Goal: Feedback & Contribution: Leave review/rating

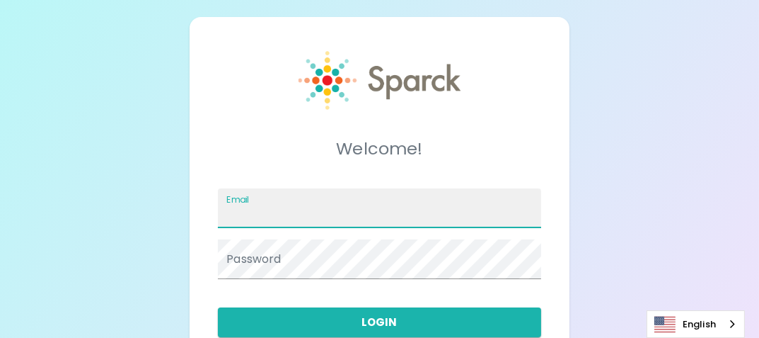
click at [317, 214] on input "Email" at bounding box center [379, 208] width 323 height 40
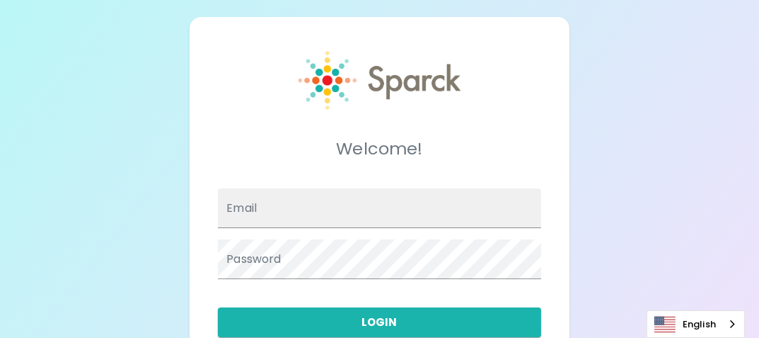
type input "[EMAIL_ADDRESS][PERSON_NAME][DOMAIN_NAME]"
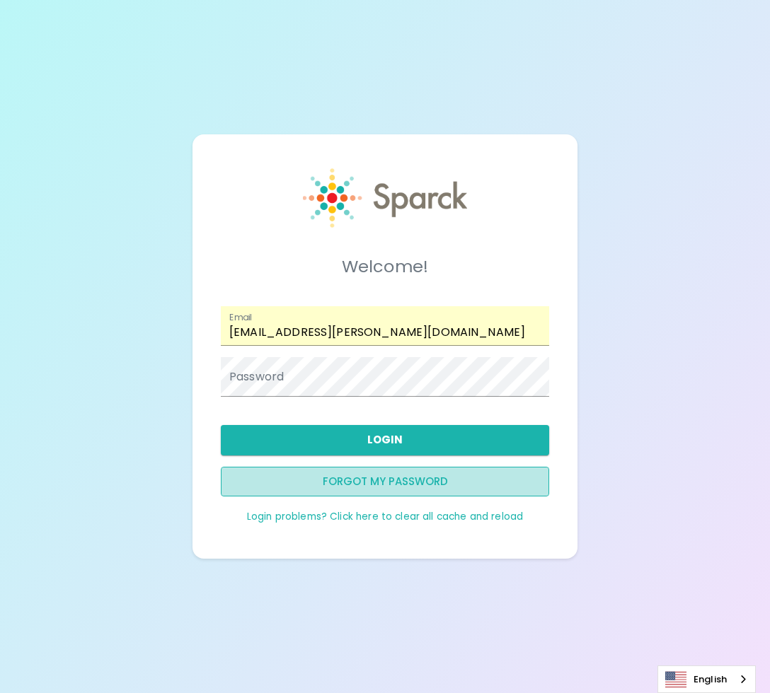
click at [369, 337] on button "Forgot my password" at bounding box center [385, 482] width 328 height 30
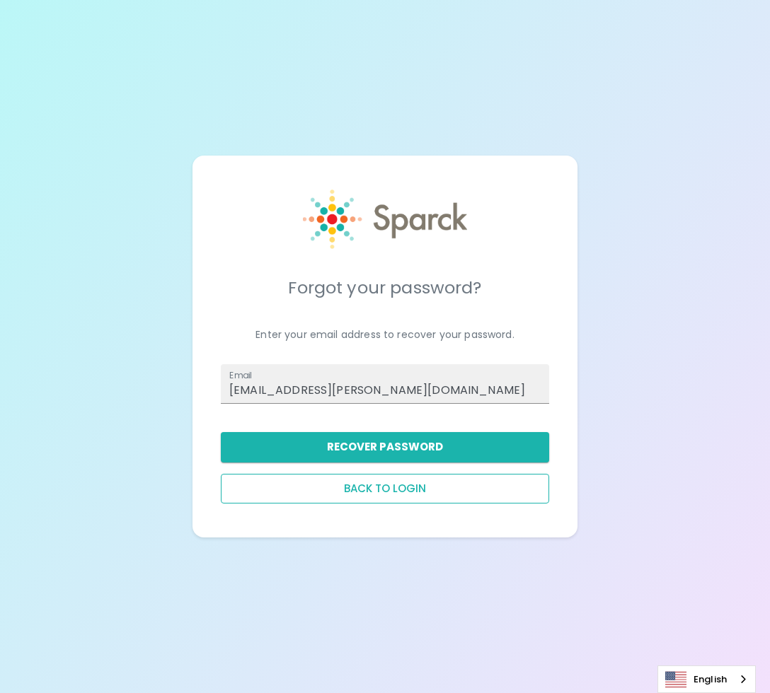
click at [380, 337] on button "Back to login" at bounding box center [385, 489] width 328 height 30
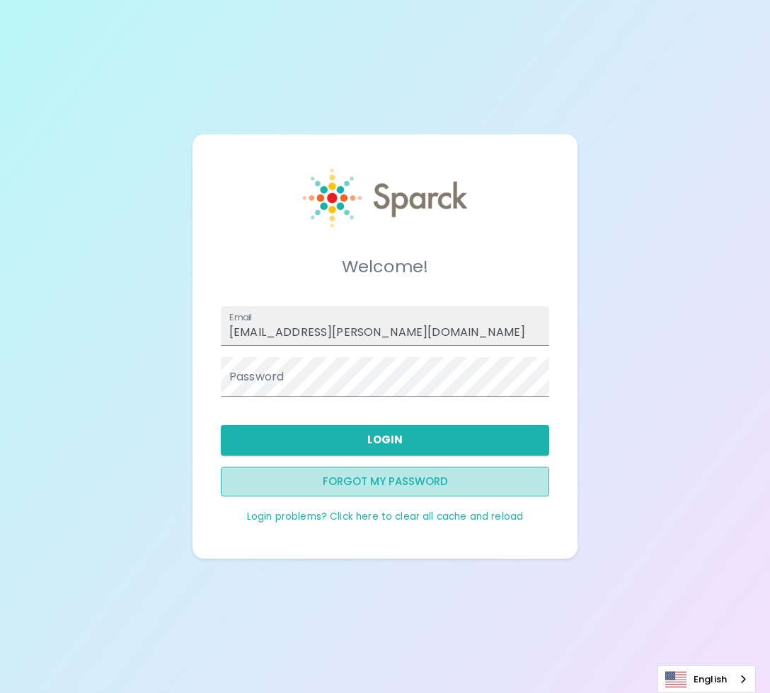
click at [402, 337] on button "Forgot my password" at bounding box center [385, 482] width 328 height 30
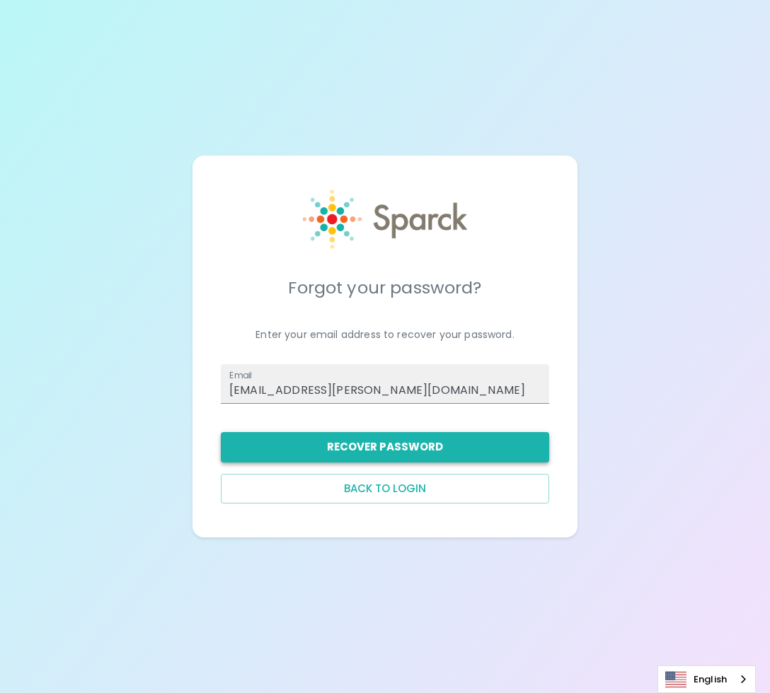
click at [408, 337] on button "Recover Password" at bounding box center [385, 447] width 328 height 30
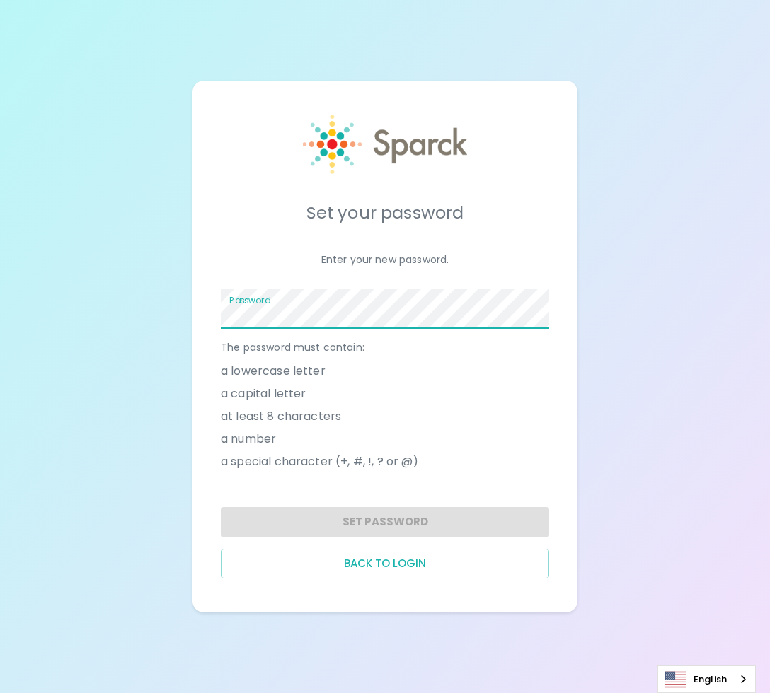
click at [258, 298] on div "Password" at bounding box center [385, 309] width 328 height 40
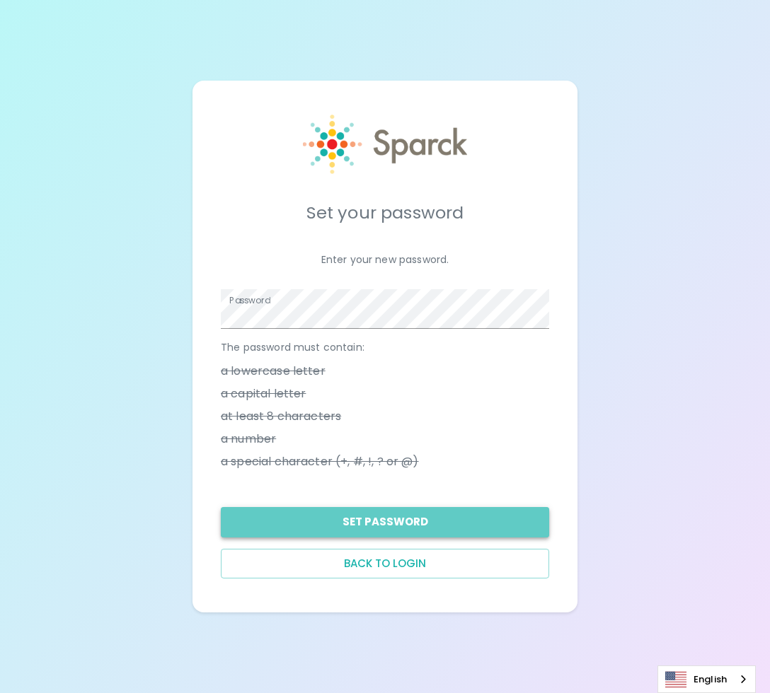
click at [374, 522] on button "Set Password" at bounding box center [385, 522] width 328 height 30
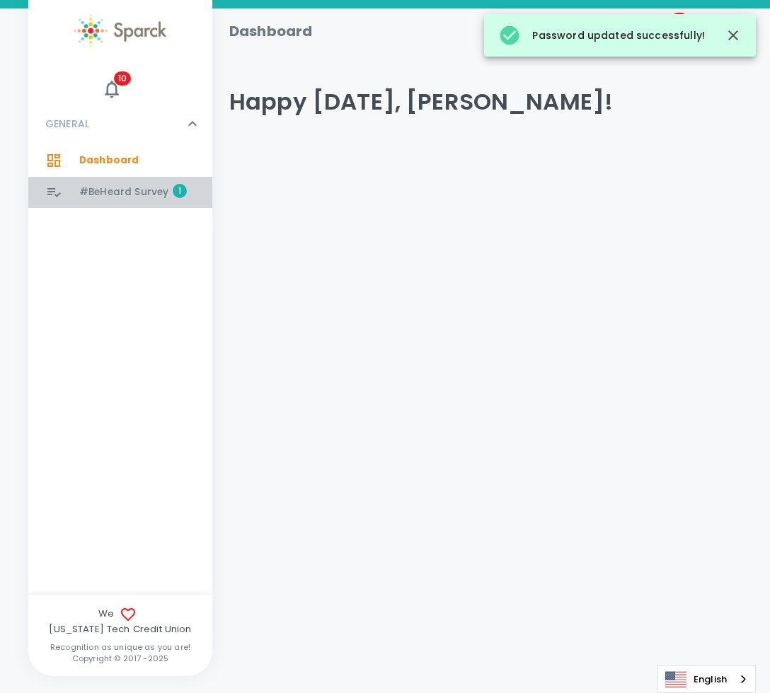
click at [136, 192] on span "#BeHeard Survey" at bounding box center [123, 192] width 89 height 14
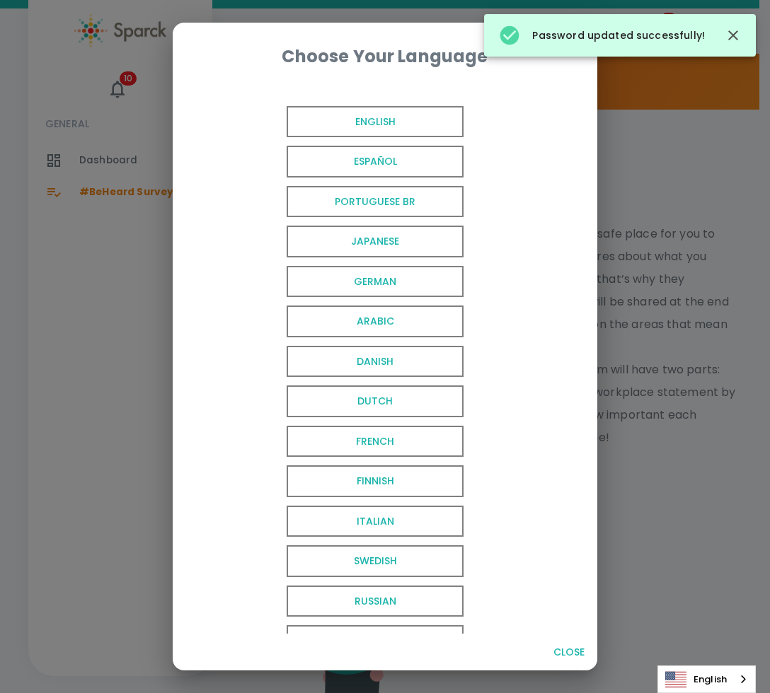
click at [357, 121] on span "English" at bounding box center [375, 122] width 177 height 32
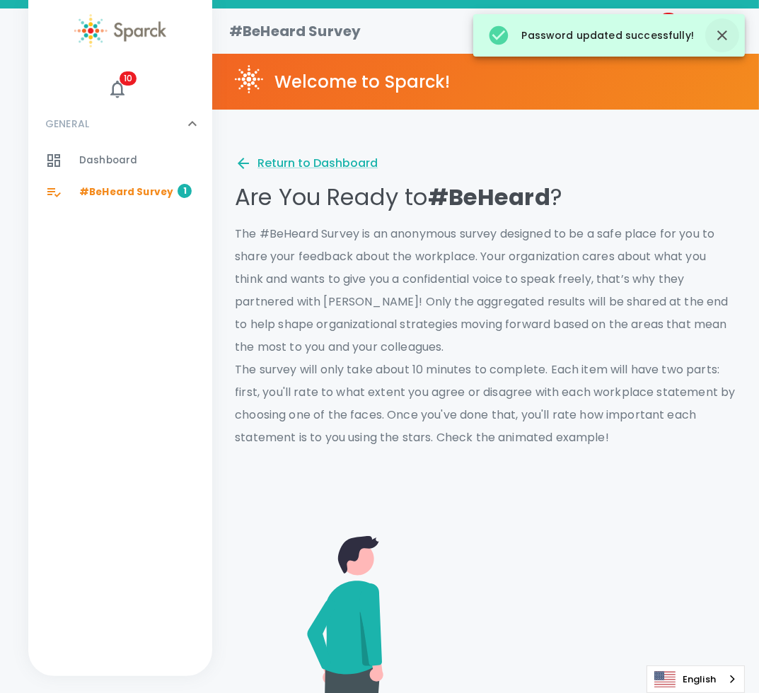
click at [720, 38] on icon "button" at bounding box center [723, 35] width 10 height 10
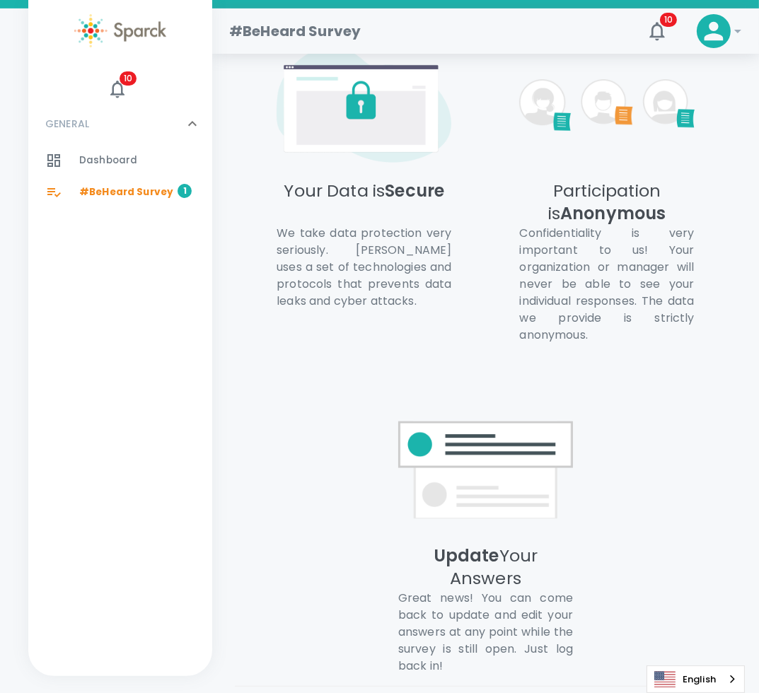
scroll to position [972, 0]
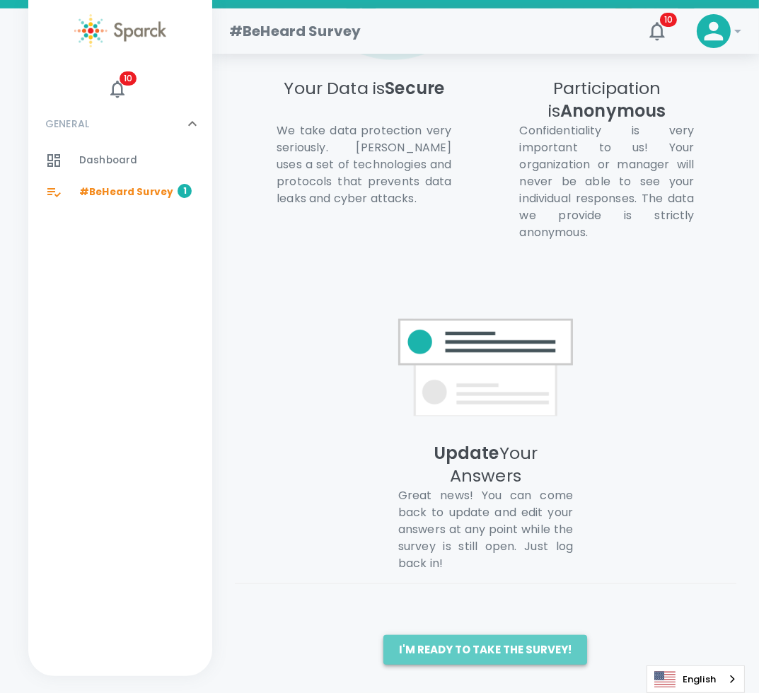
click at [567, 656] on button "I'm ready to take the survey!" at bounding box center [486, 650] width 204 height 30
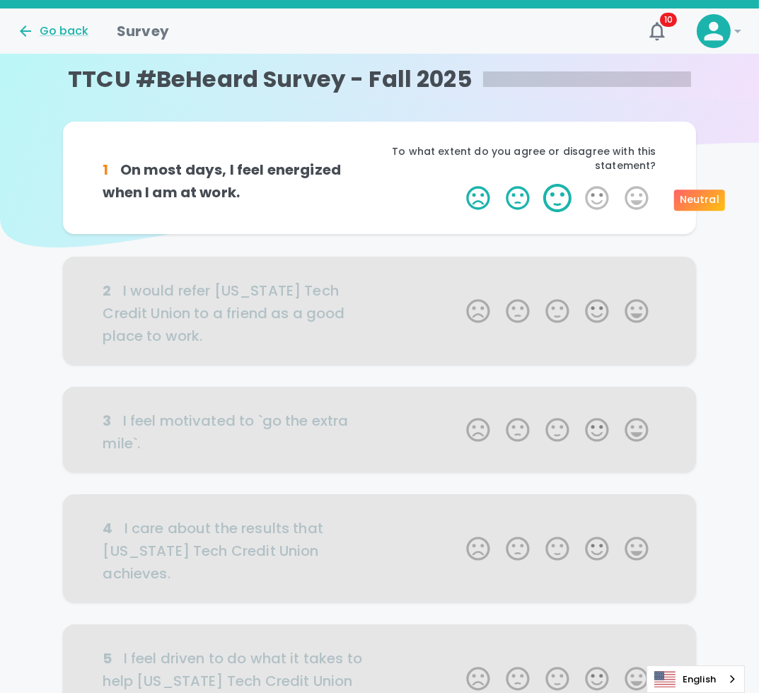
click at [563, 193] on label "3 Stars" at bounding box center [558, 198] width 40 height 28
click at [459, 184] on input "3 Stars" at bounding box center [458, 183] width 1 height 1
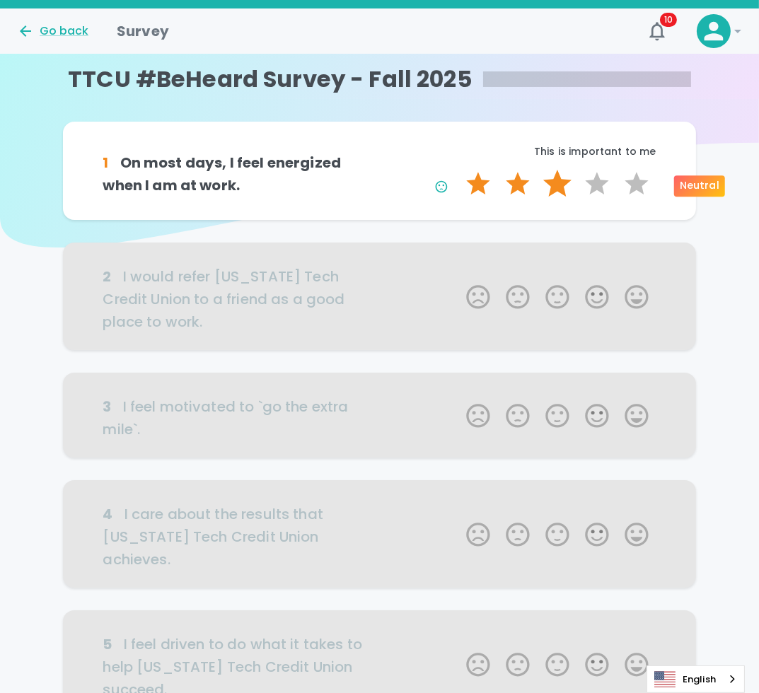
click at [554, 189] on label "3 Stars" at bounding box center [558, 184] width 40 height 28
click at [459, 170] on input "3 Stars" at bounding box center [458, 169] width 1 height 1
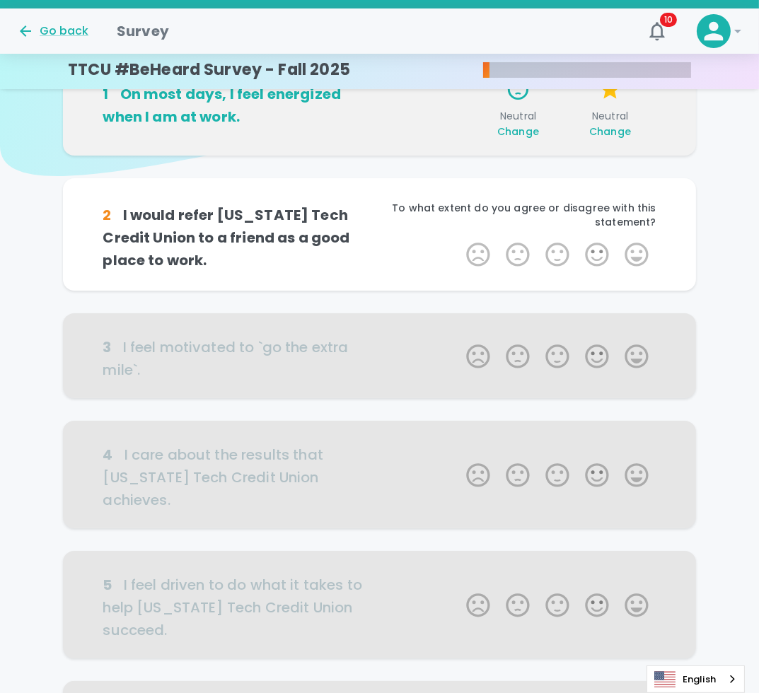
scroll to position [142, 0]
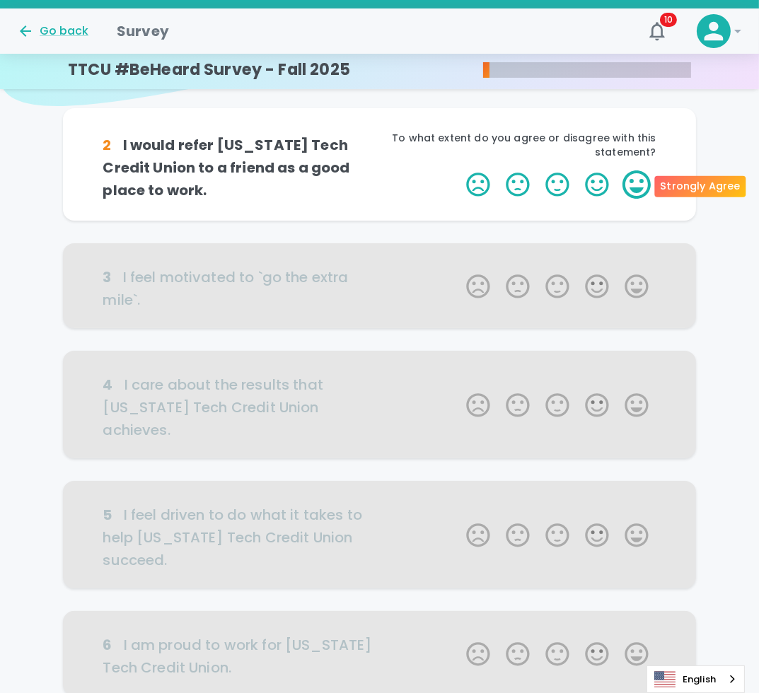
click at [640, 195] on label "5 Stars" at bounding box center [637, 185] width 40 height 28
click at [459, 171] on input "5 Stars" at bounding box center [458, 170] width 1 height 1
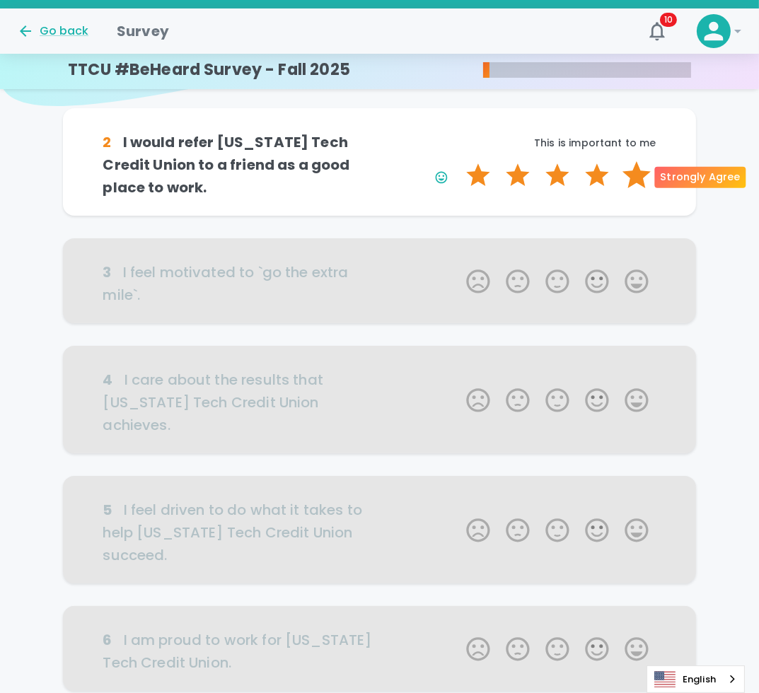
click at [640, 180] on label "5 Stars" at bounding box center [637, 175] width 40 height 28
click at [459, 161] on input "5 Stars" at bounding box center [458, 161] width 1 height 1
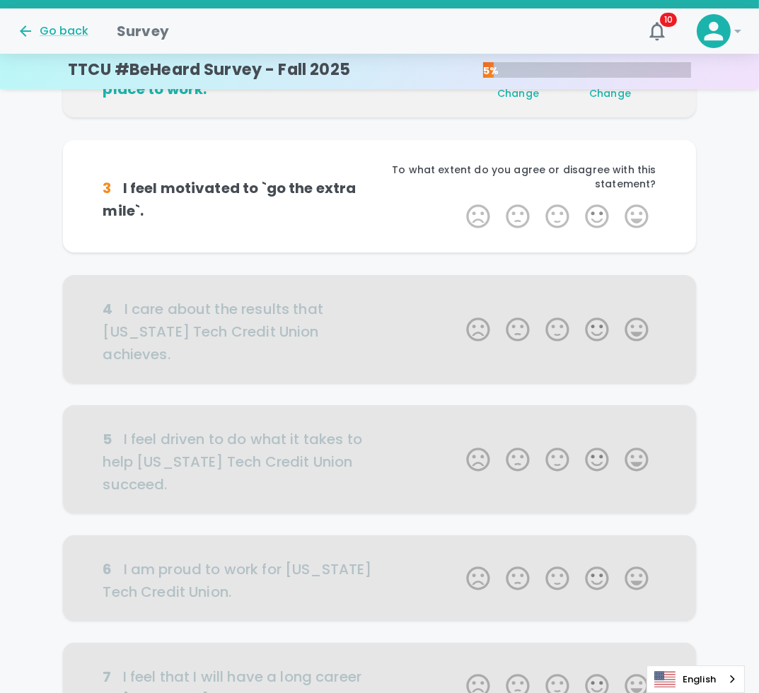
scroll to position [266, 0]
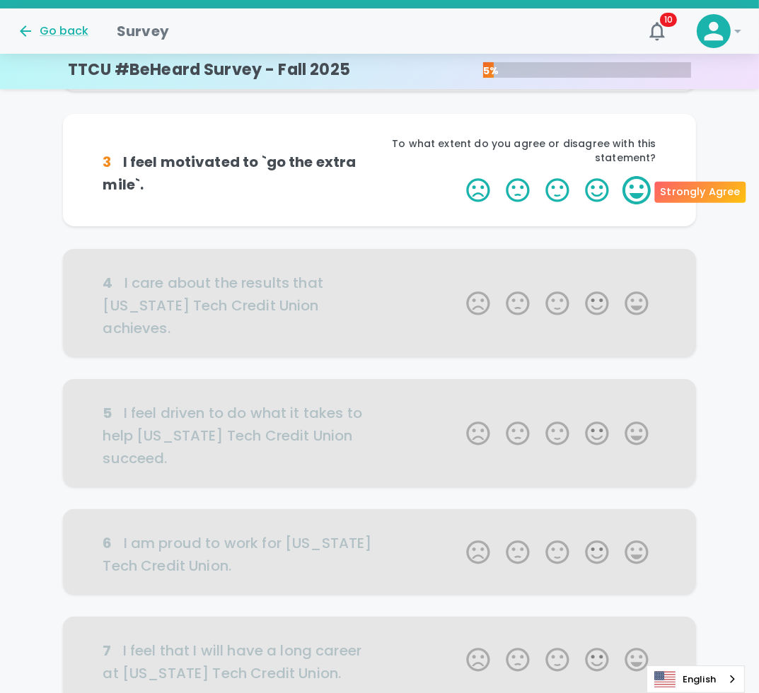
click at [641, 190] on label "5 Stars" at bounding box center [637, 190] width 40 height 28
click at [459, 176] on input "5 Stars" at bounding box center [458, 175] width 1 height 1
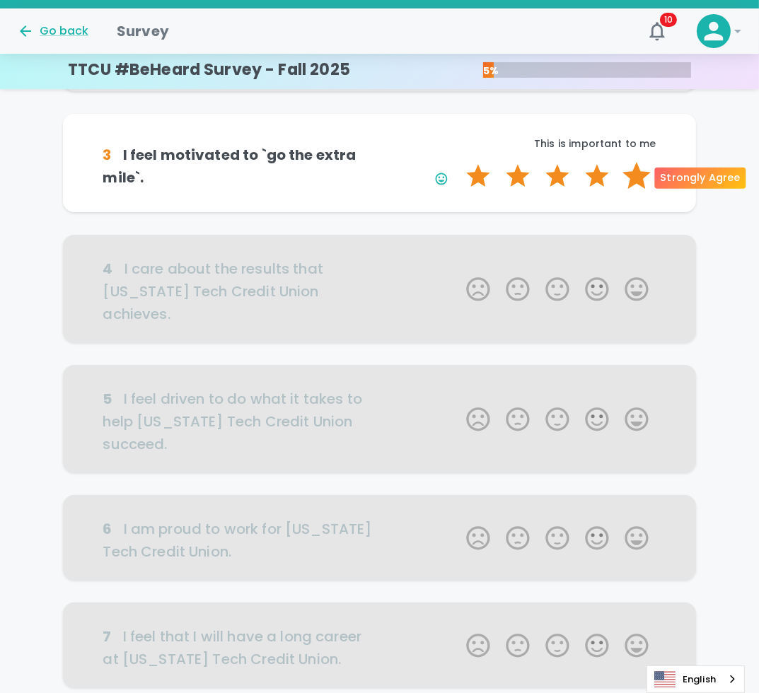
click at [634, 181] on label "5 Stars" at bounding box center [637, 176] width 40 height 28
click at [459, 162] on input "5 Stars" at bounding box center [458, 161] width 1 height 1
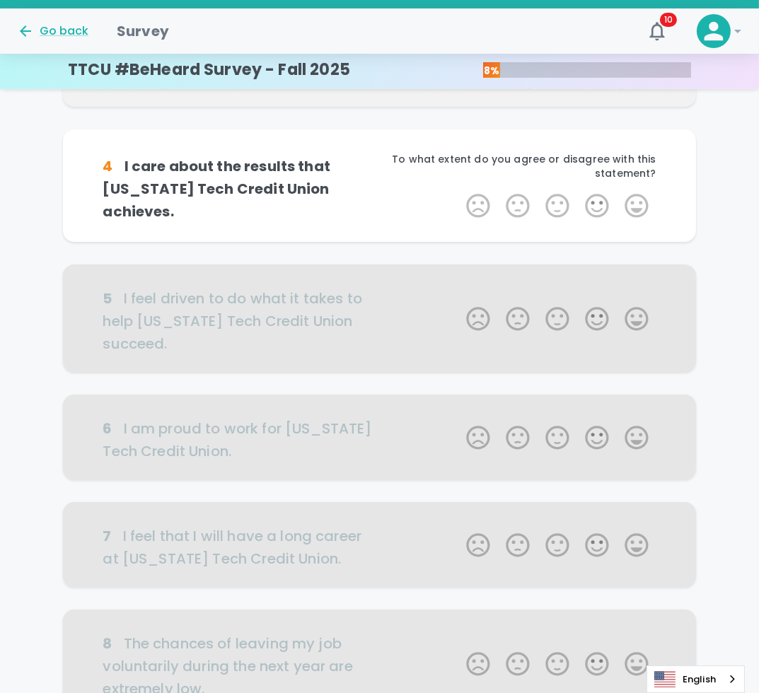
scroll to position [391, 0]
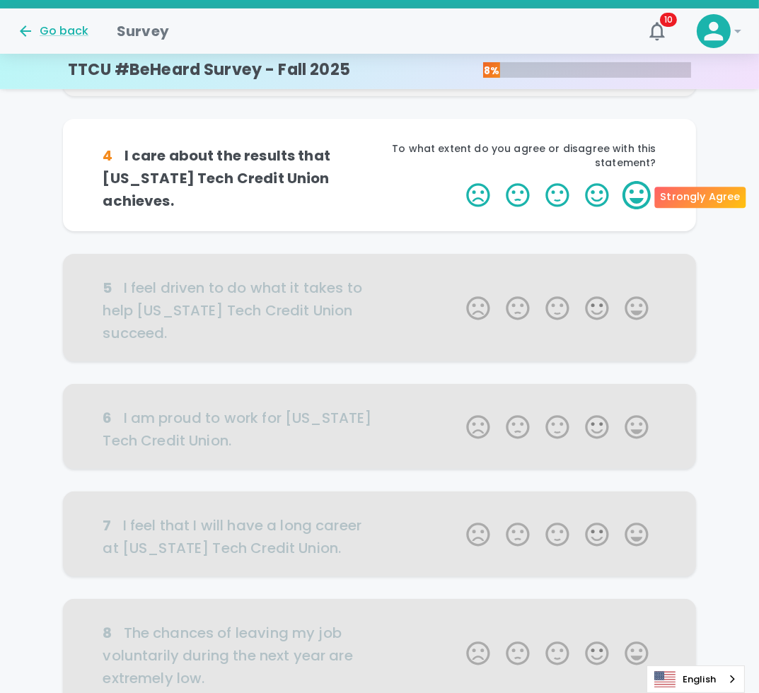
click at [623, 188] on label "5 Stars" at bounding box center [637, 195] width 40 height 28
click at [459, 181] on input "5 Stars" at bounding box center [458, 180] width 1 height 1
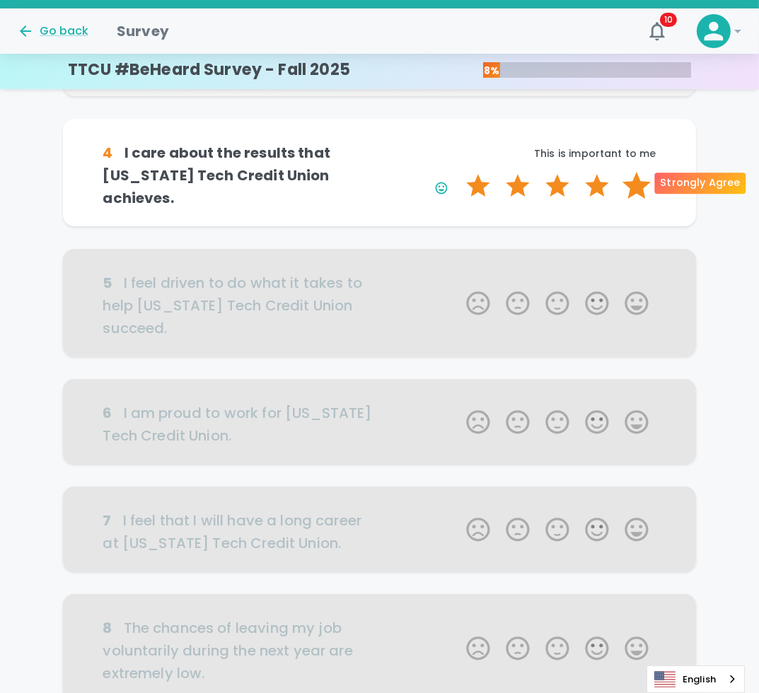
click at [626, 189] on label "5 Stars" at bounding box center [637, 186] width 40 height 28
click at [459, 172] on input "5 Stars" at bounding box center [458, 171] width 1 height 1
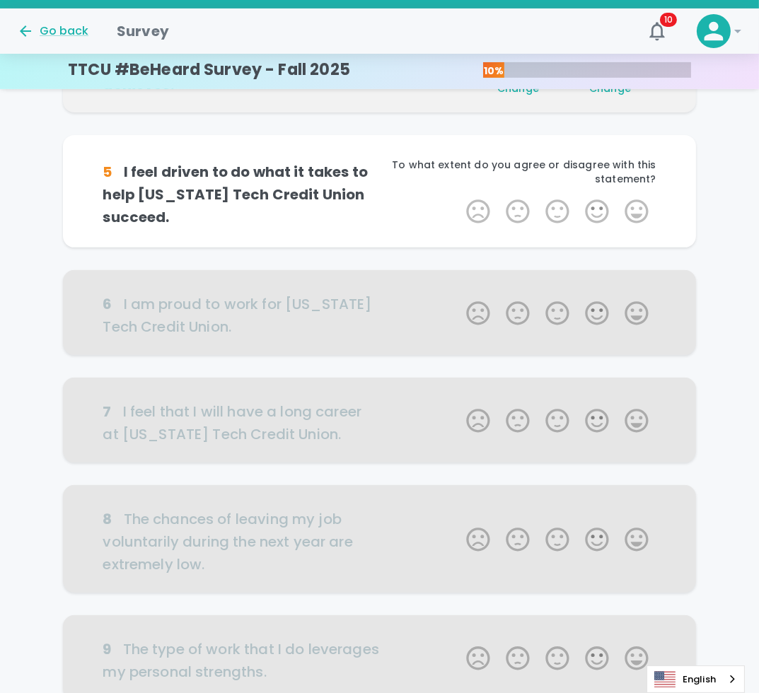
scroll to position [515, 0]
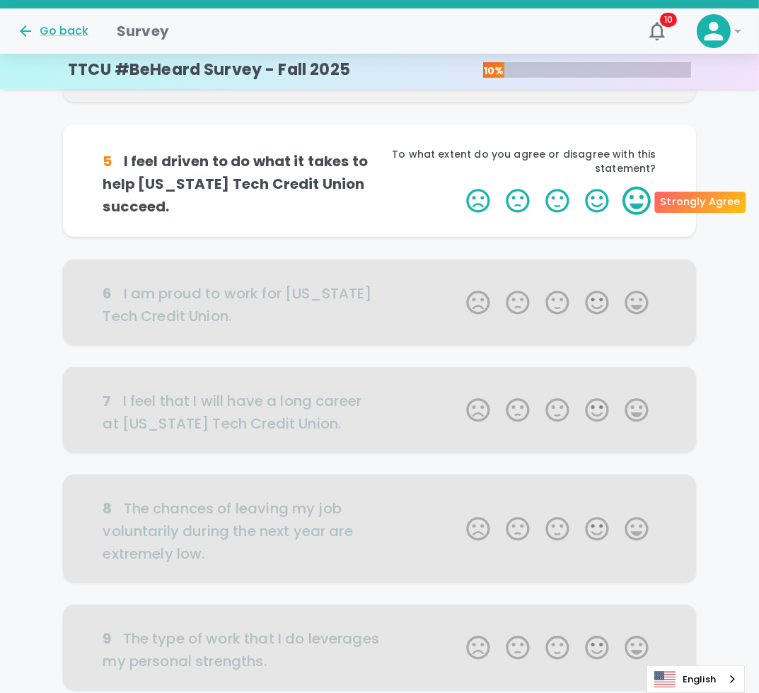
click at [643, 203] on label "5 Stars" at bounding box center [637, 201] width 40 height 28
click at [459, 187] on input "5 Stars" at bounding box center [458, 186] width 1 height 1
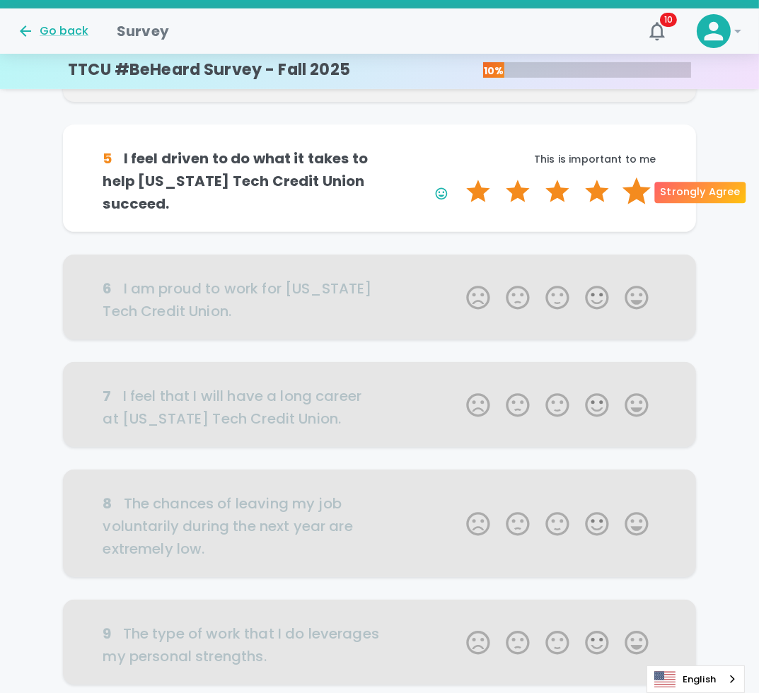
click at [643, 197] on label "5 Stars" at bounding box center [637, 192] width 40 height 28
click at [459, 178] on input "5 Stars" at bounding box center [458, 177] width 1 height 1
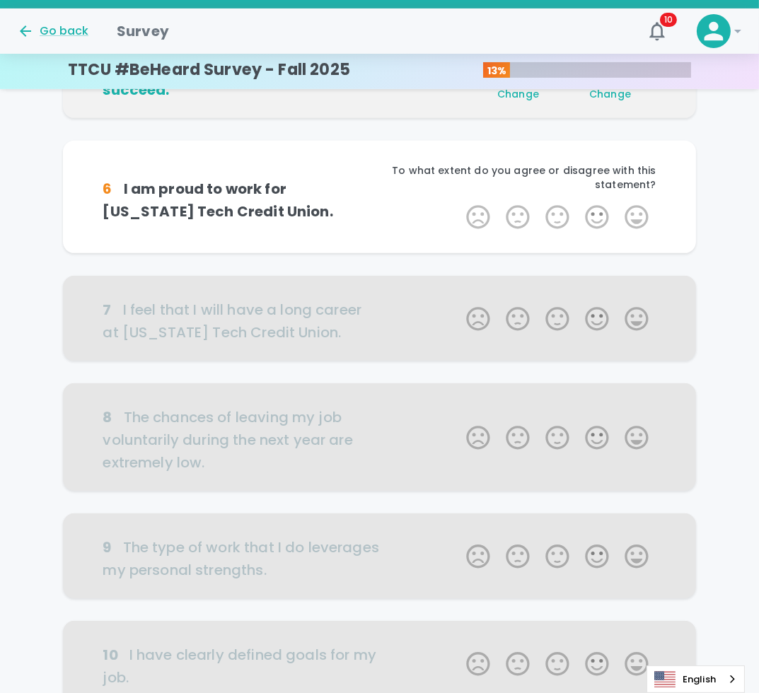
scroll to position [640, 0]
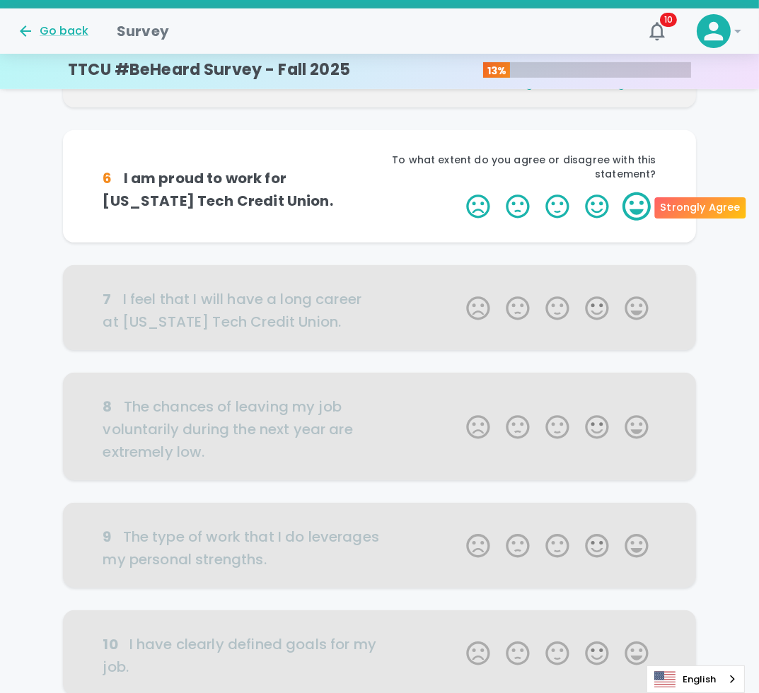
click at [634, 205] on label "5 Stars" at bounding box center [637, 206] width 40 height 28
click at [459, 192] on input "5 Stars" at bounding box center [458, 192] width 1 height 1
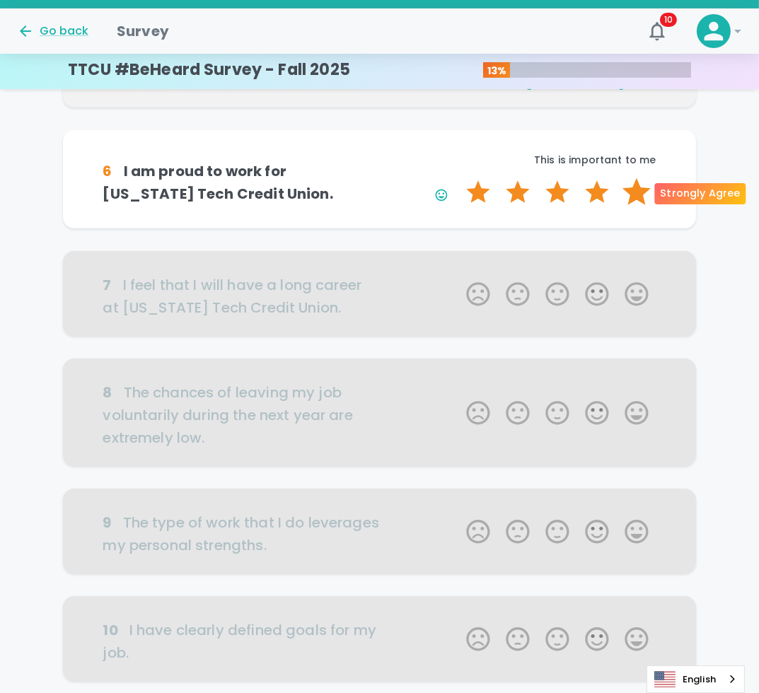
click at [634, 202] on label "5 Stars" at bounding box center [637, 192] width 40 height 28
click at [459, 178] on input "5 Stars" at bounding box center [458, 178] width 1 height 1
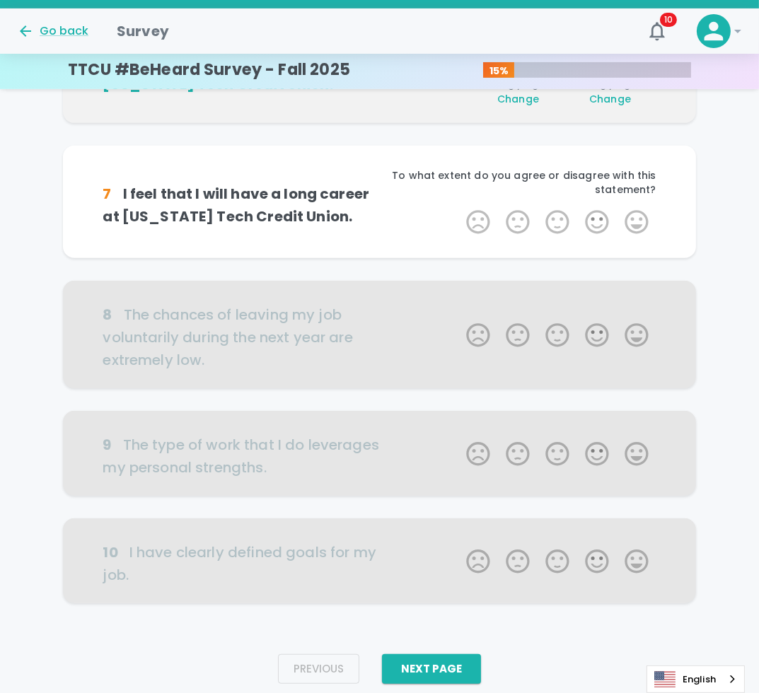
scroll to position [764, 0]
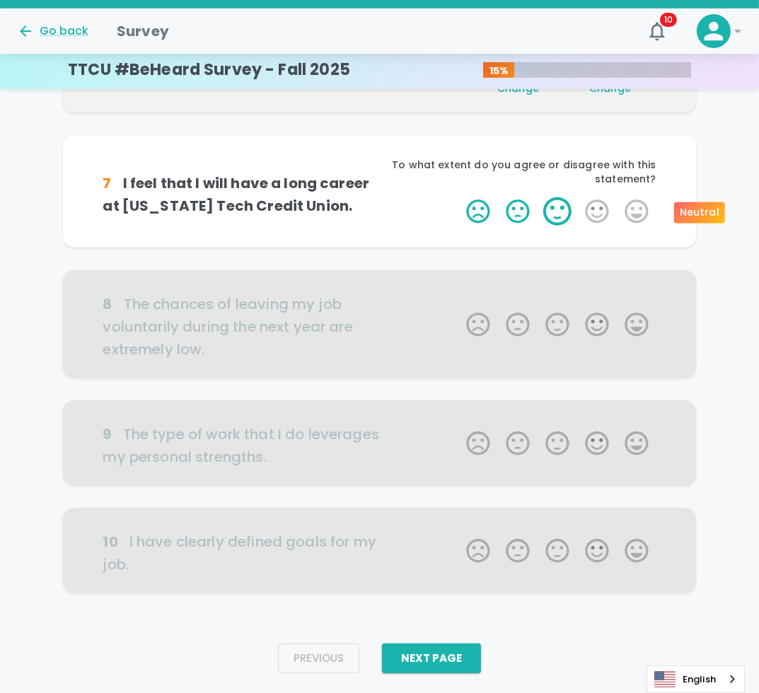
click at [551, 205] on label "3 Stars" at bounding box center [558, 211] width 40 height 28
click at [459, 197] on input "3 Stars" at bounding box center [458, 197] width 1 height 1
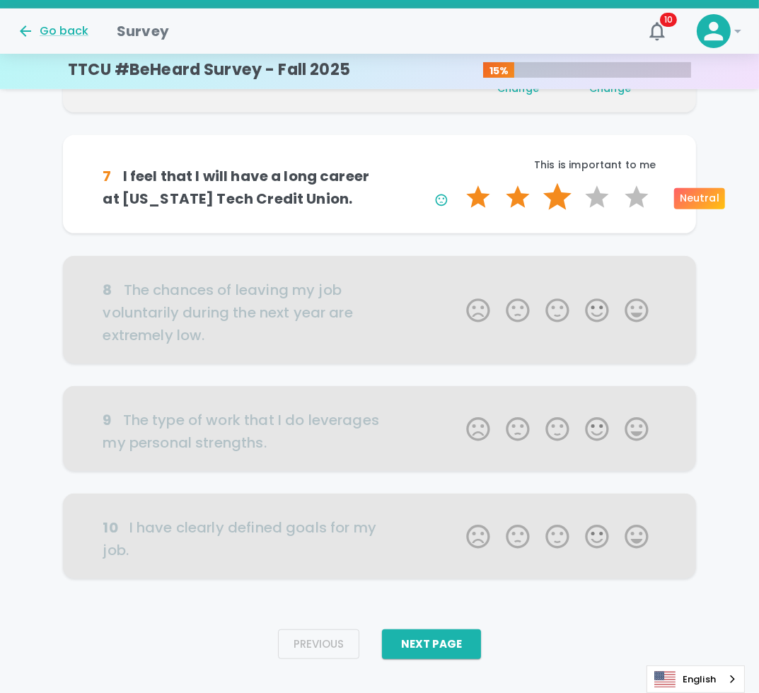
click at [558, 195] on label "3 Stars" at bounding box center [558, 197] width 40 height 28
click at [459, 183] on input "3 Stars" at bounding box center [458, 183] width 1 height 1
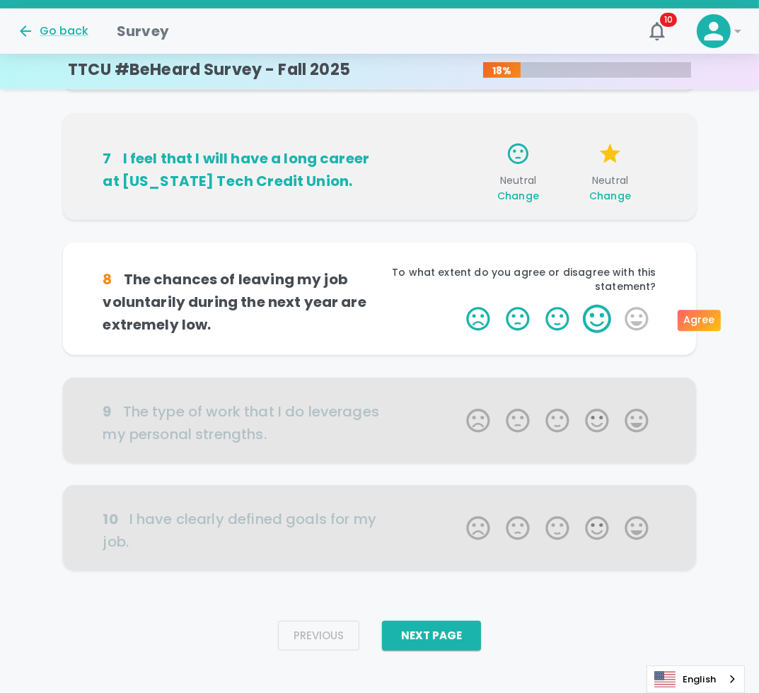
click at [586, 322] on label "4 Stars" at bounding box center [597, 319] width 40 height 28
click at [459, 305] on input "4 Stars" at bounding box center [458, 304] width 1 height 1
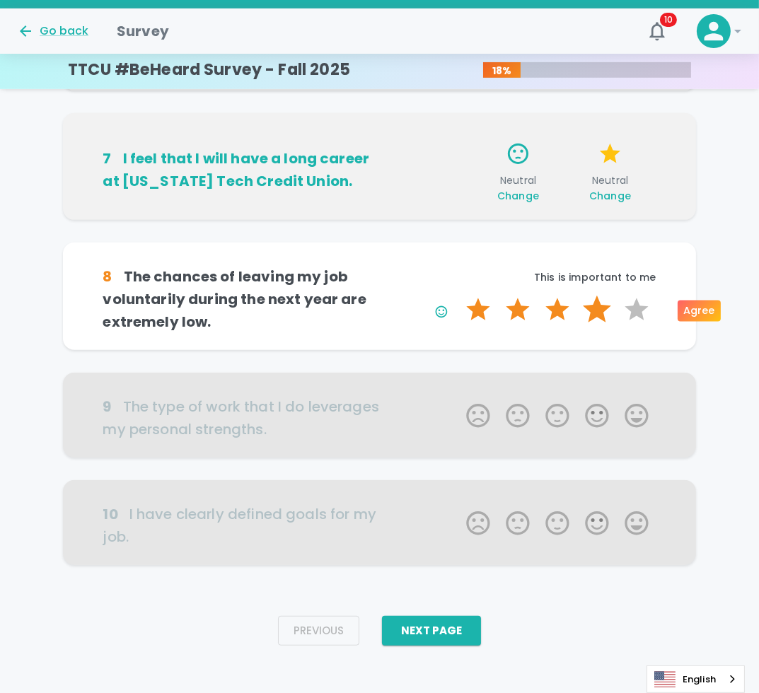
click at [598, 303] on label "4 Stars" at bounding box center [597, 310] width 40 height 28
click at [459, 296] on input "4 Stars" at bounding box center [458, 295] width 1 height 1
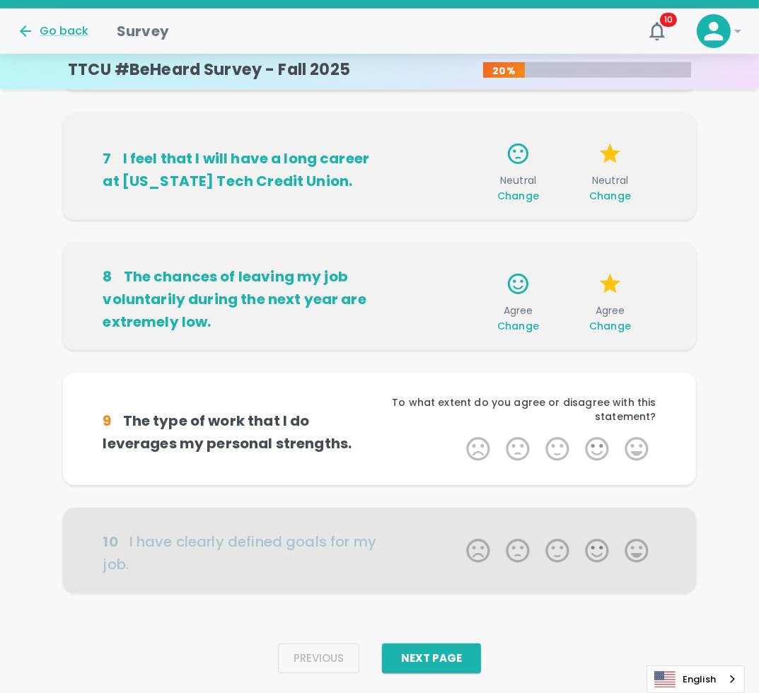
scroll to position [795, 0]
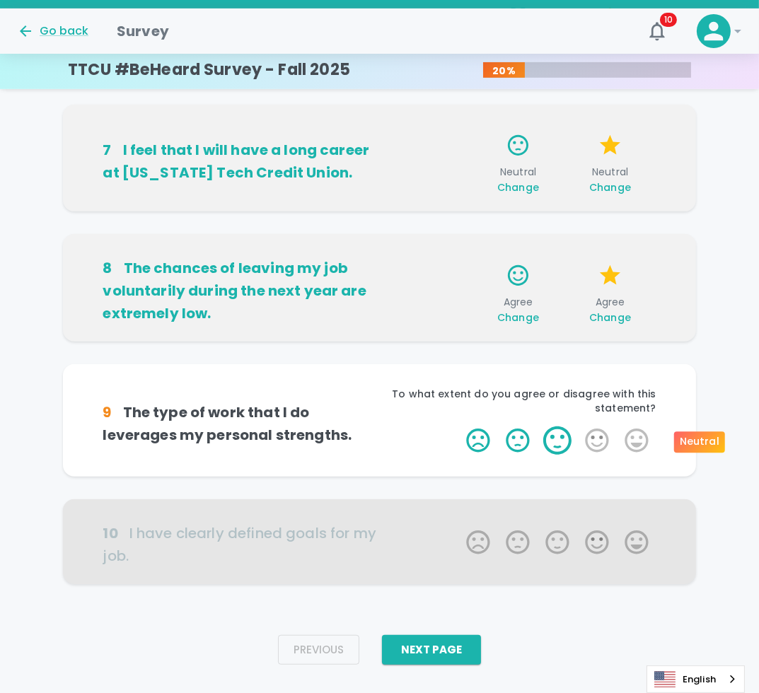
click at [553, 446] on label "3 Stars" at bounding box center [558, 441] width 40 height 28
click at [459, 427] on input "3 Stars" at bounding box center [458, 426] width 1 height 1
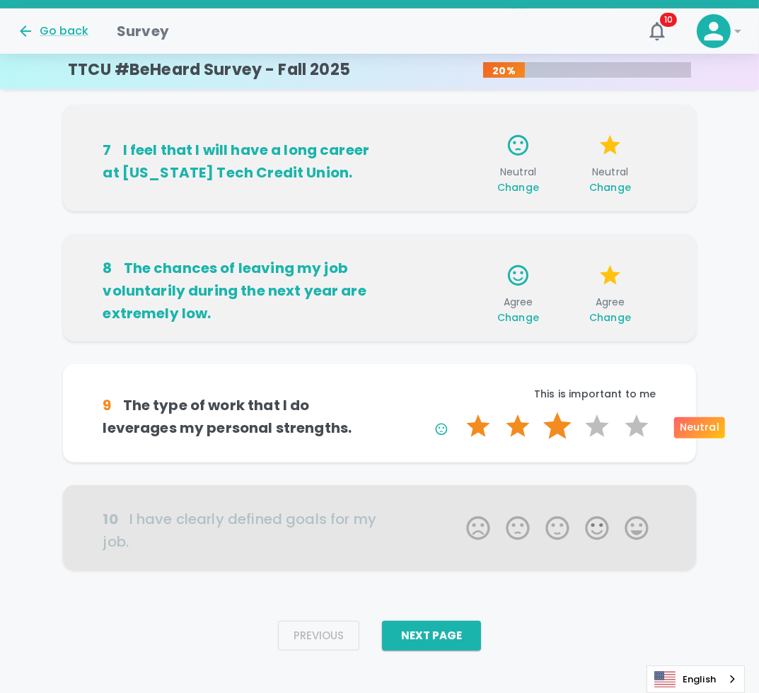
click at [567, 429] on label "3 Stars" at bounding box center [558, 427] width 40 height 28
click at [459, 413] on input "3 Stars" at bounding box center [458, 412] width 1 height 1
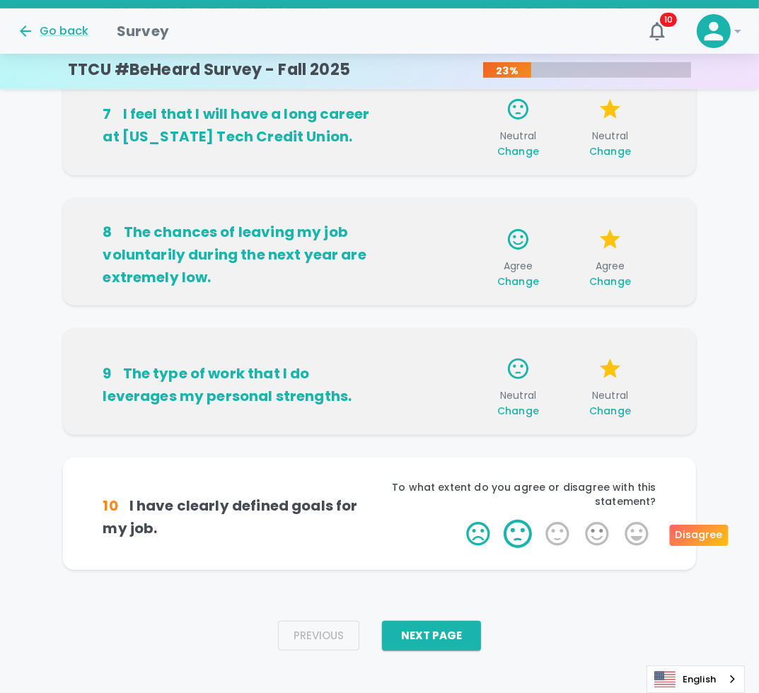
scroll to position [844, 0]
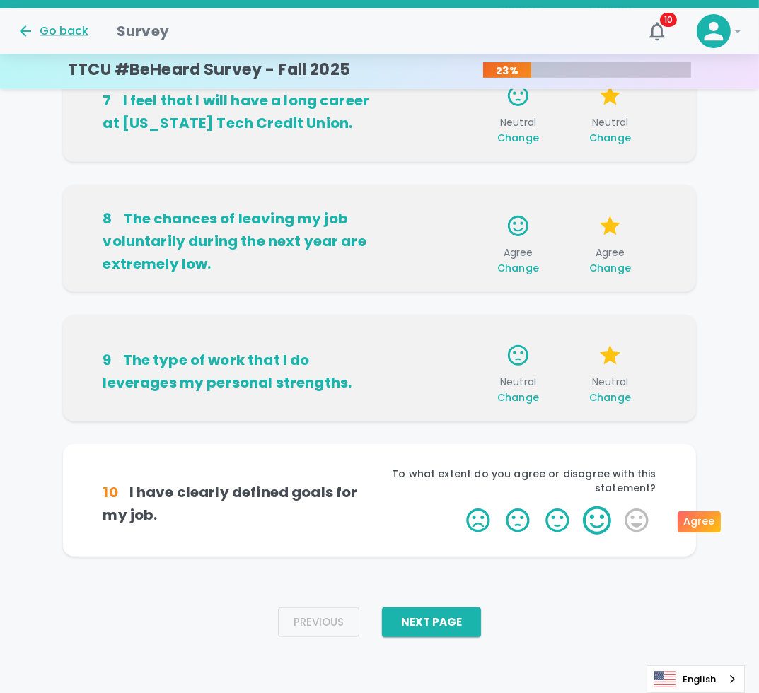
click at [601, 510] on label "4 Stars" at bounding box center [597, 521] width 40 height 28
click at [459, 507] on input "4 Stars" at bounding box center [458, 506] width 1 height 1
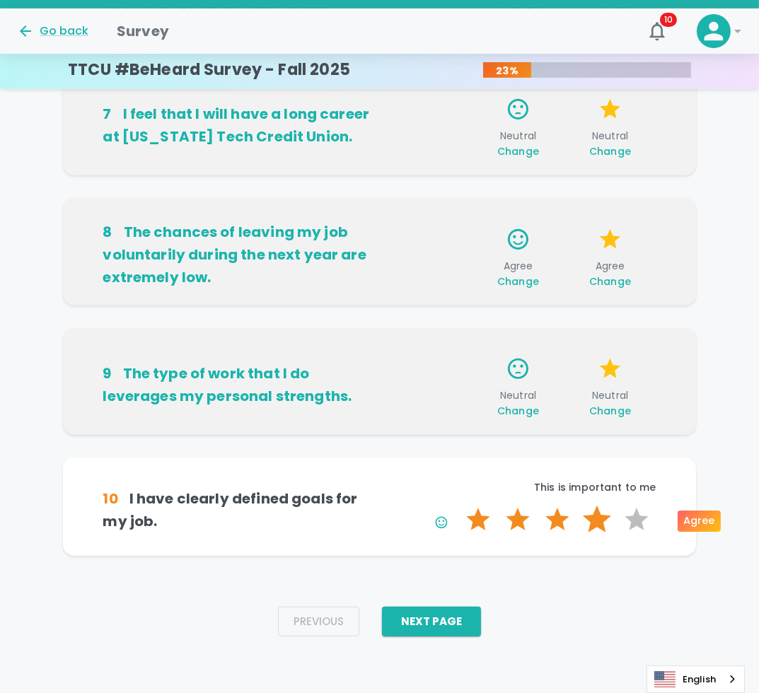
scroll to position [830, 0]
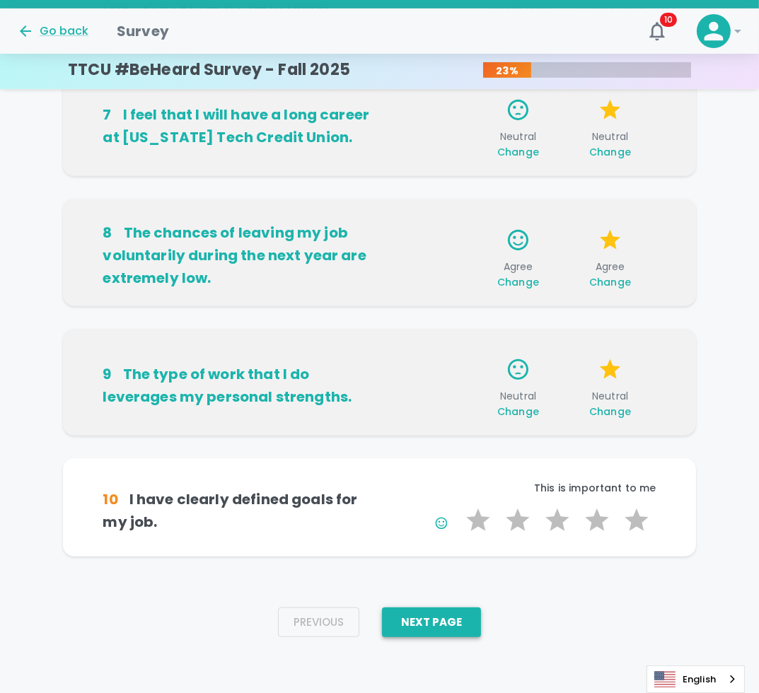
click at [432, 623] on button "Next Page" at bounding box center [431, 623] width 99 height 30
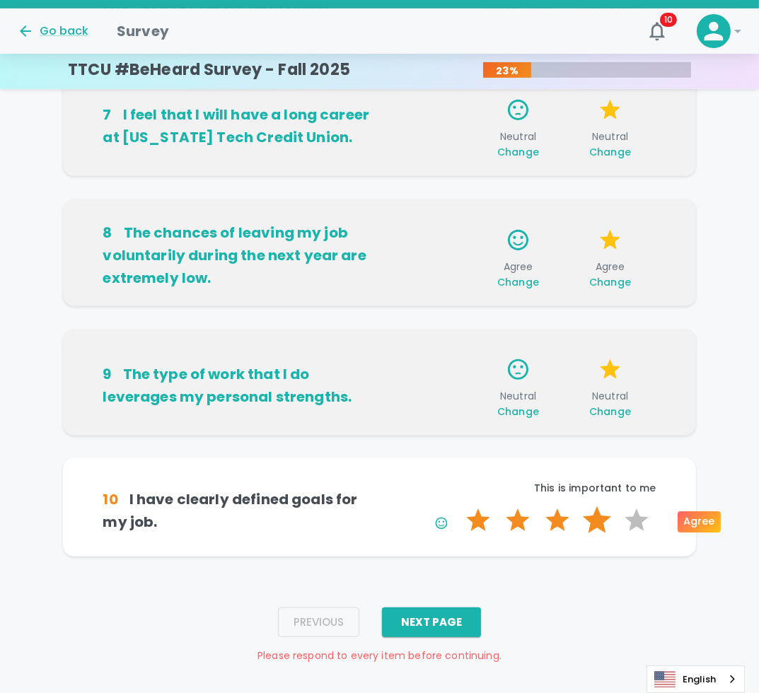
click at [584, 517] on label "4 Stars" at bounding box center [597, 521] width 40 height 28
click at [459, 507] on input "4 Stars" at bounding box center [458, 506] width 1 height 1
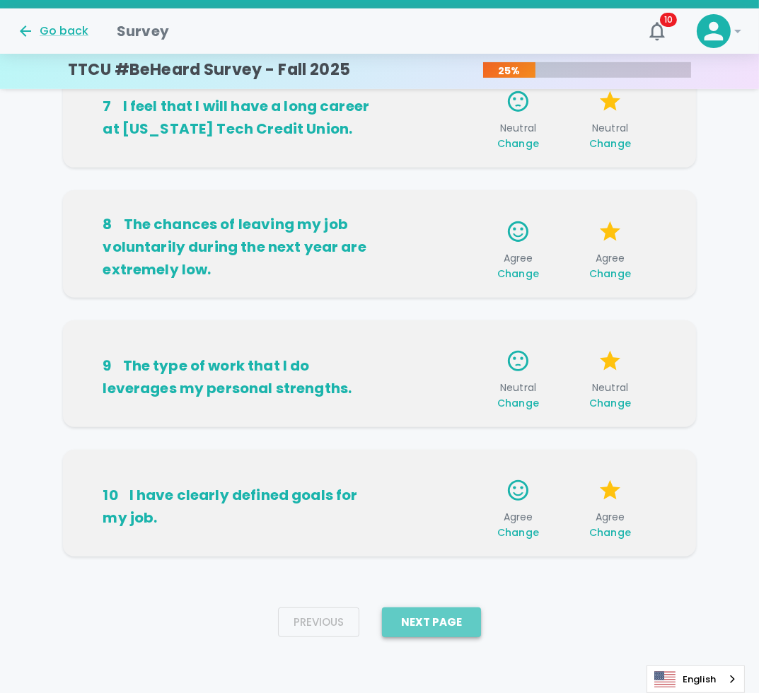
click at [459, 616] on button "Next Page" at bounding box center [431, 623] width 99 height 30
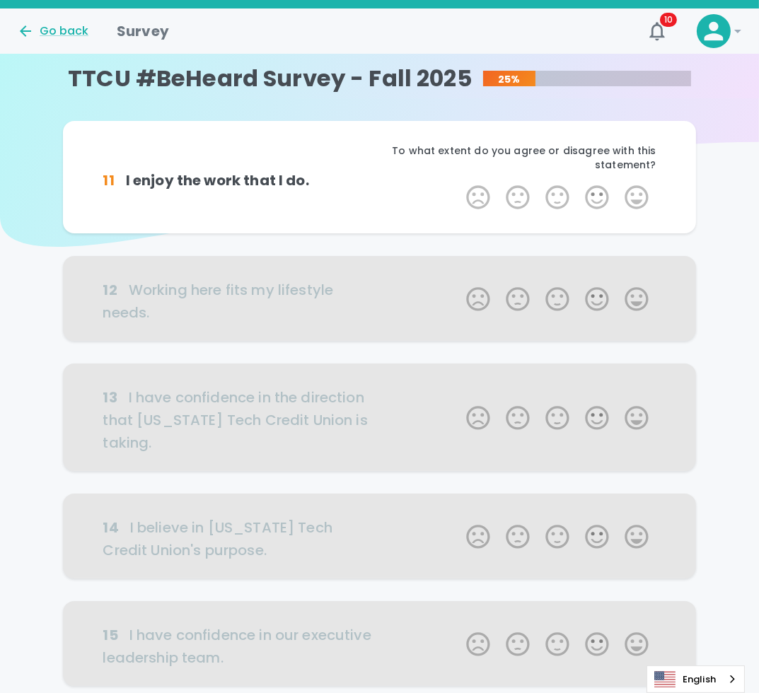
scroll to position [0, 0]
click at [604, 197] on label "4 Stars" at bounding box center [597, 198] width 40 height 28
click at [459, 184] on input "4 Stars" at bounding box center [458, 183] width 1 height 1
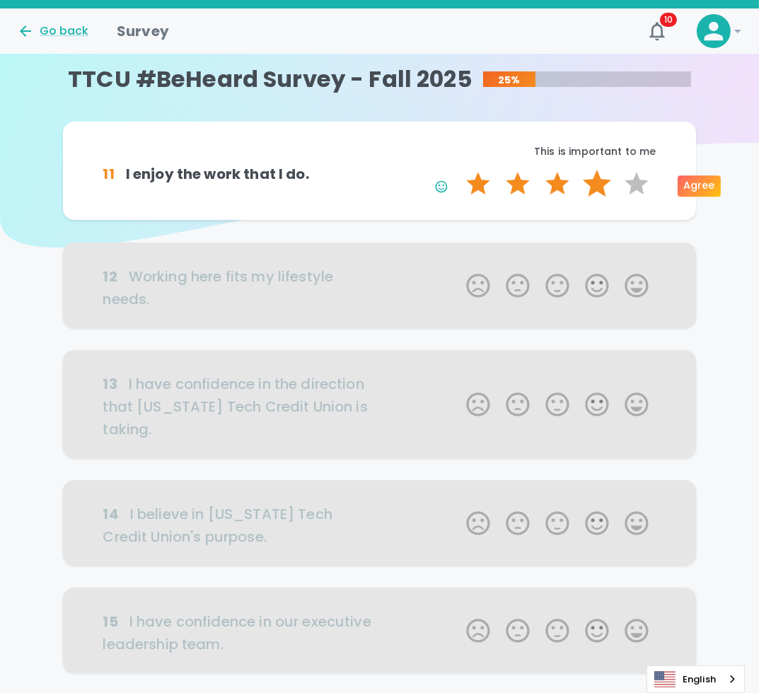
click at [598, 180] on label "4 Stars" at bounding box center [597, 184] width 40 height 28
click at [459, 170] on input "4 Stars" at bounding box center [458, 169] width 1 height 1
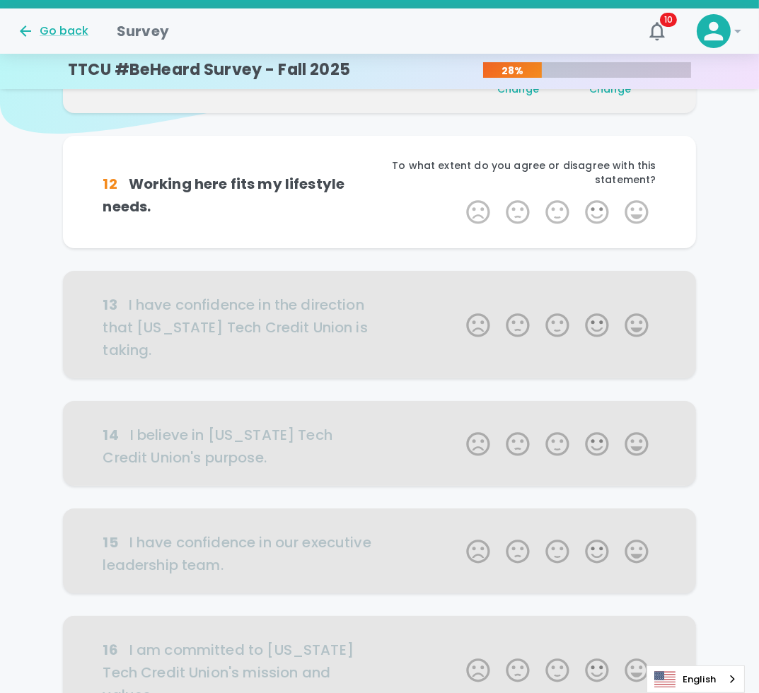
scroll to position [125, 0]
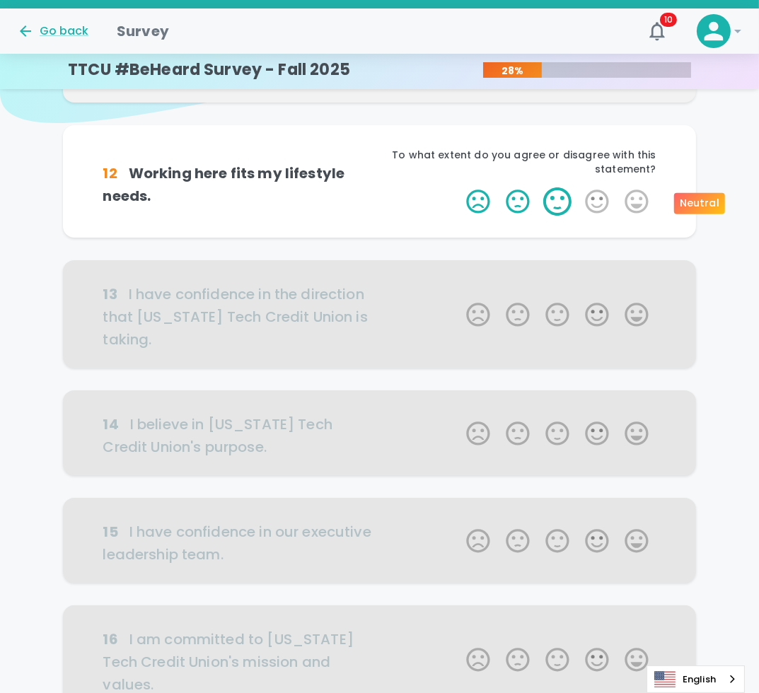
click at [573, 200] on label "3 Stars" at bounding box center [558, 202] width 40 height 28
click at [459, 188] on input "3 Stars" at bounding box center [458, 187] width 1 height 1
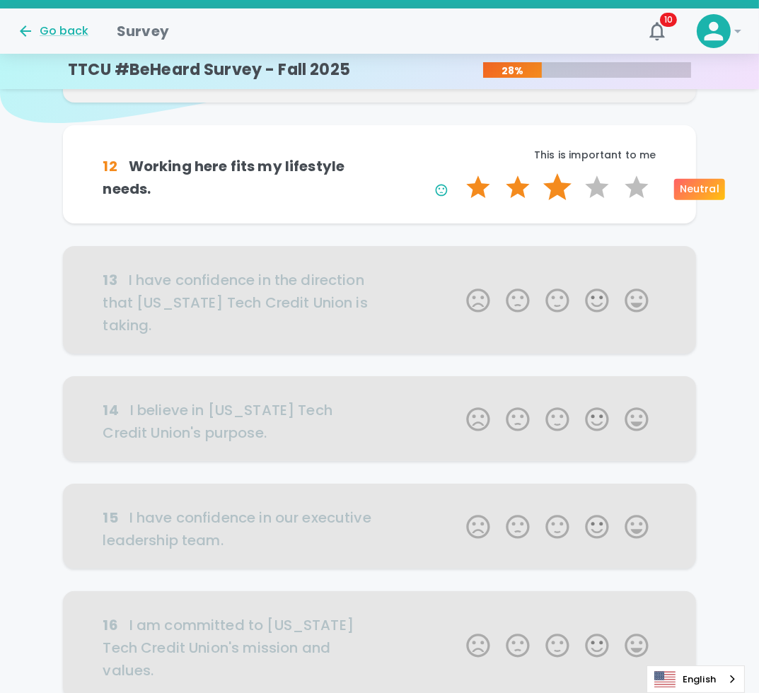
click at [553, 200] on label "3 Stars" at bounding box center [558, 187] width 40 height 28
click at [459, 173] on input "3 Stars" at bounding box center [458, 173] width 1 height 1
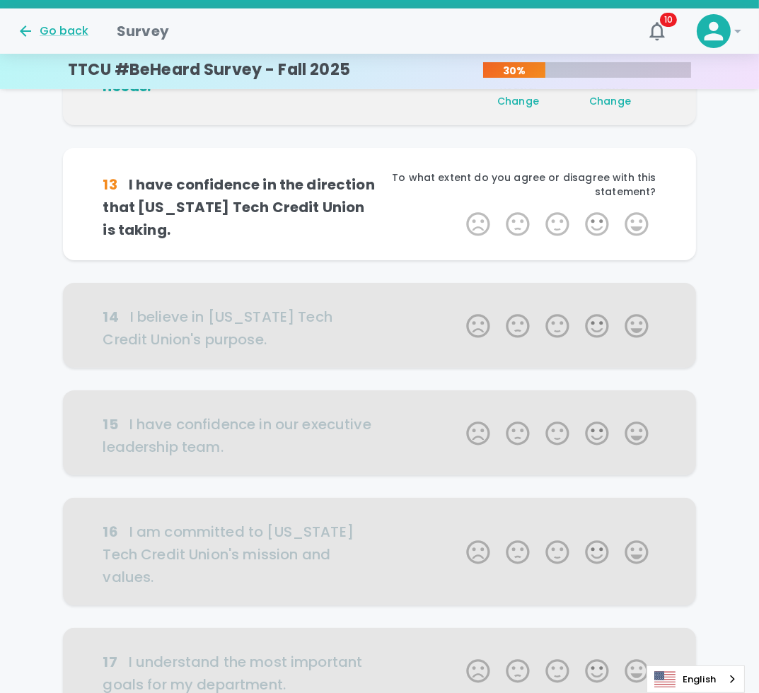
scroll to position [249, 0]
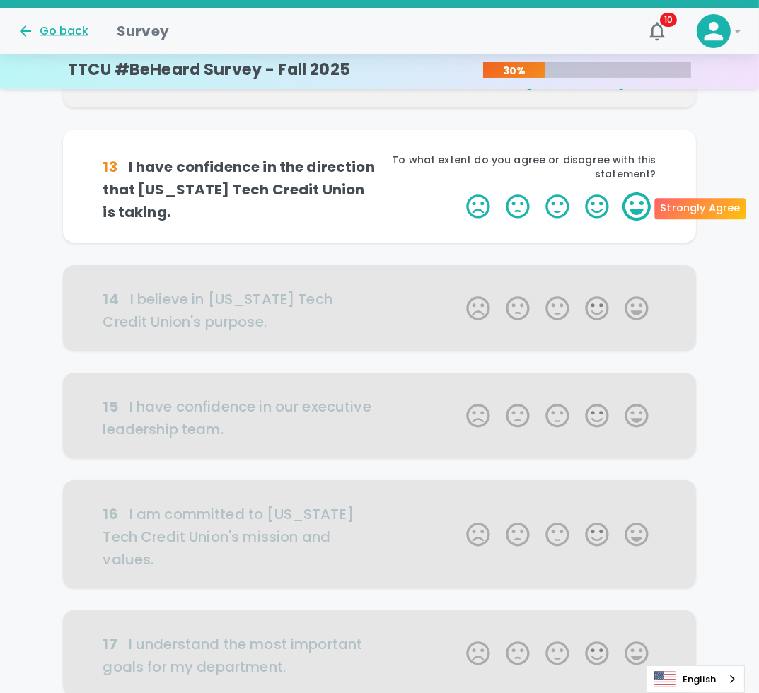
click at [645, 211] on label "5 Stars" at bounding box center [637, 206] width 40 height 28
click at [459, 192] on input "5 Stars" at bounding box center [458, 192] width 1 height 1
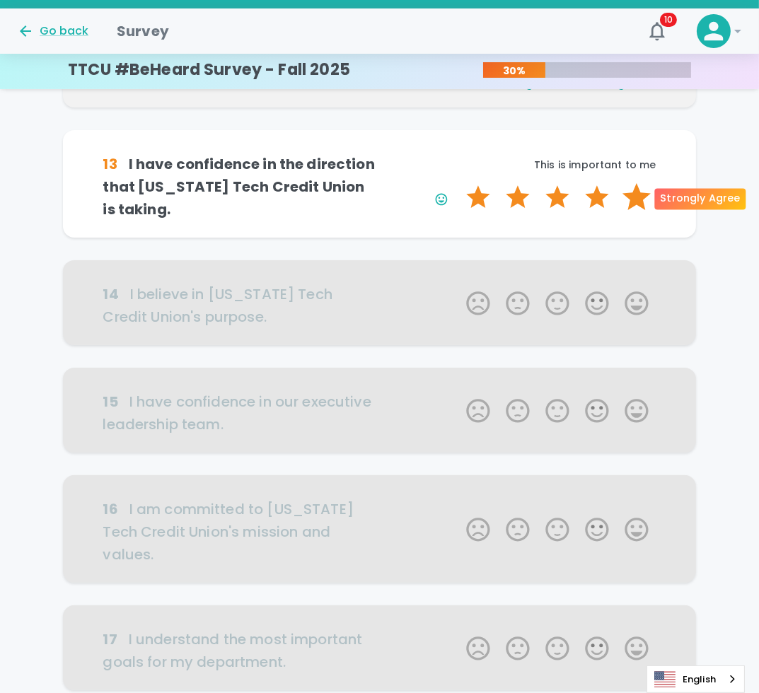
click at [638, 200] on label "5 Stars" at bounding box center [637, 197] width 40 height 28
click at [459, 183] on input "5 Stars" at bounding box center [458, 183] width 1 height 1
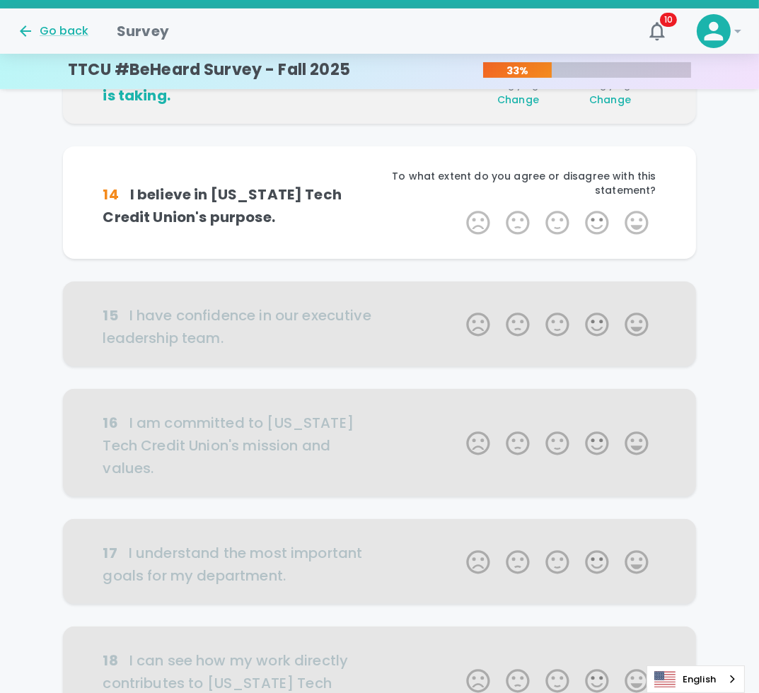
scroll to position [374, 0]
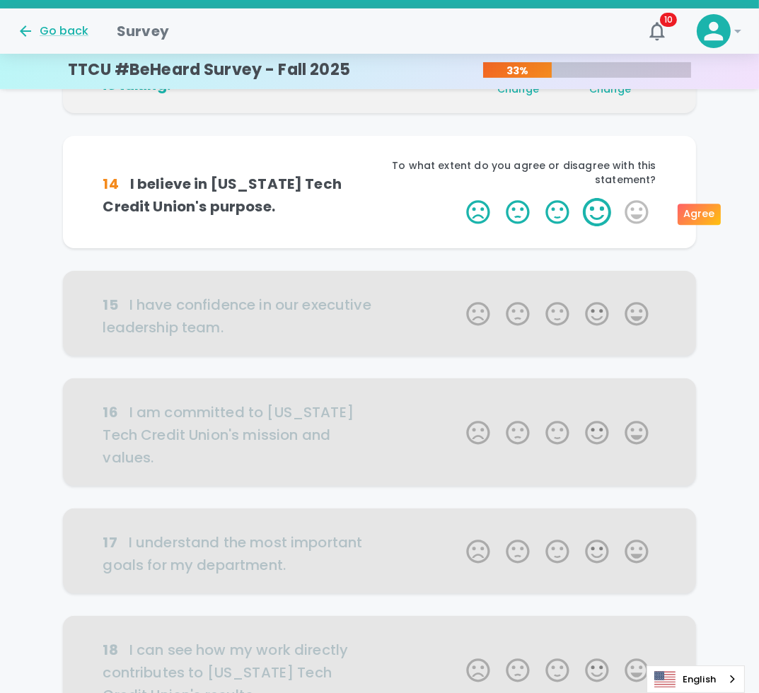
click at [631, 210] on label "5 Stars" at bounding box center [637, 212] width 40 height 28
click at [459, 198] on input "5 Stars" at bounding box center [458, 197] width 1 height 1
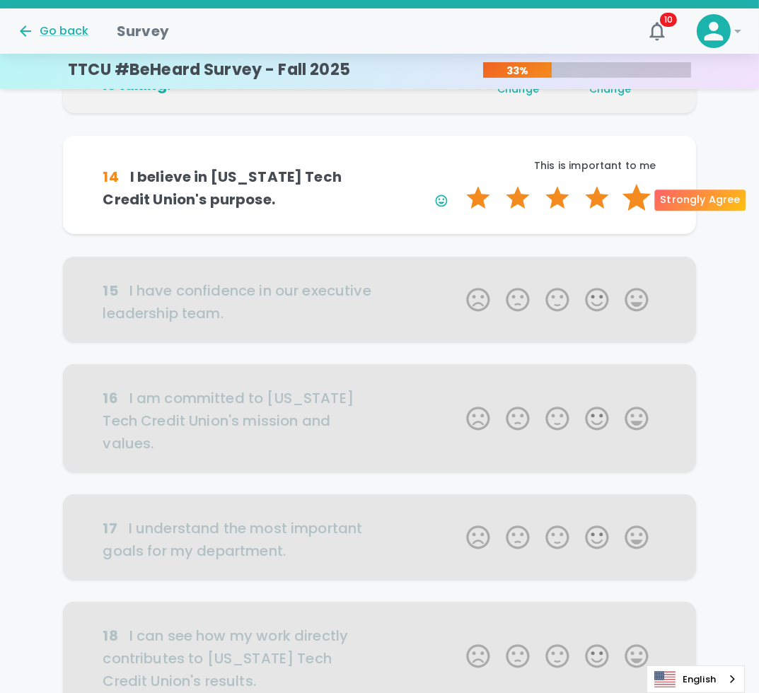
click at [644, 202] on label "5 Stars" at bounding box center [637, 198] width 40 height 28
click at [459, 184] on input "5 Stars" at bounding box center [458, 183] width 1 height 1
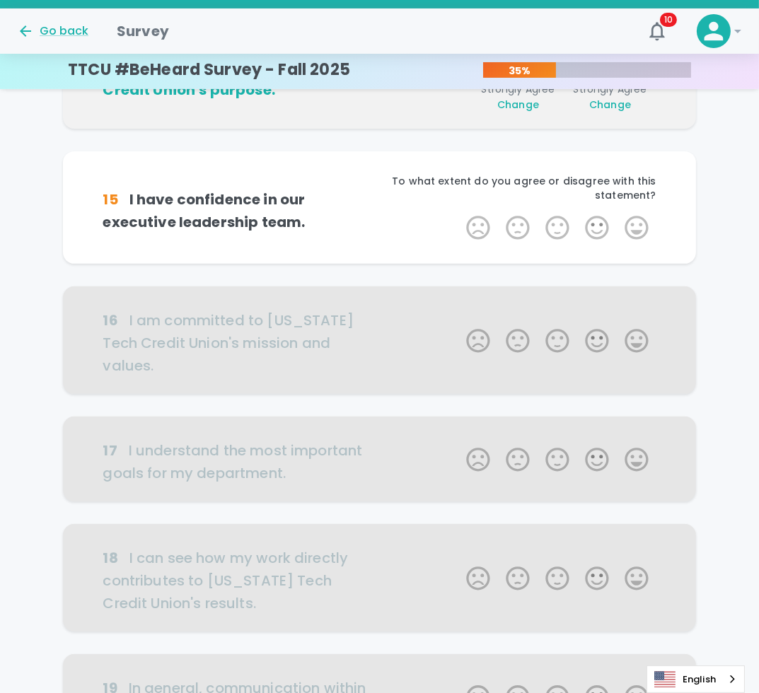
scroll to position [498, 0]
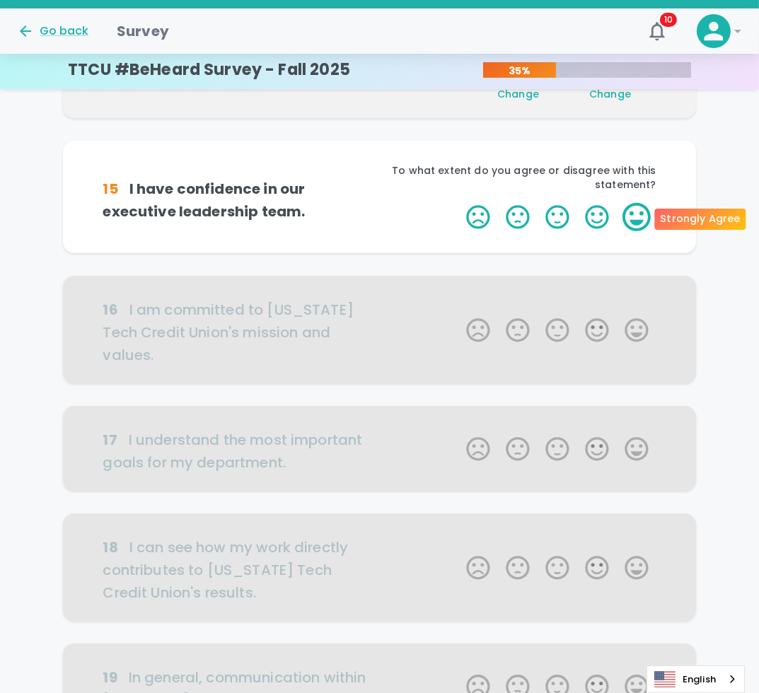
click at [645, 214] on label "5 Stars" at bounding box center [637, 217] width 40 height 28
click at [459, 203] on input "5 Stars" at bounding box center [458, 202] width 1 height 1
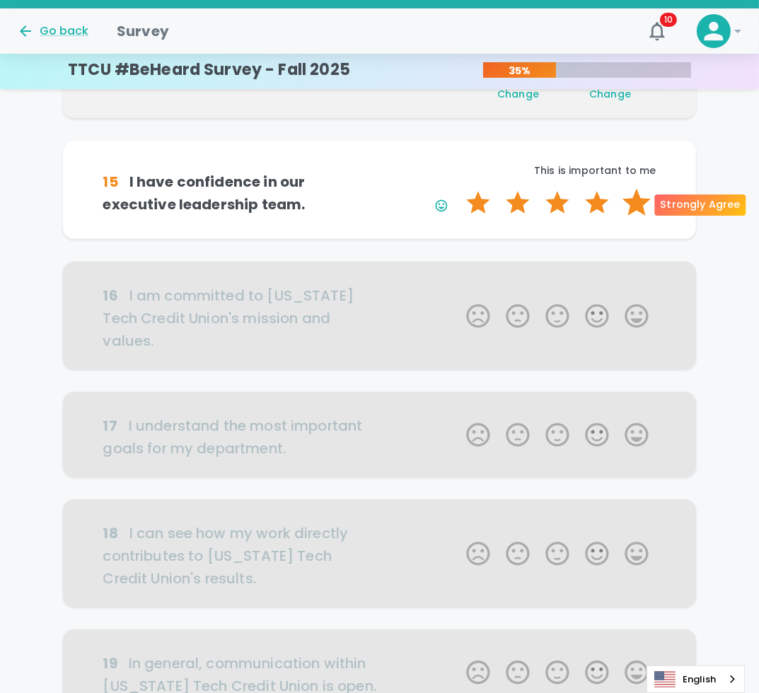
click at [643, 206] on label "5 Stars" at bounding box center [637, 203] width 40 height 28
click at [459, 189] on input "5 Stars" at bounding box center [458, 188] width 1 height 1
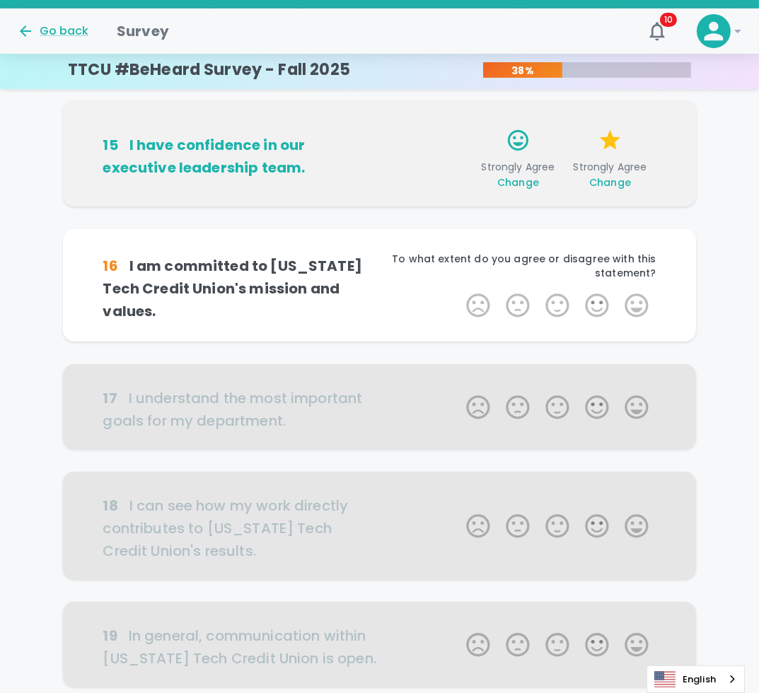
scroll to position [623, 0]
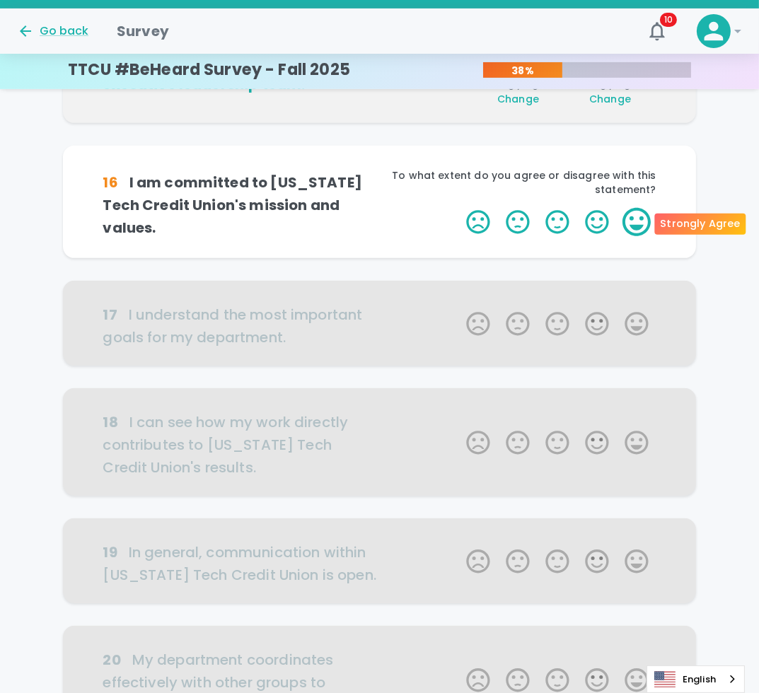
click at [633, 214] on label "5 Stars" at bounding box center [637, 222] width 40 height 28
click at [459, 208] on input "5 Stars" at bounding box center [458, 207] width 1 height 1
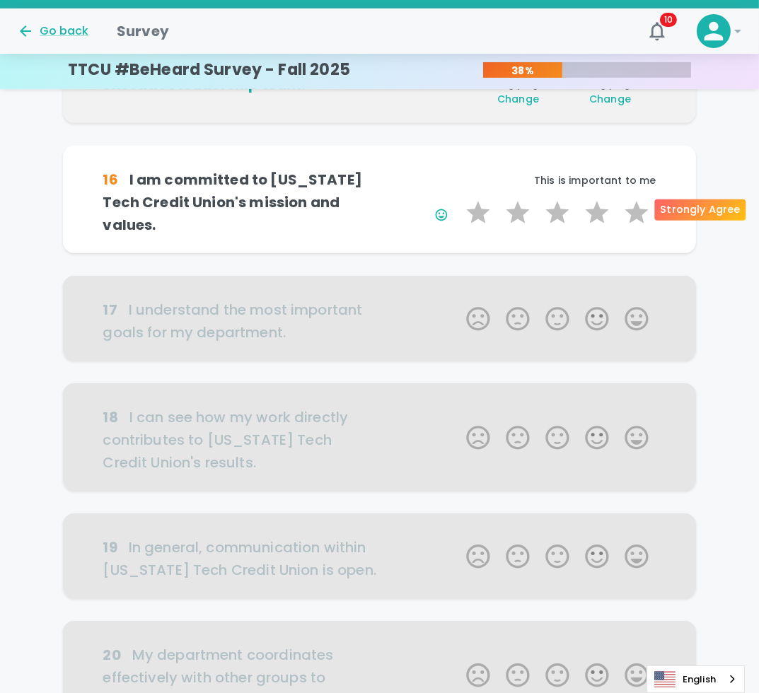
click at [633, 214] on label "5 Stars" at bounding box center [637, 213] width 40 height 28
click at [459, 199] on input "5 Stars" at bounding box center [458, 198] width 1 height 1
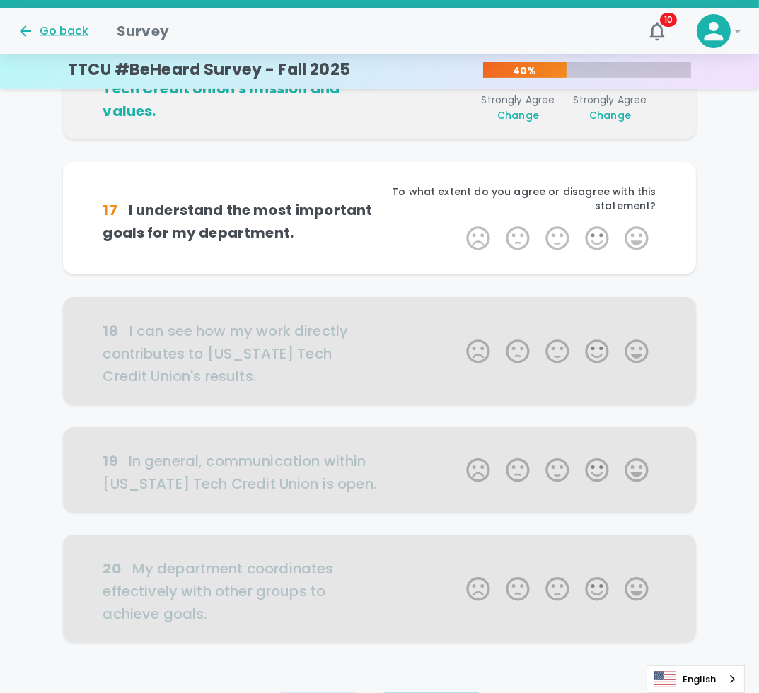
scroll to position [747, 0]
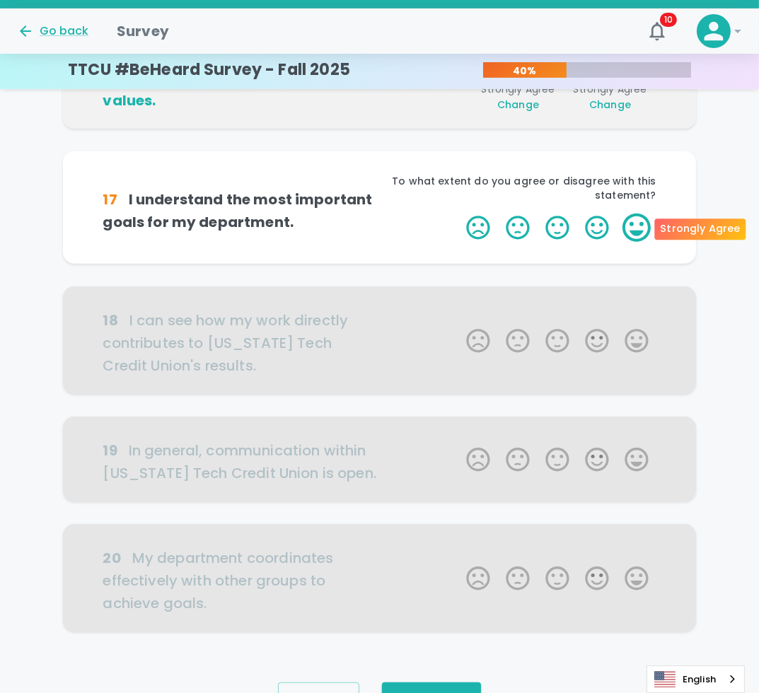
click at [629, 219] on label "5 Stars" at bounding box center [637, 228] width 40 height 28
click at [459, 214] on input "5 Stars" at bounding box center [458, 213] width 1 height 1
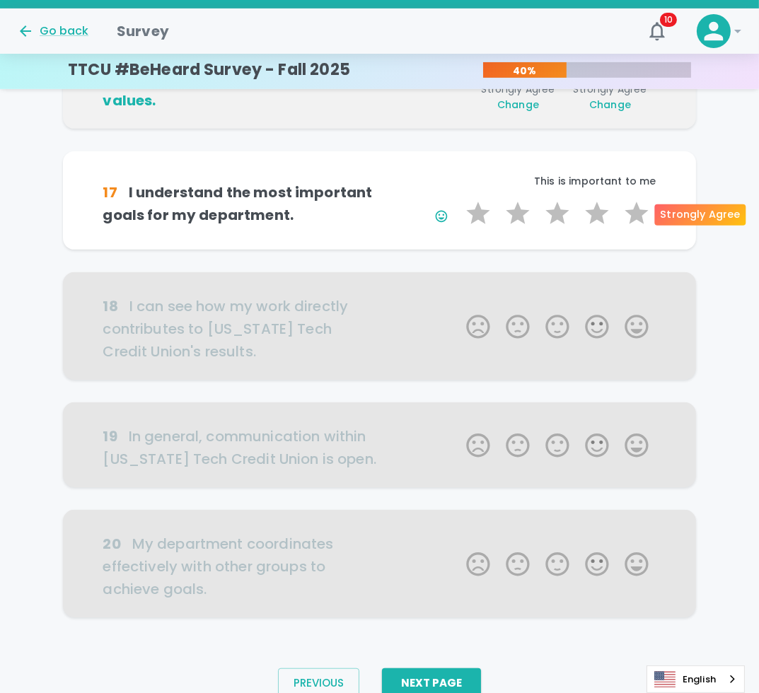
click at [629, 219] on label "5 Stars" at bounding box center [637, 214] width 40 height 28
click at [459, 200] on input "5 Stars" at bounding box center [458, 199] width 1 height 1
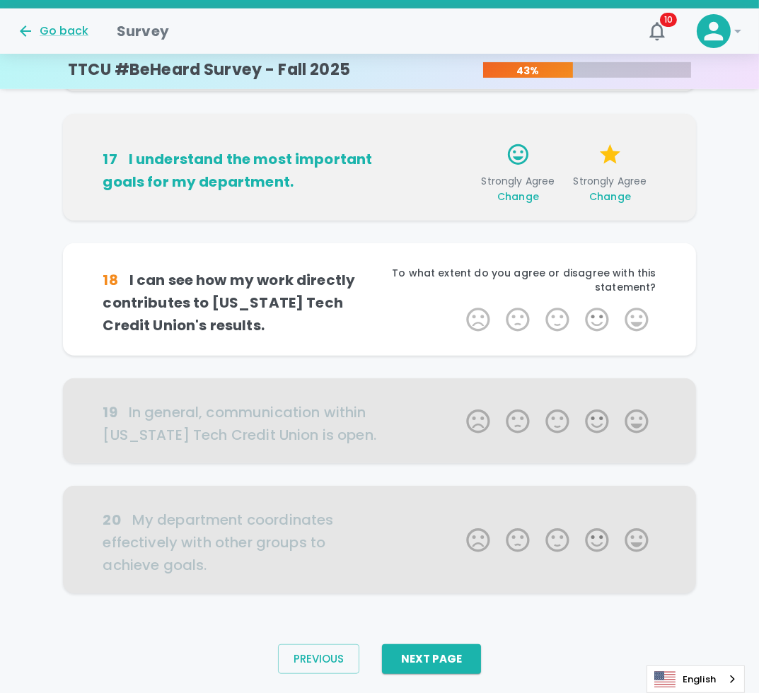
scroll to position [808, 0]
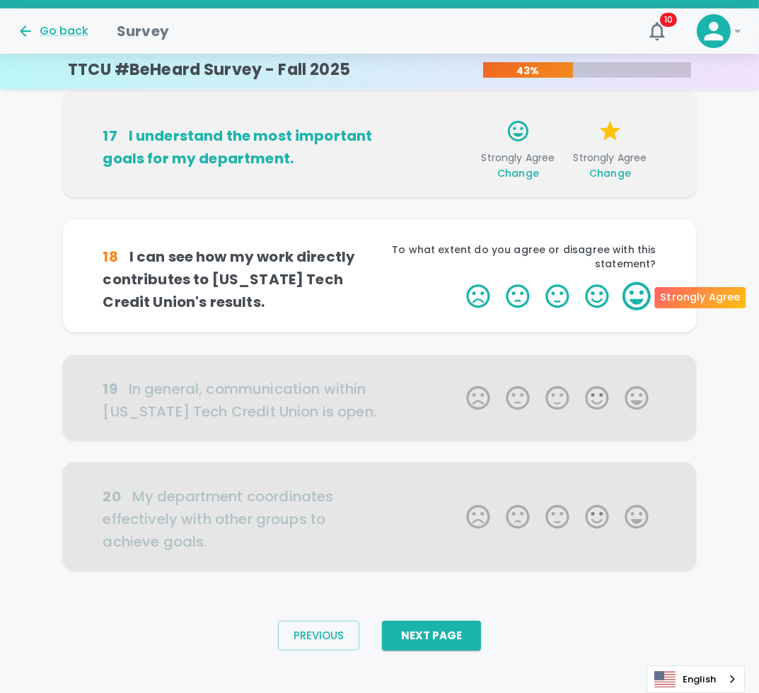
click at [643, 284] on label "5 Stars" at bounding box center [637, 296] width 40 height 28
click at [459, 282] on input "5 Stars" at bounding box center [458, 282] width 1 height 1
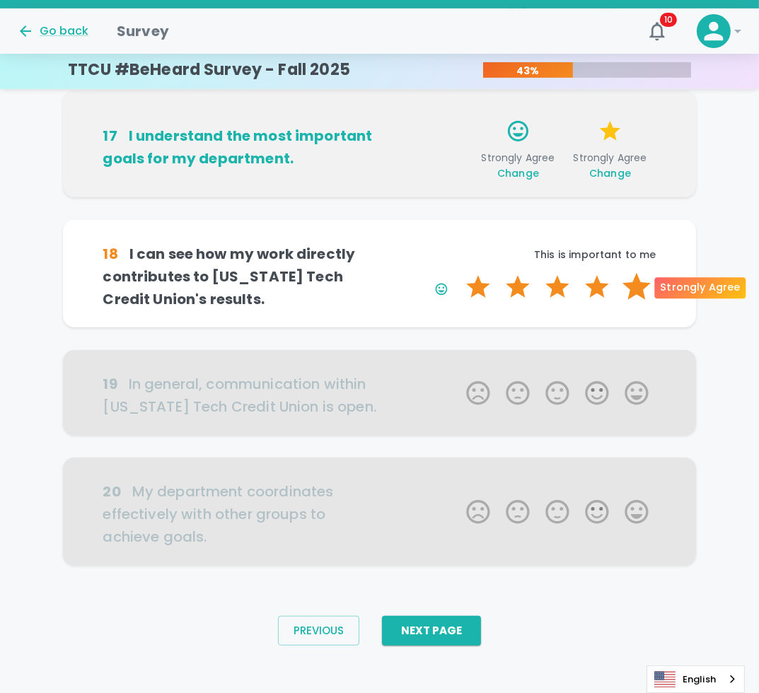
click at [638, 285] on label "5 Stars" at bounding box center [637, 287] width 40 height 28
click at [459, 273] on input "5 Stars" at bounding box center [458, 272] width 1 height 1
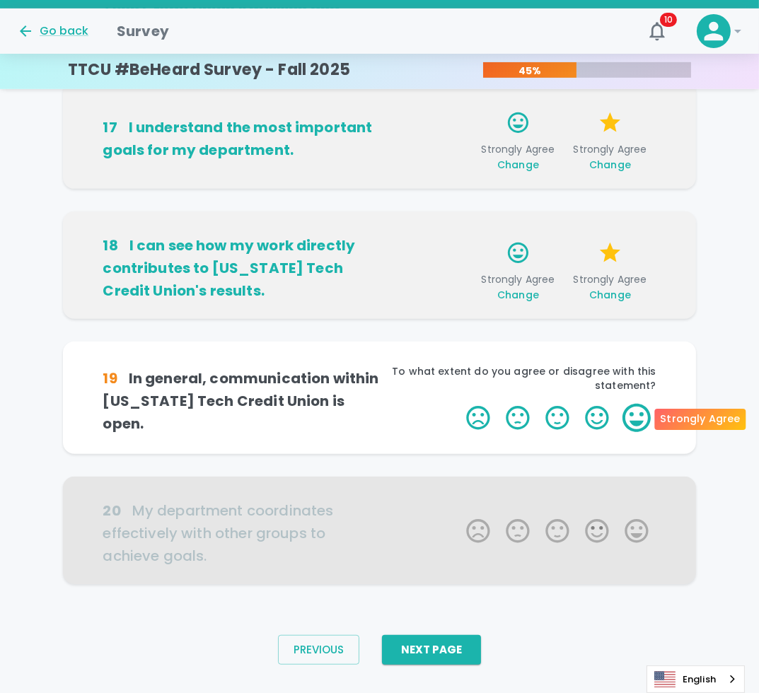
click at [641, 414] on label "5 Stars" at bounding box center [637, 418] width 40 height 28
click at [459, 404] on input "5 Stars" at bounding box center [458, 403] width 1 height 1
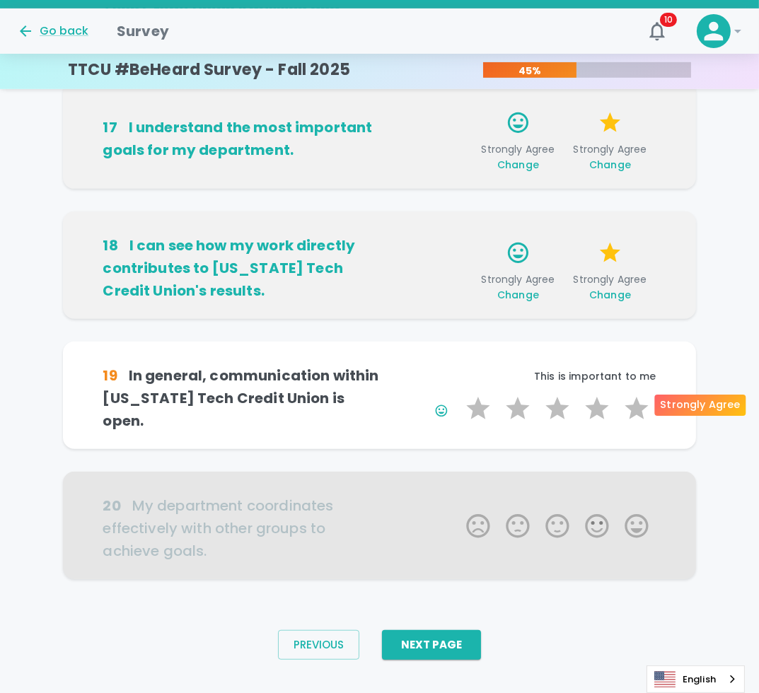
click at [641, 414] on label "5 Stars" at bounding box center [637, 409] width 40 height 28
click at [459, 395] on input "5 Stars" at bounding box center [458, 394] width 1 height 1
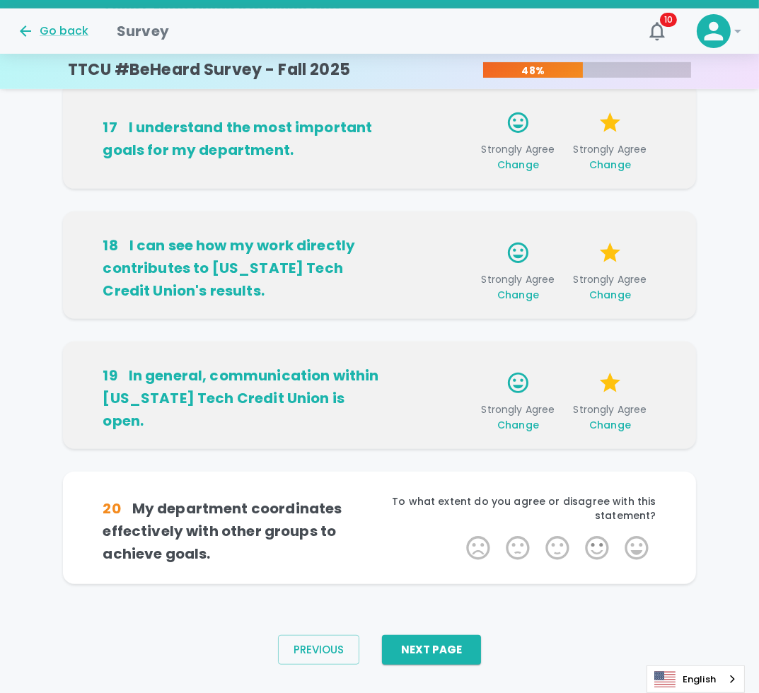
scroll to position [830, 0]
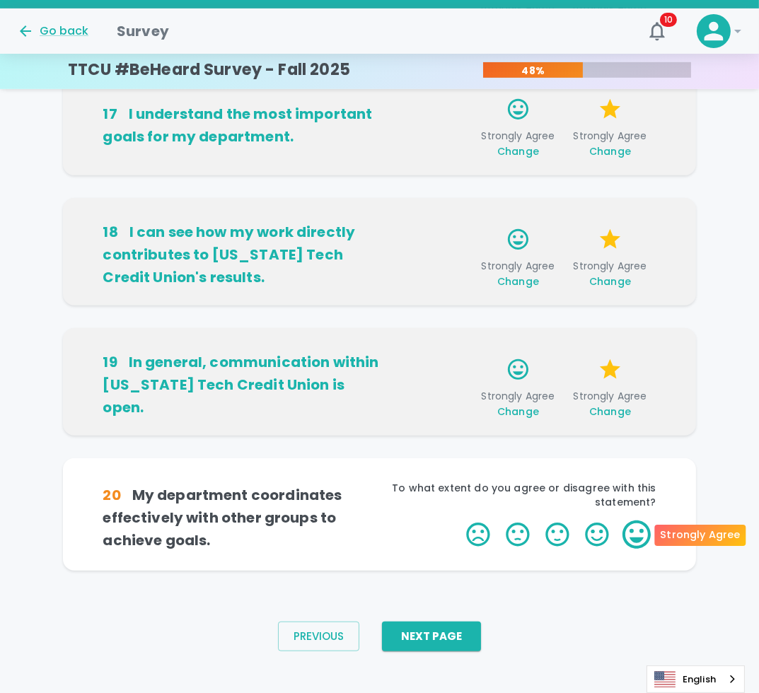
click at [643, 533] on label "5 Stars" at bounding box center [637, 535] width 40 height 28
click at [459, 521] on input "5 Stars" at bounding box center [458, 520] width 1 height 1
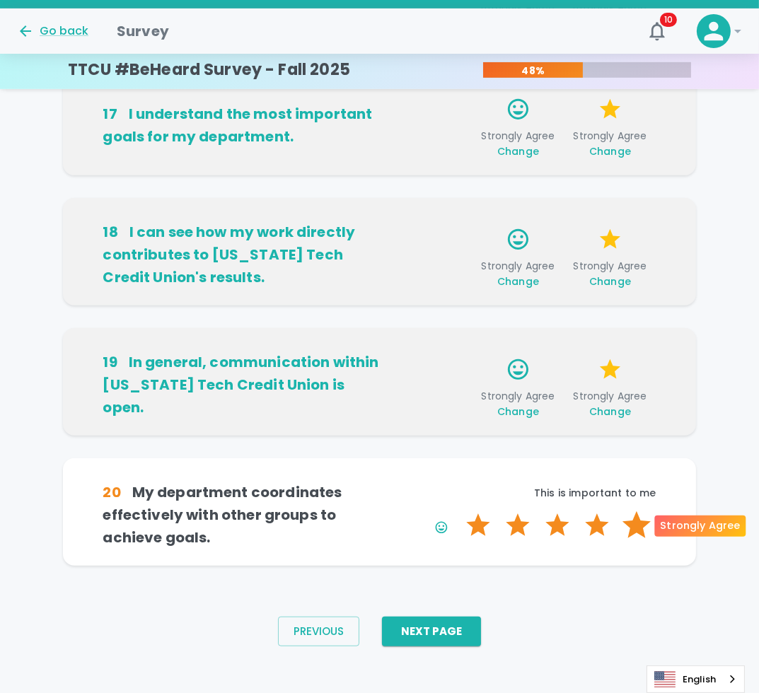
click at [644, 533] on label "5 Stars" at bounding box center [637, 526] width 40 height 28
click at [459, 512] on input "5 Stars" at bounding box center [458, 511] width 1 height 1
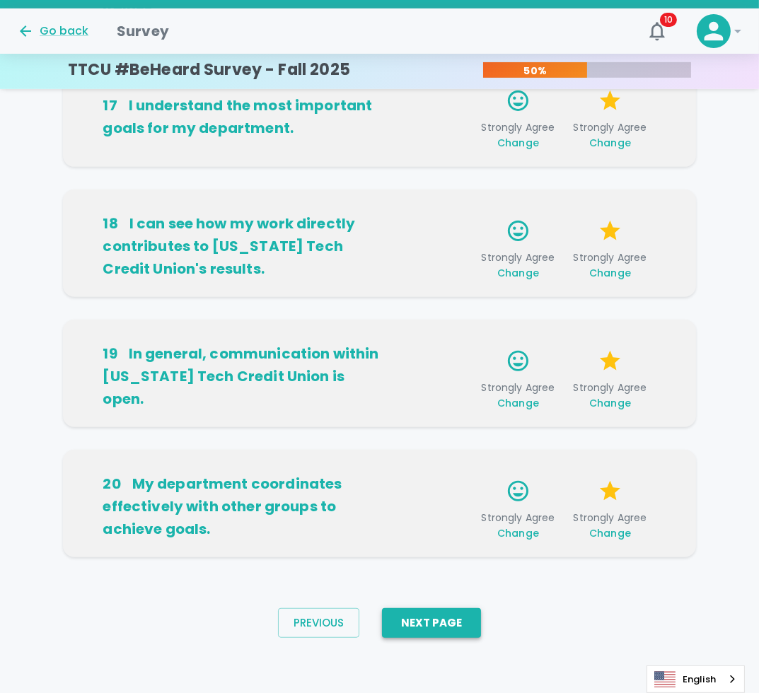
click at [462, 618] on button "Next Page" at bounding box center [431, 624] width 99 height 30
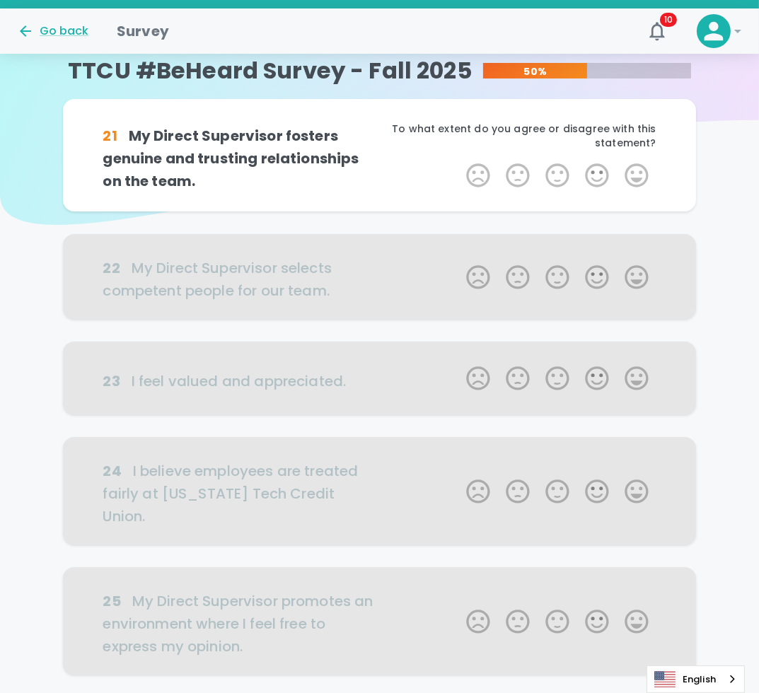
scroll to position [0, 0]
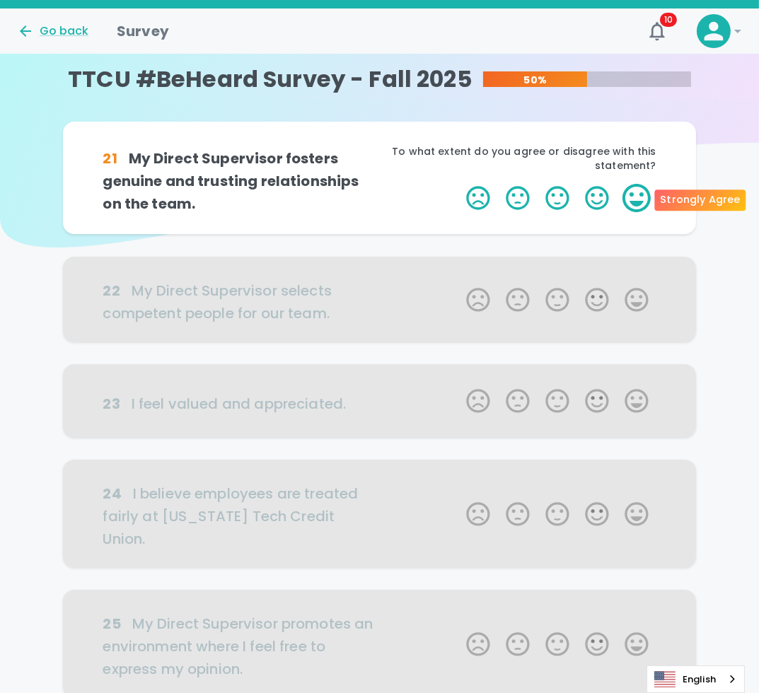
click at [643, 192] on label "5 Stars" at bounding box center [637, 198] width 40 height 28
click at [459, 184] on input "5 Stars" at bounding box center [458, 183] width 1 height 1
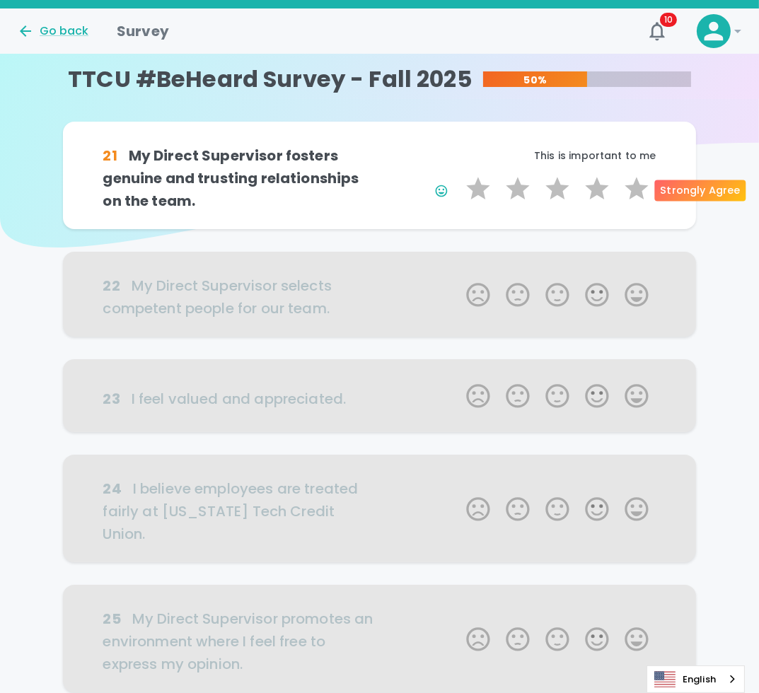
click at [643, 192] on label "5 Stars" at bounding box center [637, 189] width 40 height 28
click at [459, 175] on input "5 Stars" at bounding box center [458, 174] width 1 height 1
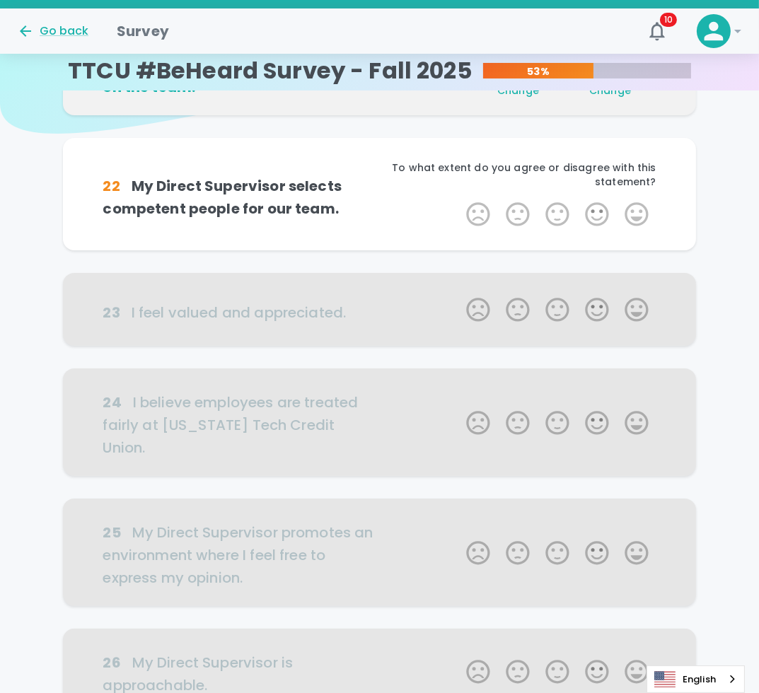
scroll to position [125, 0]
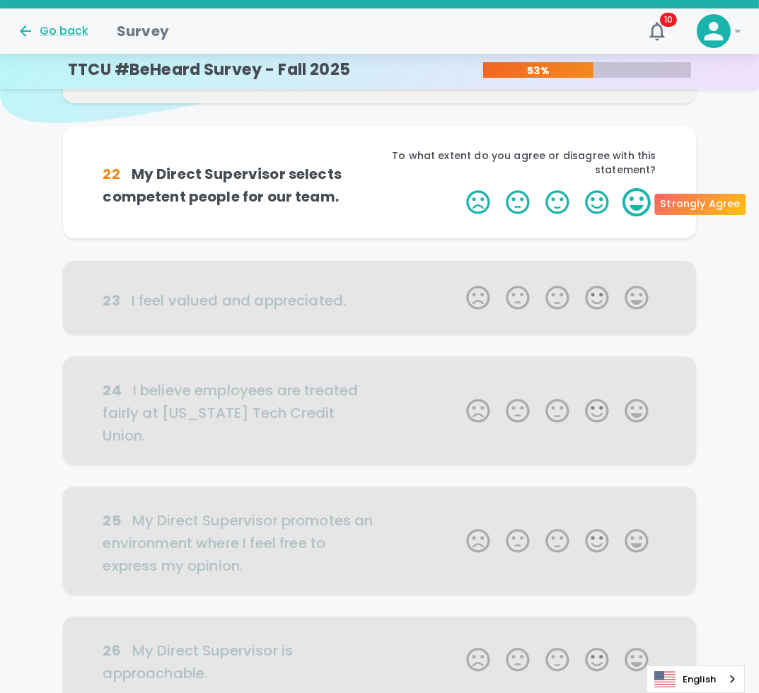
click at [634, 190] on label "5 Stars" at bounding box center [637, 202] width 40 height 28
click at [459, 188] on input "5 Stars" at bounding box center [458, 188] width 1 height 1
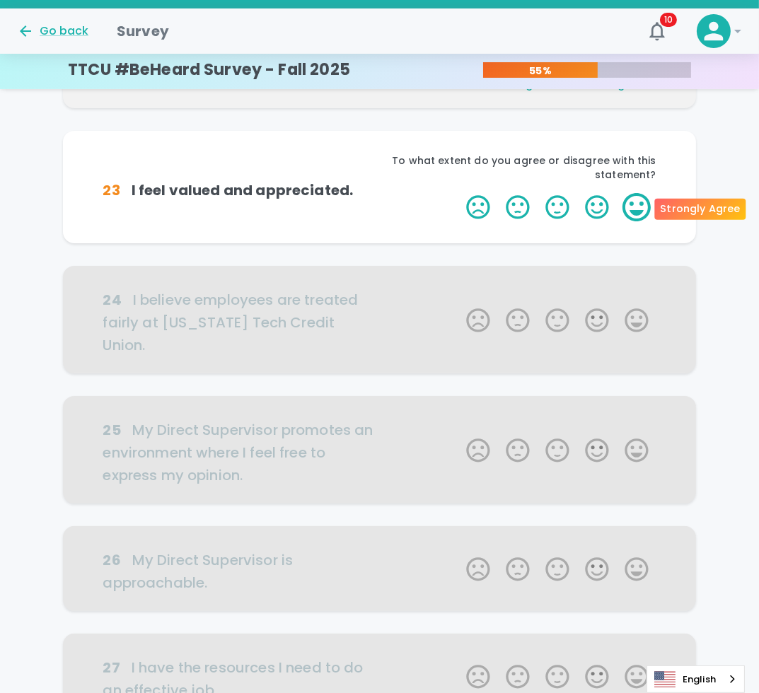
click at [634, 197] on label "5 Stars" at bounding box center [637, 207] width 40 height 28
click at [459, 193] on input "5 Stars" at bounding box center [458, 192] width 1 height 1
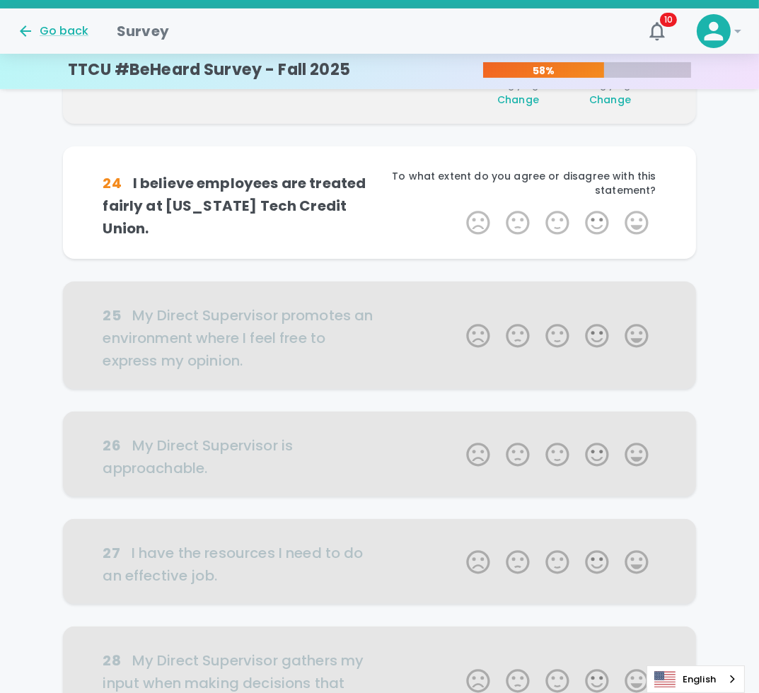
scroll to position [374, 0]
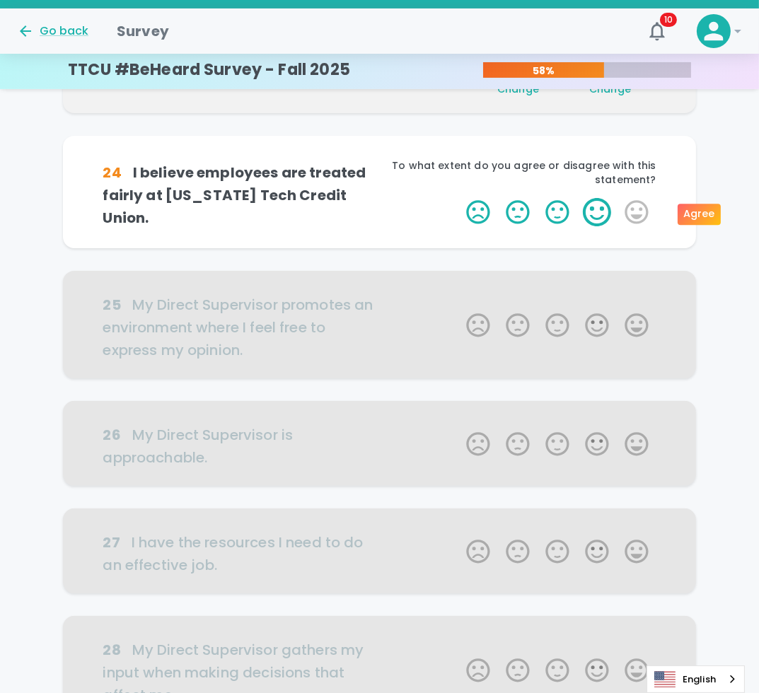
click at [598, 208] on label "4 Stars" at bounding box center [597, 212] width 40 height 28
click at [459, 198] on input "4 Stars" at bounding box center [458, 197] width 1 height 1
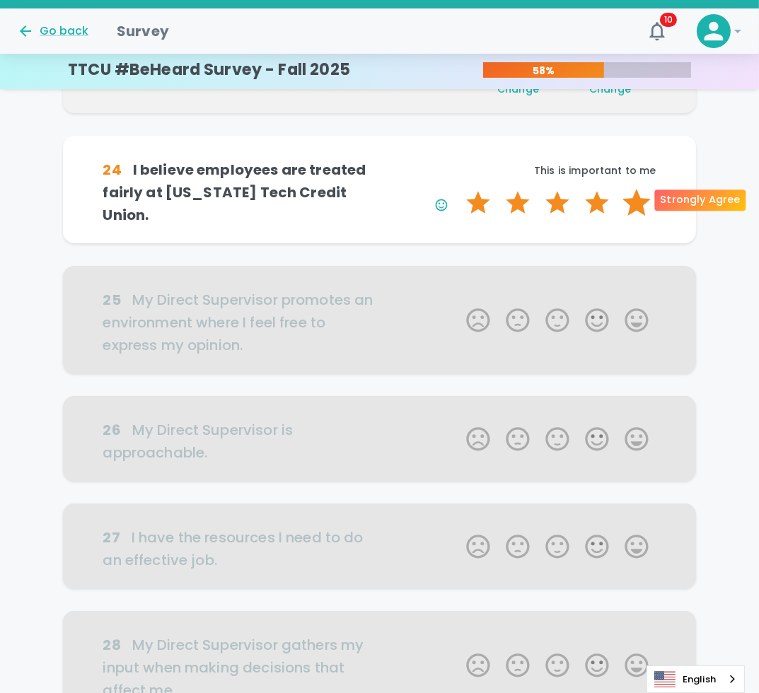
click at [639, 202] on label "5 Stars" at bounding box center [637, 203] width 40 height 28
click at [459, 189] on input "5 Stars" at bounding box center [458, 188] width 1 height 1
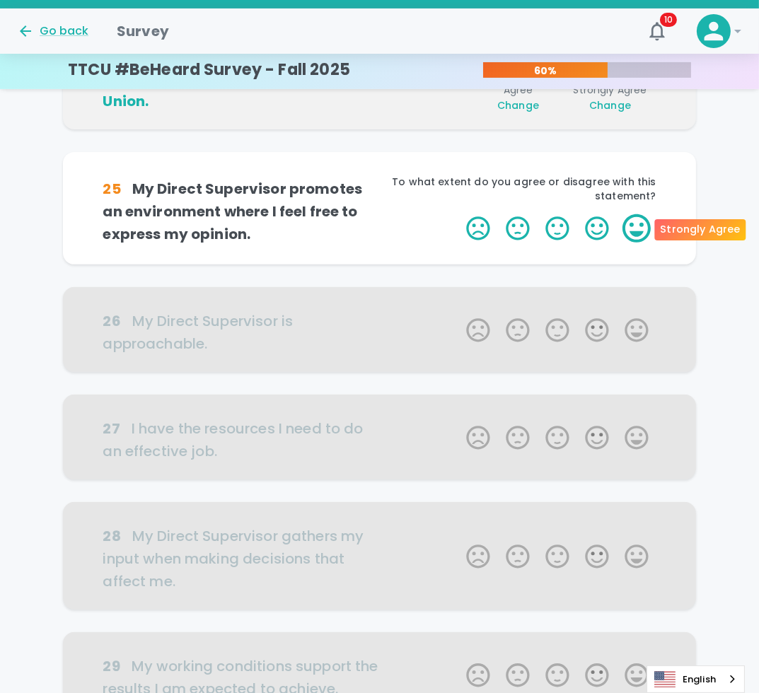
scroll to position [498, 0]
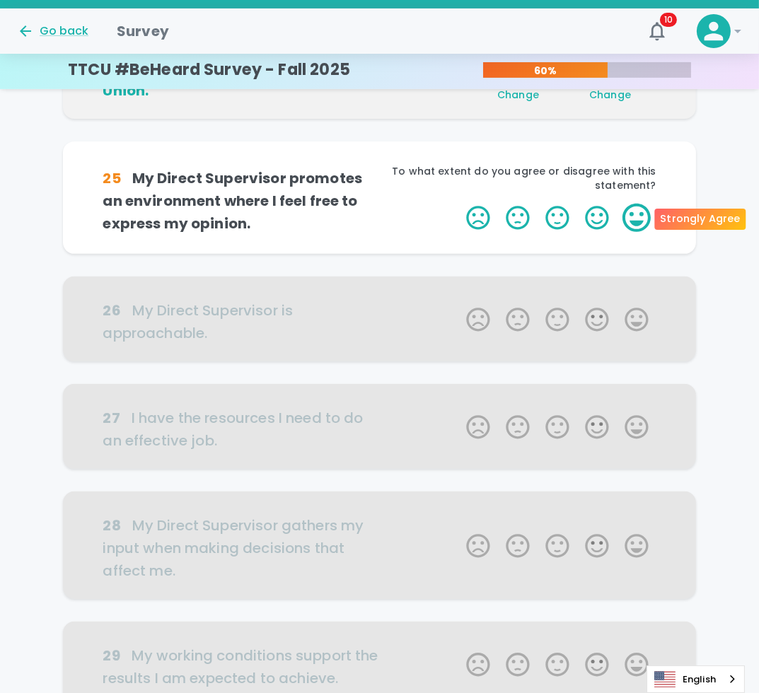
click at [647, 222] on label "5 Stars" at bounding box center [637, 218] width 40 height 28
click at [459, 204] on input "5 Stars" at bounding box center [458, 203] width 1 height 1
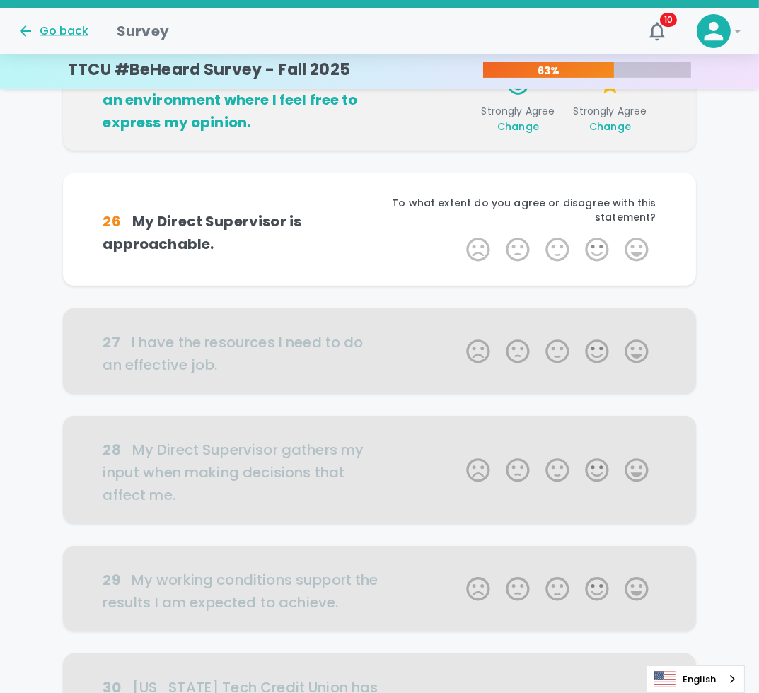
scroll to position [623, 0]
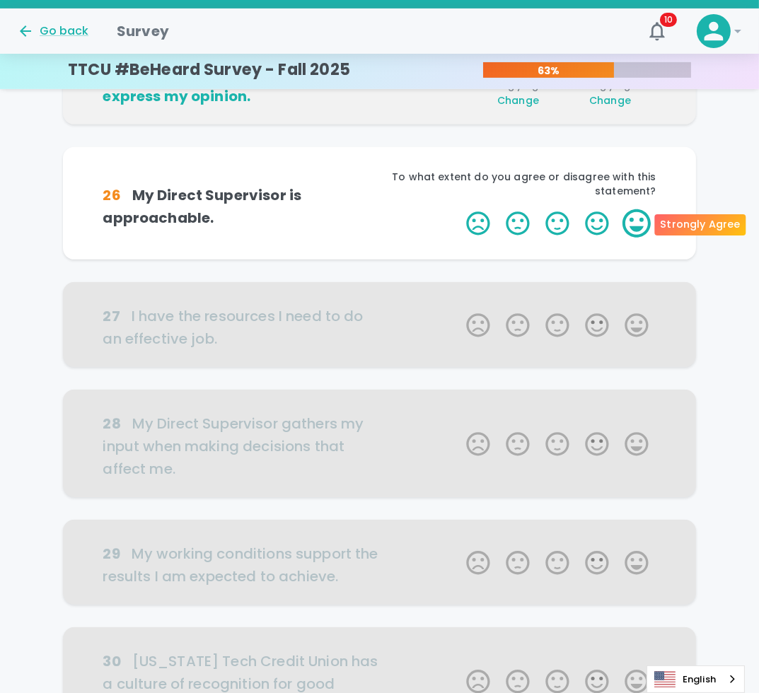
click at [641, 223] on label "5 Stars" at bounding box center [637, 223] width 40 height 28
click at [459, 209] on input "5 Stars" at bounding box center [458, 209] width 1 height 1
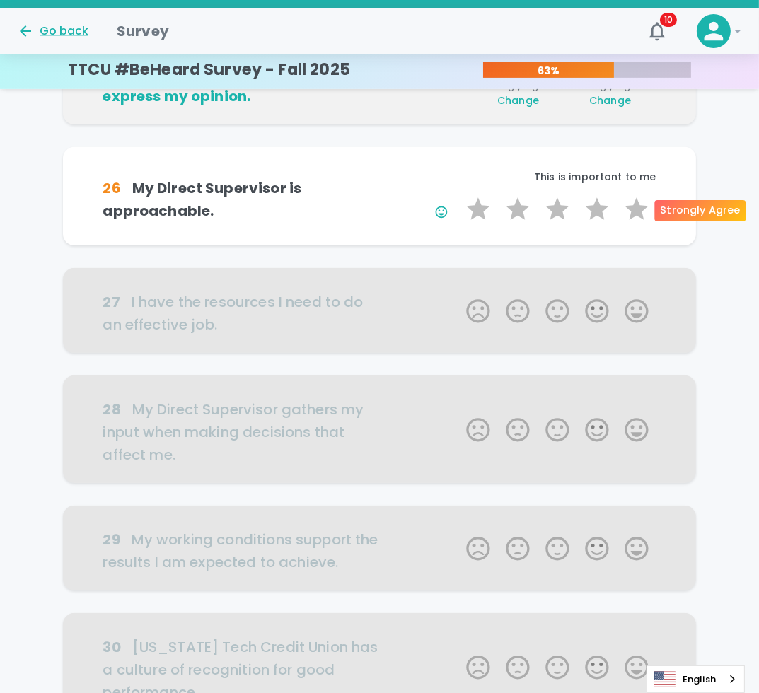
click at [641, 223] on div "1 Star 2 Stars 3 Stars 4 Stars 5 Stars Empty" at bounding box center [558, 211] width 198 height 33
click at [638, 210] on label "5 Stars" at bounding box center [637, 209] width 40 height 28
click at [459, 195] on input "5 Stars" at bounding box center [458, 195] width 1 height 1
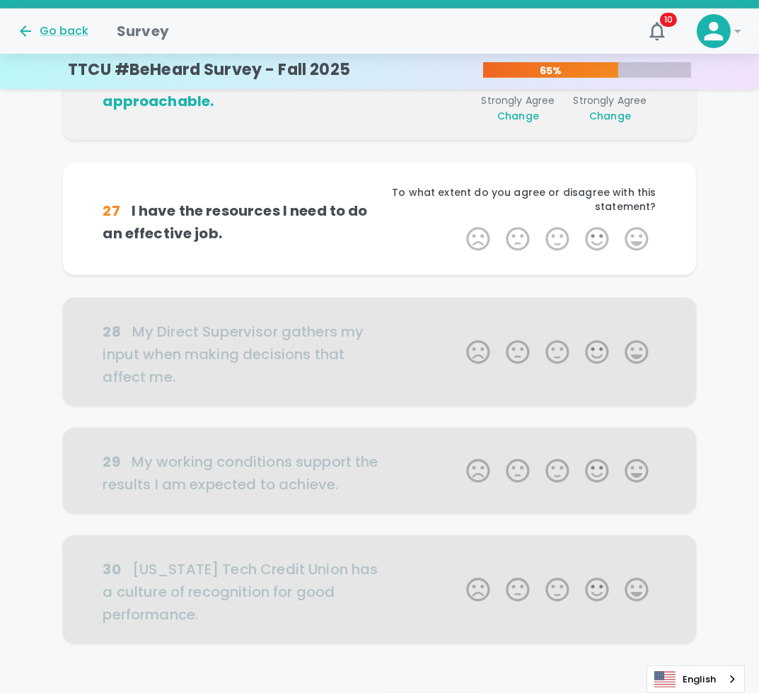
scroll to position [747, 0]
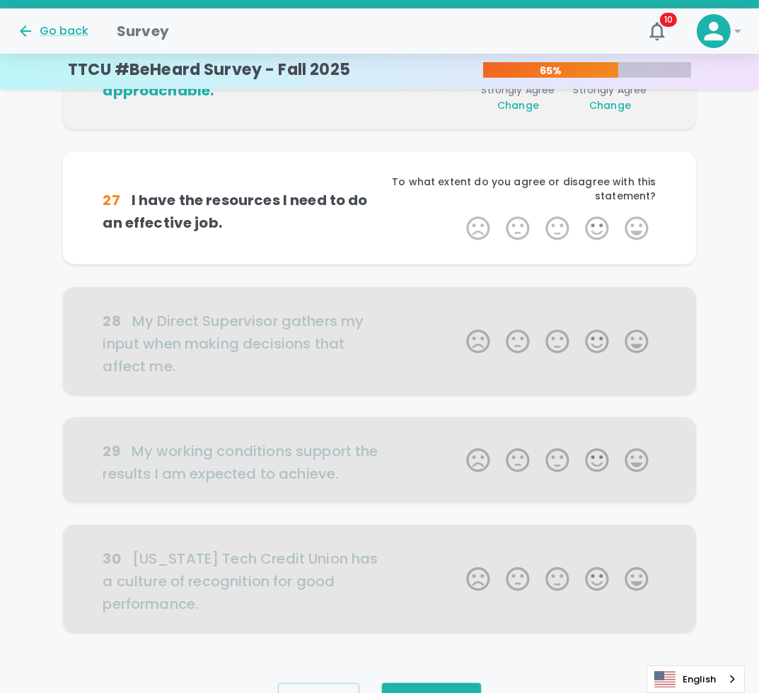
click at [638, 210] on div "To what extent do you agree or disagree with this statement?" at bounding box center [518, 195] width 277 height 40
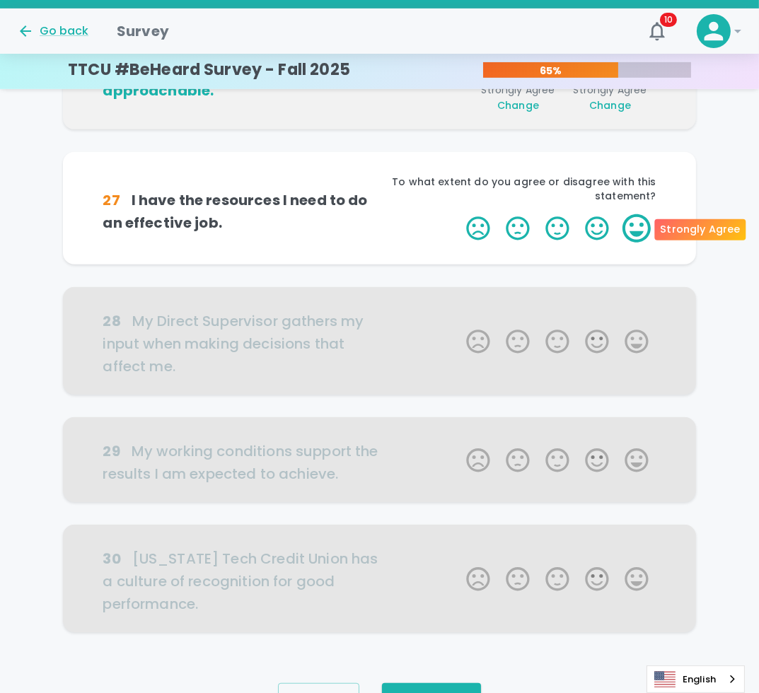
click at [643, 231] on label "5 Stars" at bounding box center [637, 228] width 40 height 28
click at [459, 214] on input "5 Stars" at bounding box center [458, 214] width 1 height 1
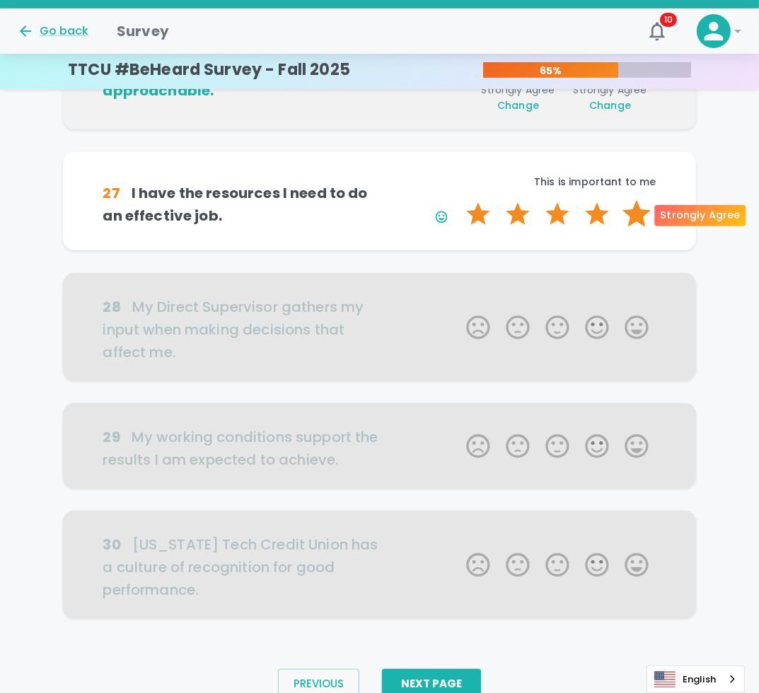
click at [643, 222] on label "5 Stars" at bounding box center [637, 214] width 40 height 28
click at [459, 200] on input "5 Stars" at bounding box center [458, 200] width 1 height 1
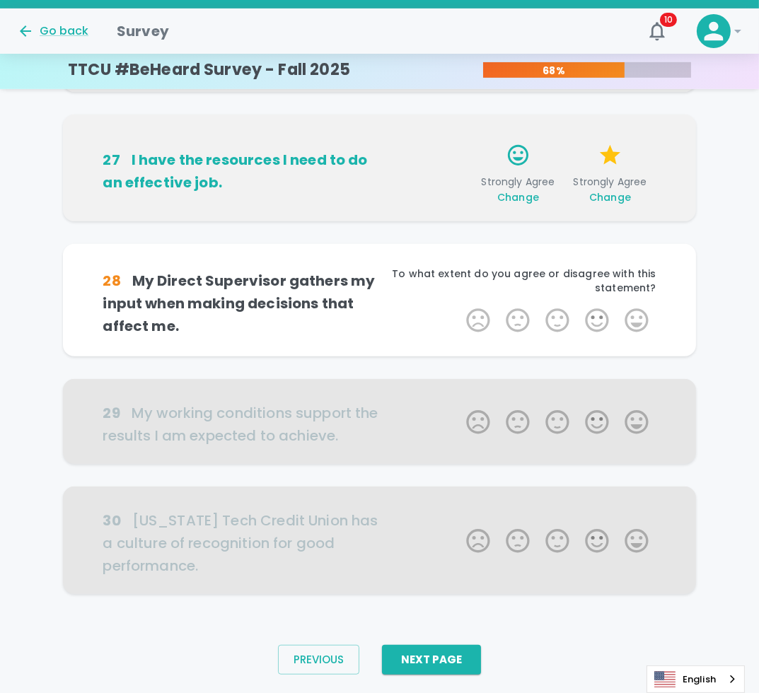
scroll to position [809, 0]
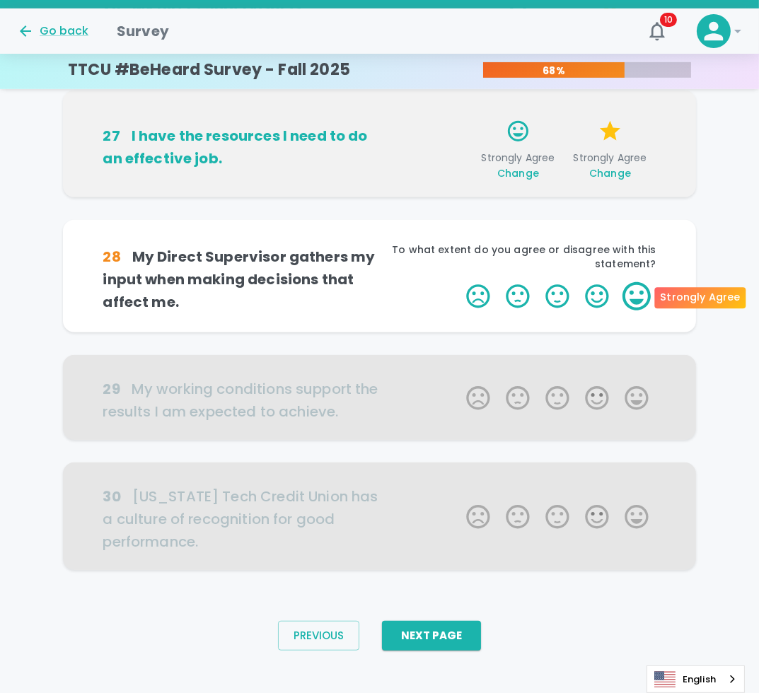
click at [635, 292] on label "5 Stars" at bounding box center [637, 296] width 40 height 28
click at [459, 282] on input "5 Stars" at bounding box center [458, 282] width 1 height 1
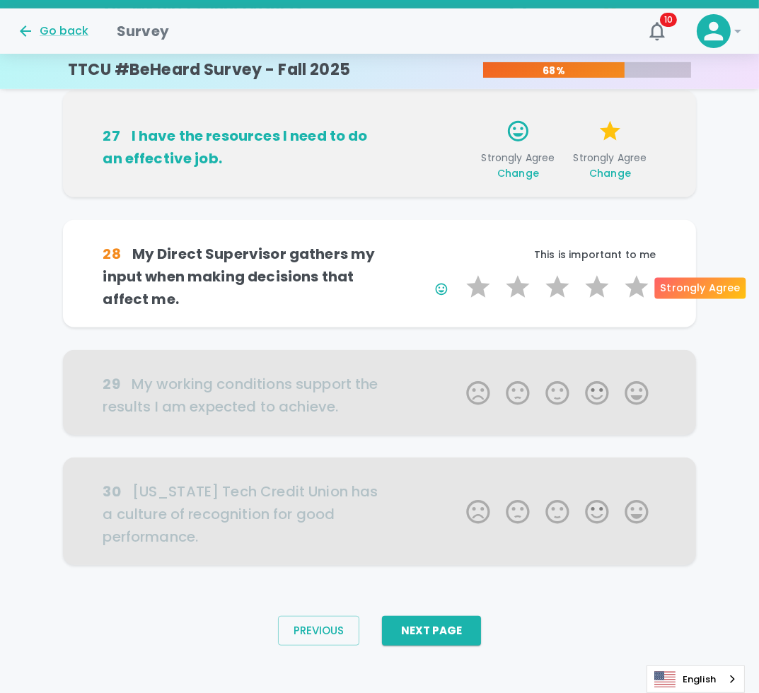
click at [635, 292] on label "5 Stars" at bounding box center [637, 287] width 40 height 28
click at [459, 273] on input "5 Stars" at bounding box center [458, 272] width 1 height 1
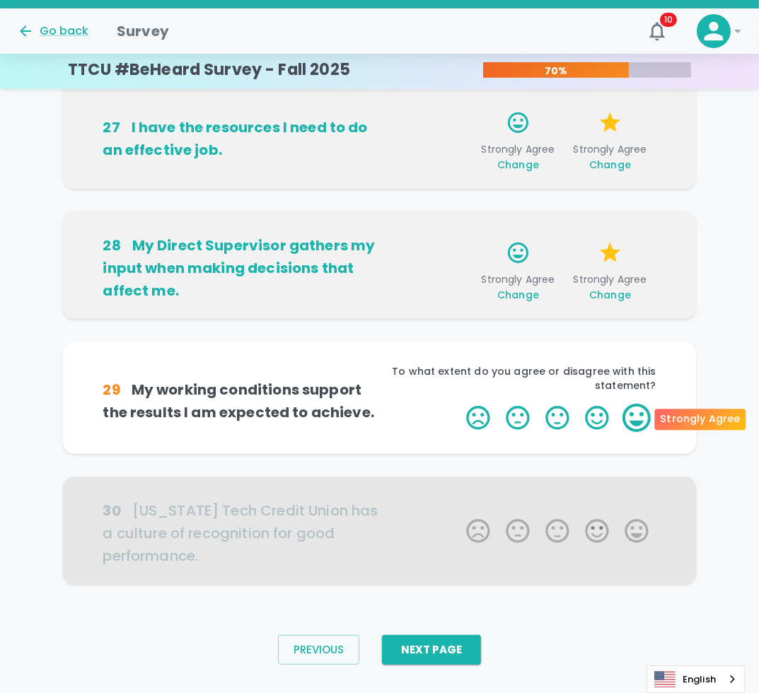
click at [635, 423] on label "5 Stars" at bounding box center [637, 418] width 40 height 28
click at [459, 404] on input "5 Stars" at bounding box center [458, 403] width 1 height 1
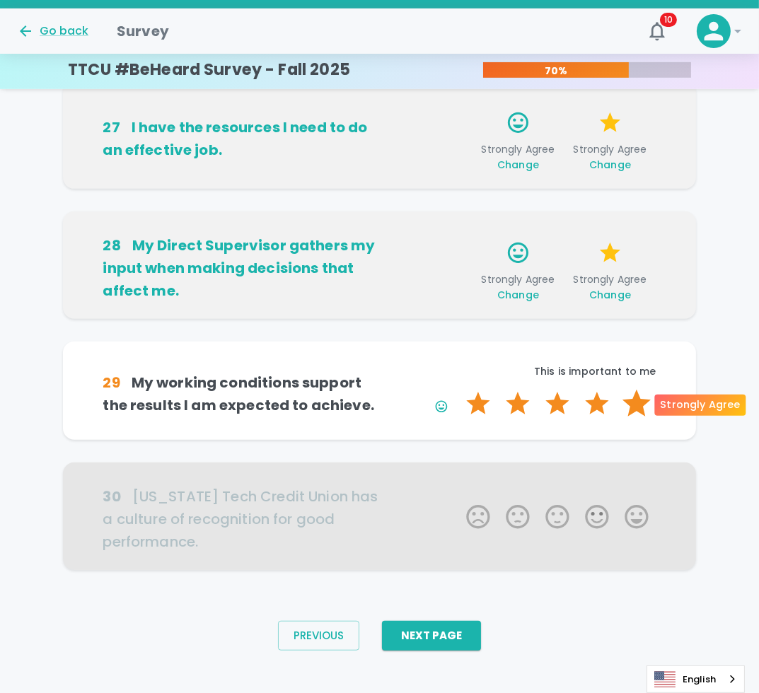
click at [635, 407] on label "5 Stars" at bounding box center [637, 404] width 40 height 28
click at [459, 390] on input "5 Stars" at bounding box center [458, 389] width 1 height 1
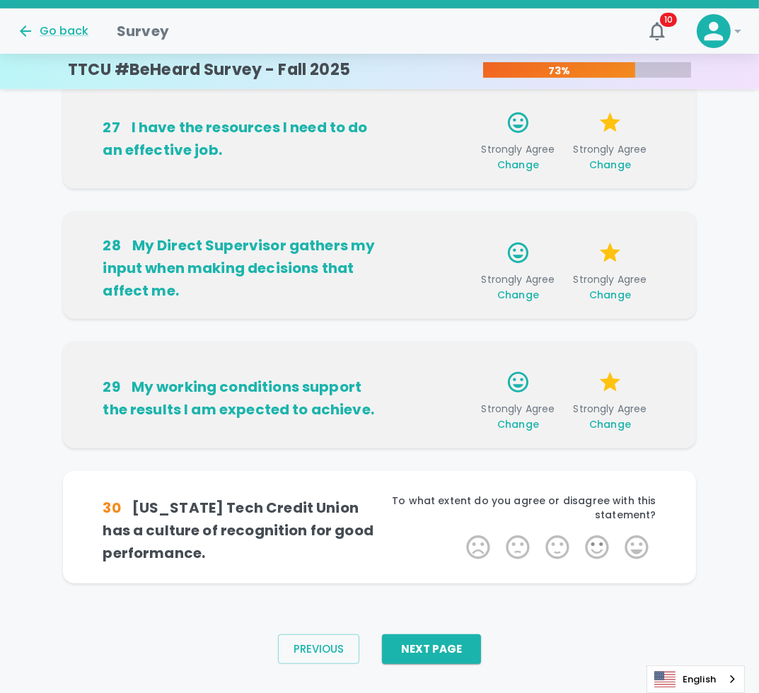
scroll to position [831, 0]
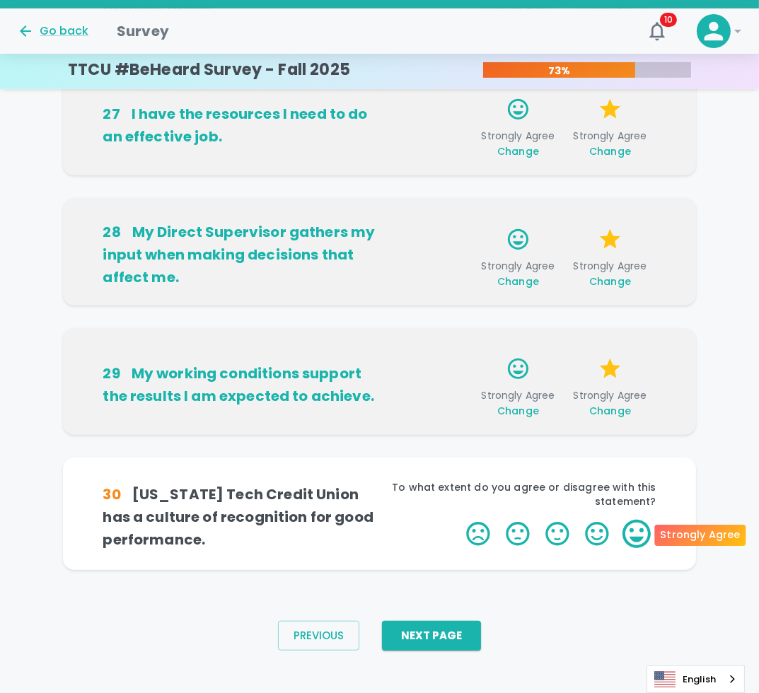
click at [625, 532] on label "5 Stars" at bounding box center [637, 534] width 40 height 28
click at [459, 520] on input "5 Stars" at bounding box center [458, 519] width 1 height 1
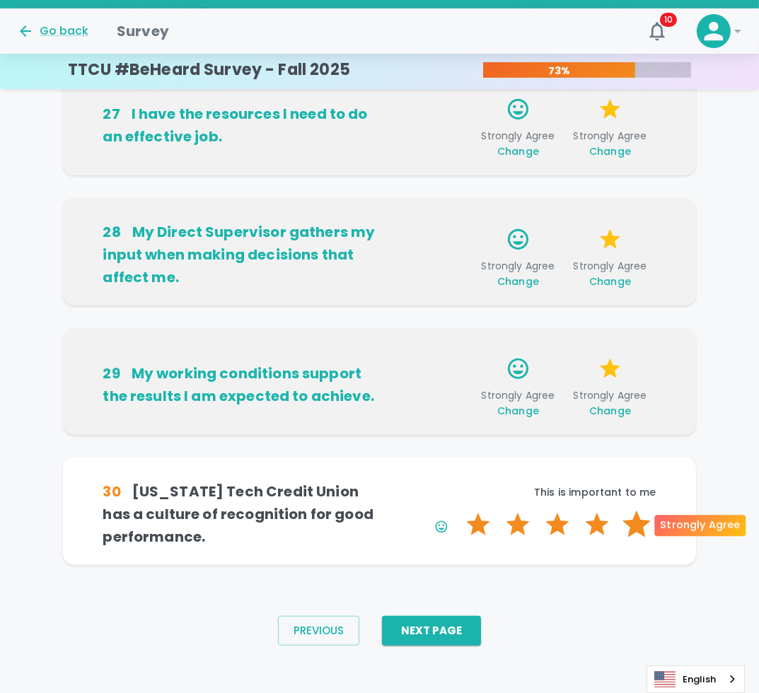
click at [625, 532] on label "5 Stars" at bounding box center [637, 525] width 40 height 28
click at [459, 511] on input "5 Stars" at bounding box center [458, 510] width 1 height 1
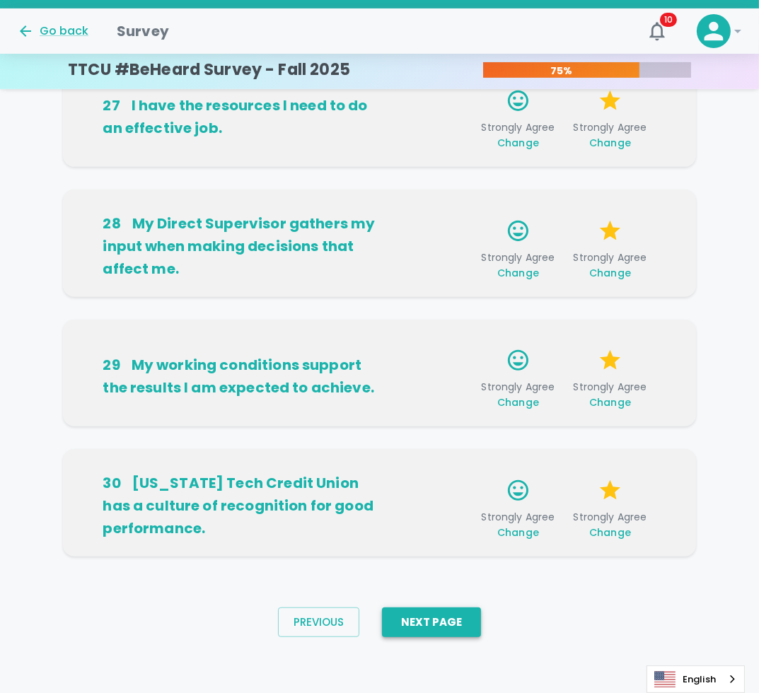
click at [454, 618] on button "Next Page" at bounding box center [431, 623] width 99 height 30
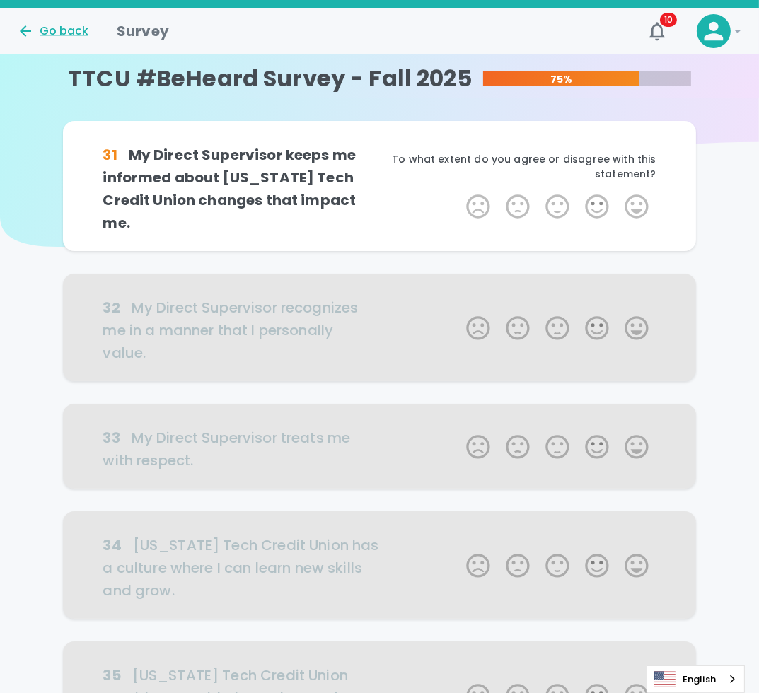
scroll to position [0, 0]
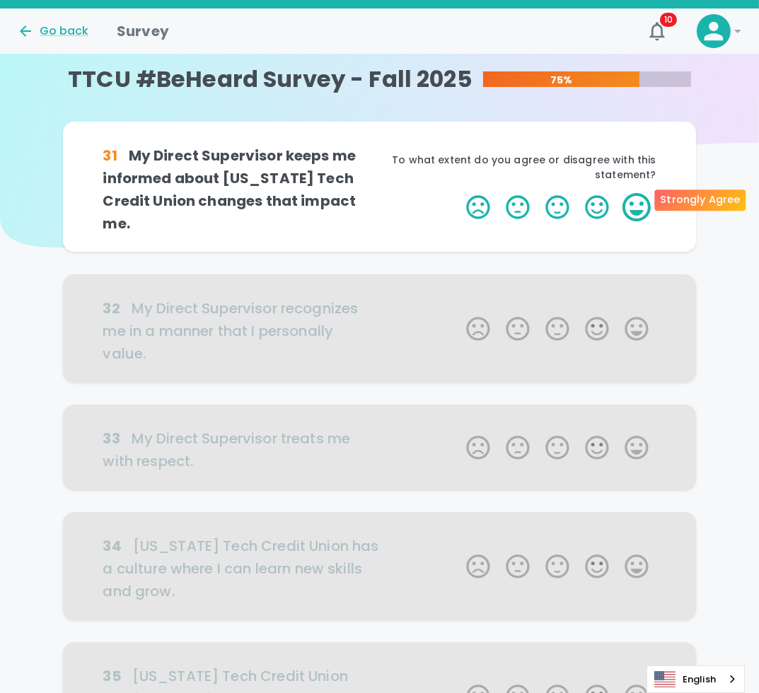
click at [642, 193] on label "5 Stars" at bounding box center [637, 207] width 40 height 28
click at [459, 193] on input "5 Stars" at bounding box center [458, 192] width 1 height 1
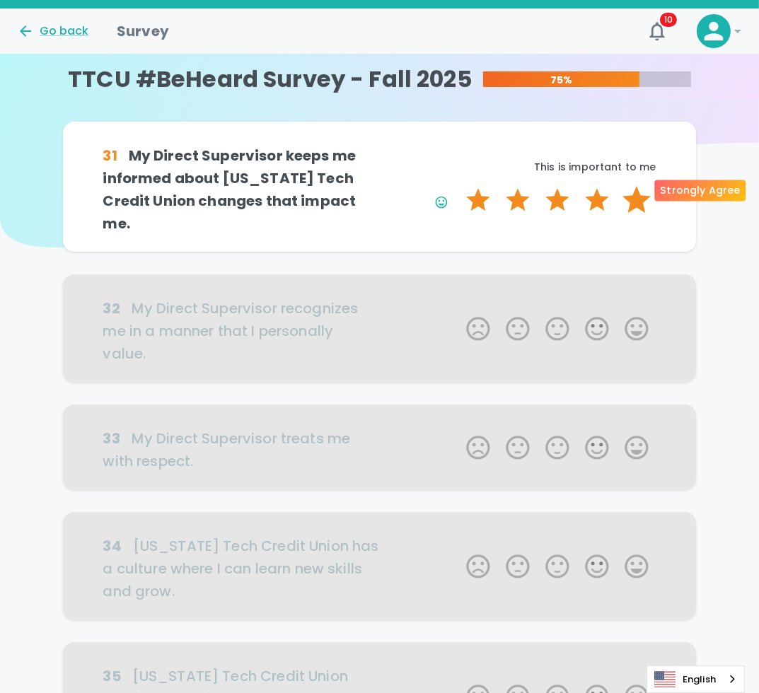
click at [641, 192] on label "5 Stars" at bounding box center [637, 200] width 40 height 28
click at [459, 186] on input "5 Stars" at bounding box center [458, 185] width 1 height 1
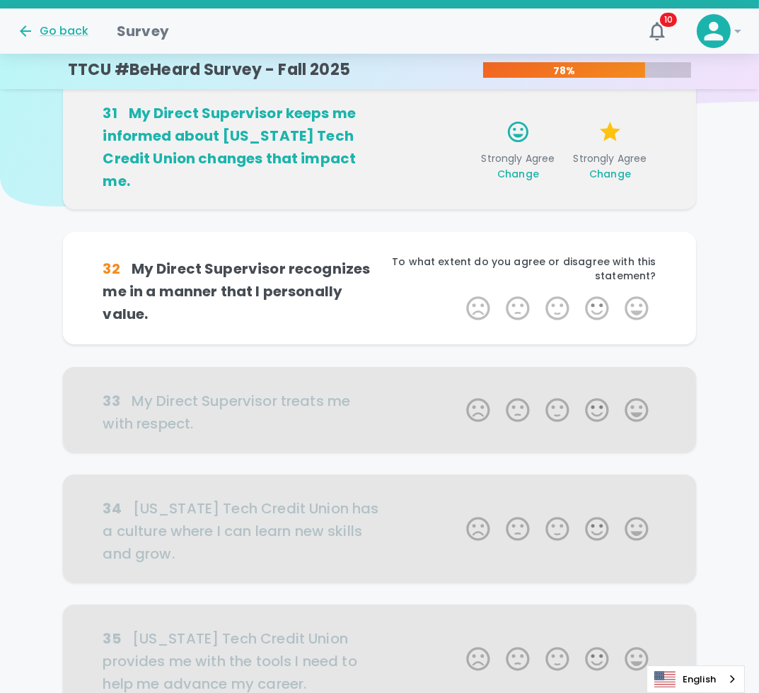
scroll to position [125, 0]
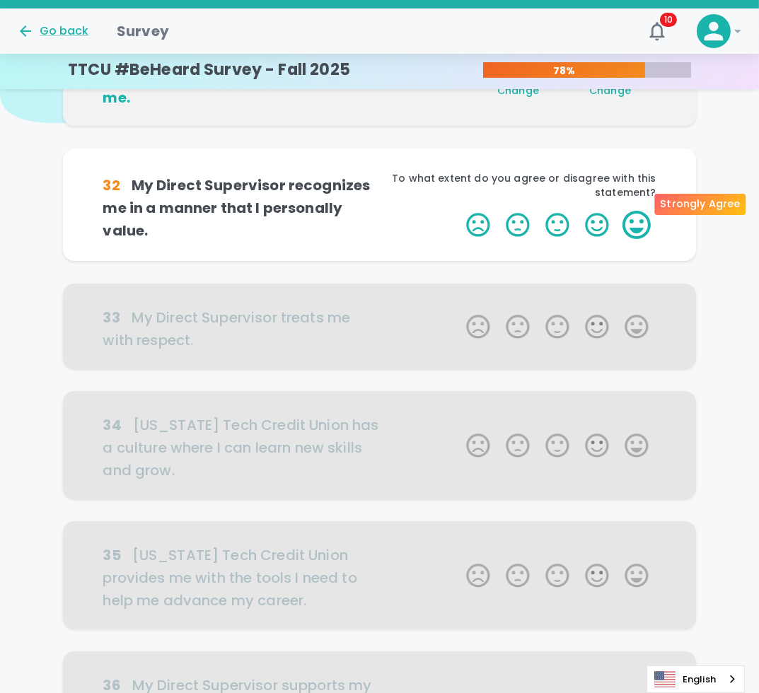
click at [638, 211] on label "5 Stars" at bounding box center [637, 225] width 40 height 28
click at [459, 210] on input "5 Stars" at bounding box center [458, 210] width 1 height 1
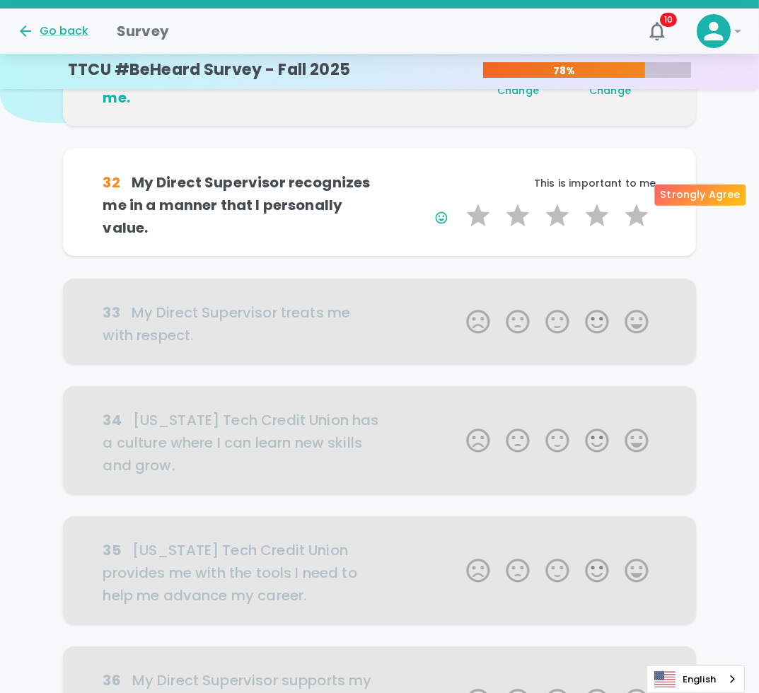
click at [638, 202] on label "5 Stars" at bounding box center [637, 216] width 40 height 28
click at [459, 201] on input "5 Stars" at bounding box center [458, 201] width 1 height 1
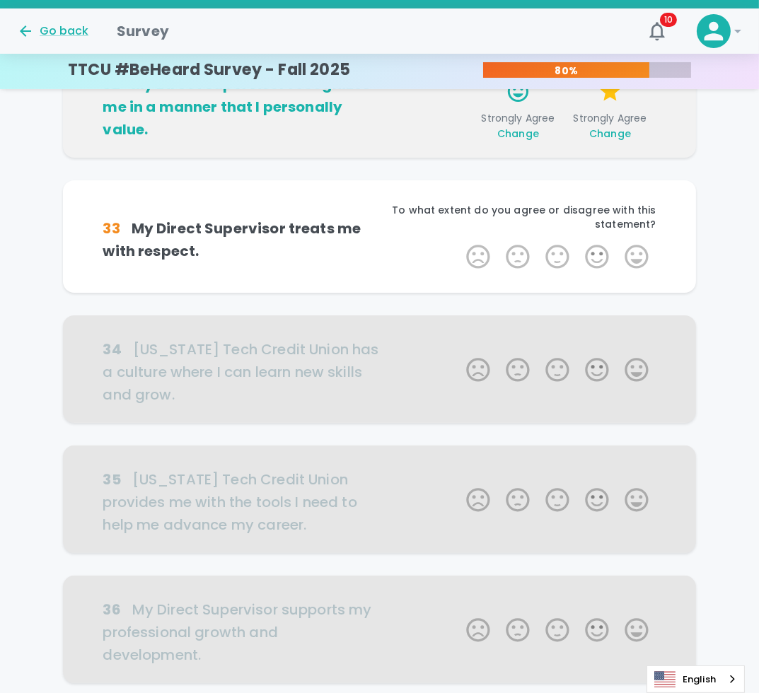
scroll to position [249, 0]
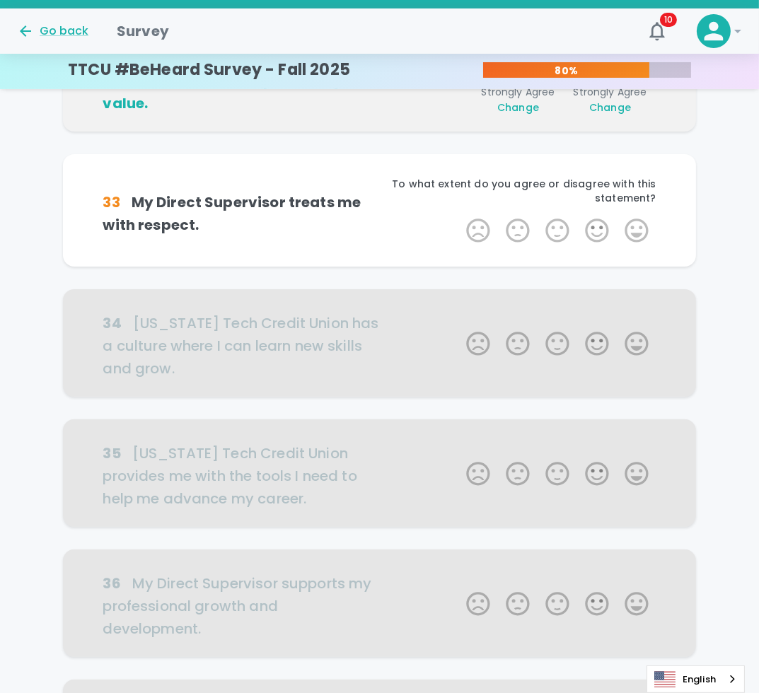
click at [638, 217] on label "5 Stars" at bounding box center [637, 231] width 40 height 28
click at [459, 216] on input "5 Stars" at bounding box center [458, 216] width 1 height 1
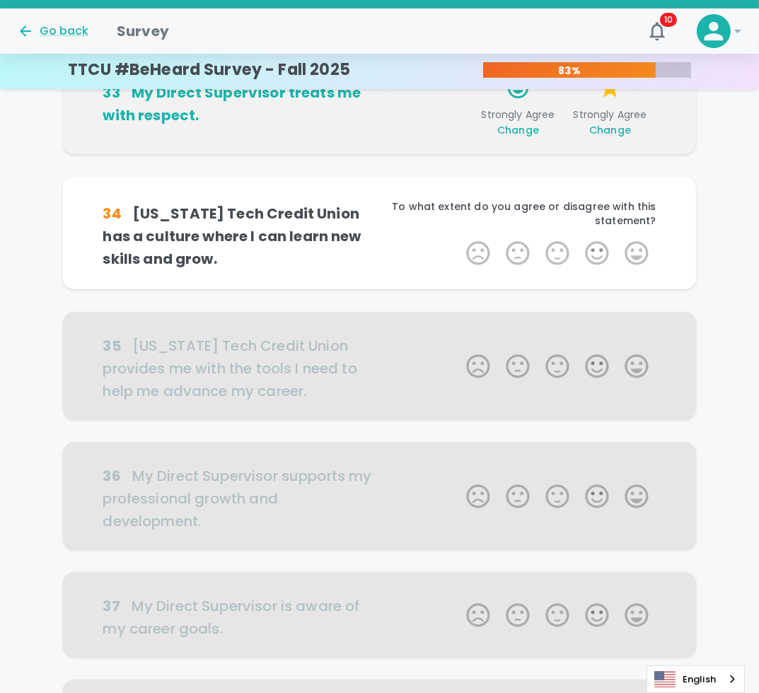
scroll to position [374, 0]
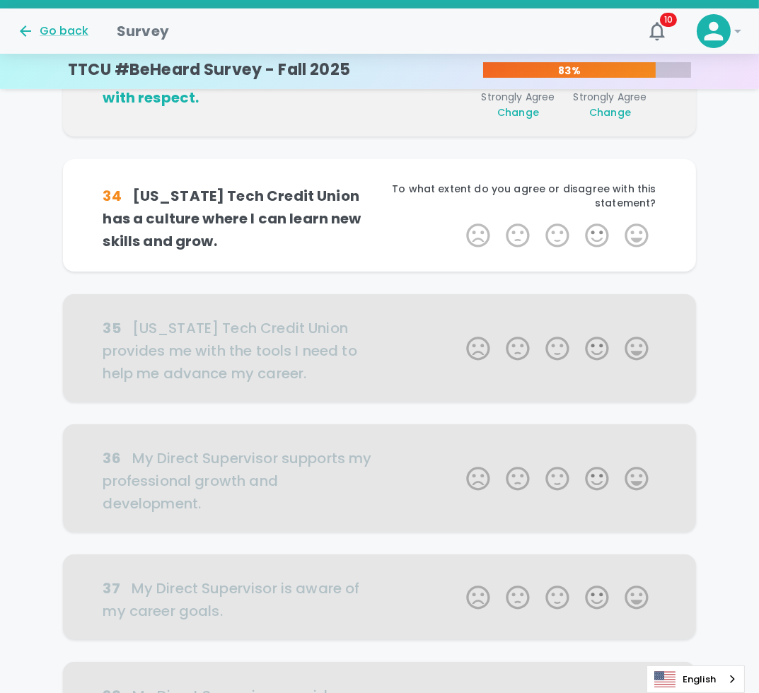
click at [638, 221] on label "5 Stars" at bounding box center [637, 235] width 40 height 28
click at [459, 221] on input "5 Stars" at bounding box center [458, 221] width 1 height 1
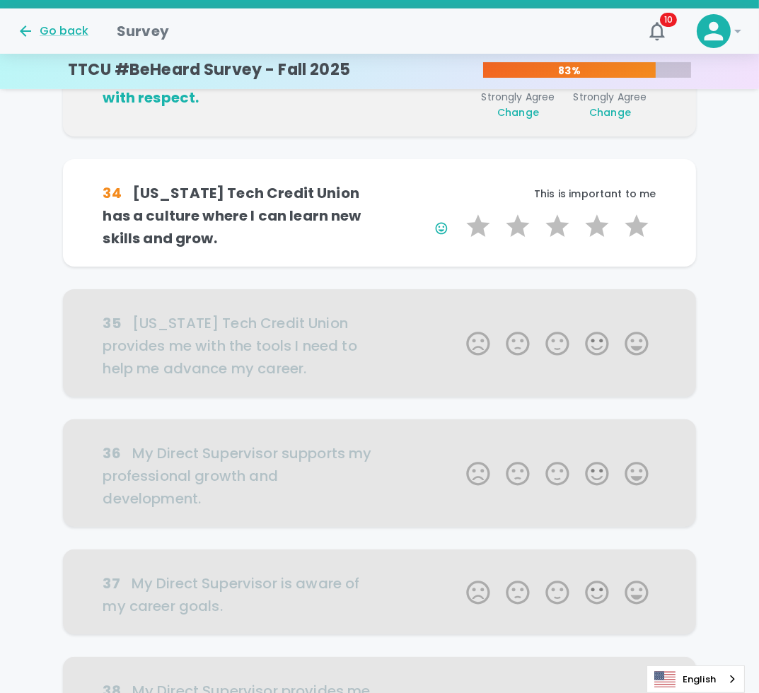
click at [638, 212] on label "5 Stars" at bounding box center [637, 226] width 40 height 28
click at [459, 212] on input "5 Stars" at bounding box center [458, 212] width 1 height 1
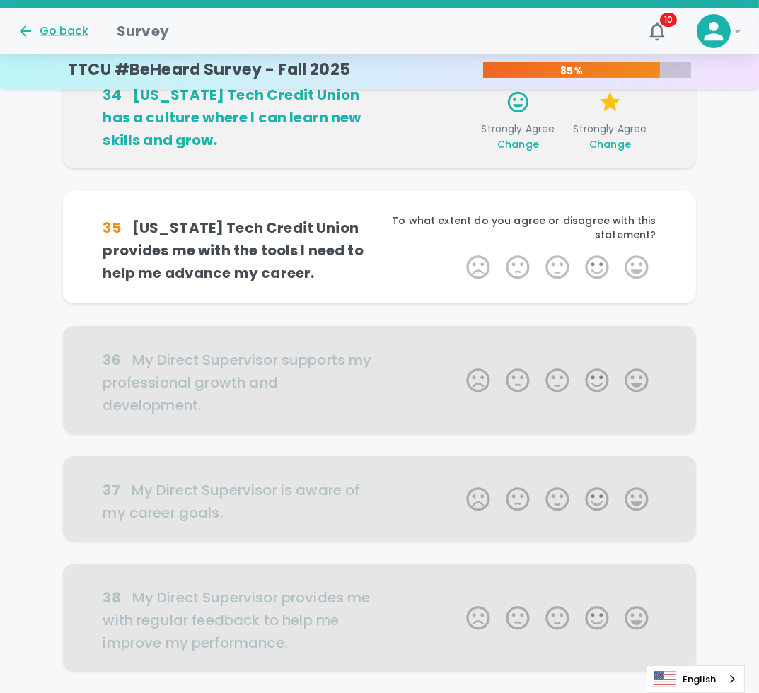
scroll to position [498, 0]
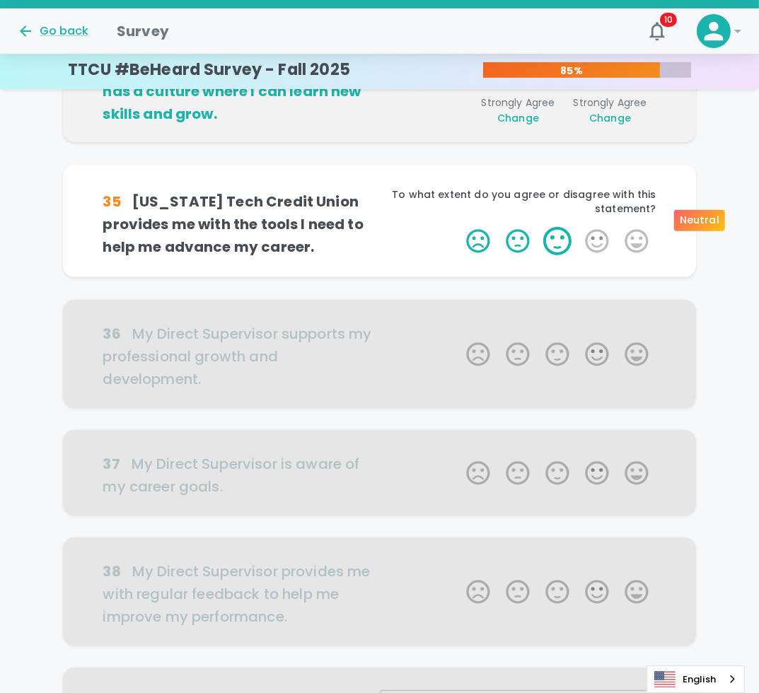
click at [565, 227] on label "3 Stars" at bounding box center [558, 241] width 40 height 28
click at [459, 226] on input "3 Stars" at bounding box center [458, 226] width 1 height 1
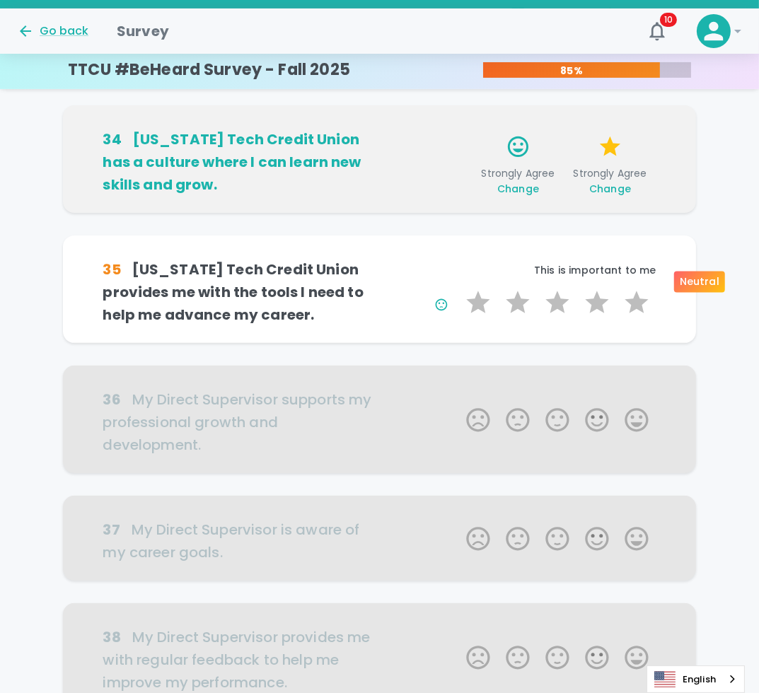
click at [565, 236] on div "35 Texas Tech Credit Union provides me with the tools I need to help me advance…" at bounding box center [379, 290] width 633 height 108
click at [566, 289] on label "3 Stars" at bounding box center [558, 303] width 40 height 28
click at [459, 288] on input "3 Stars" at bounding box center [458, 288] width 1 height 1
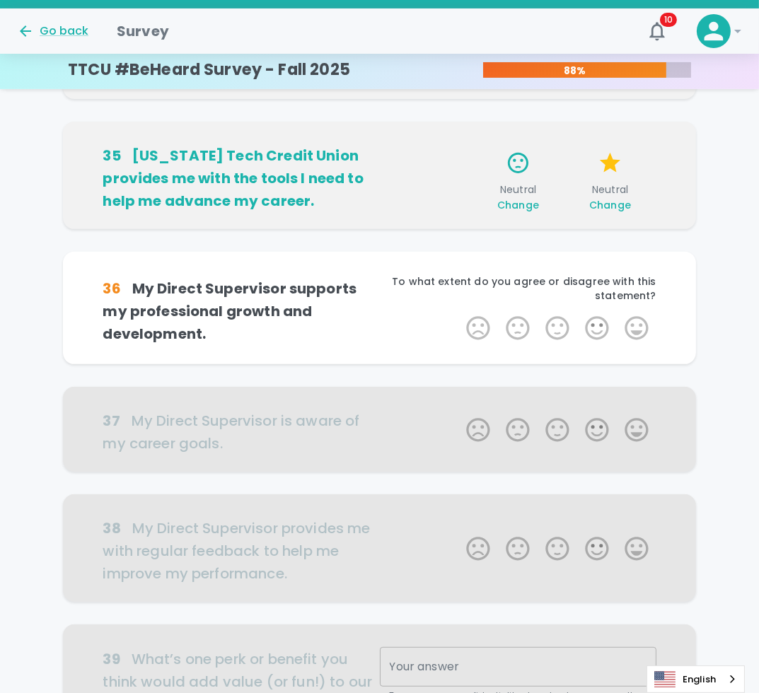
scroll to position [552, 0]
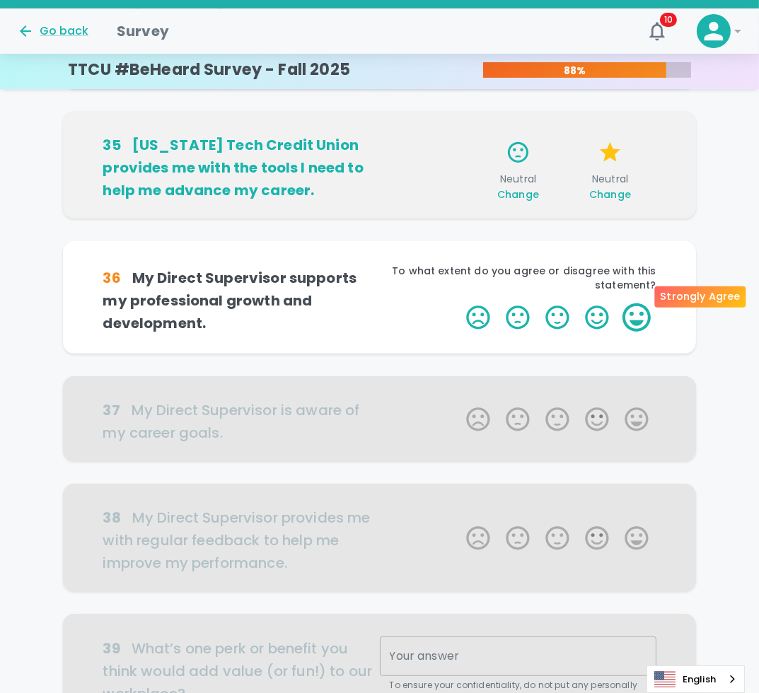
click at [638, 304] on label "5 Stars" at bounding box center [637, 318] width 40 height 28
click at [459, 303] on input "5 Stars" at bounding box center [458, 303] width 1 height 1
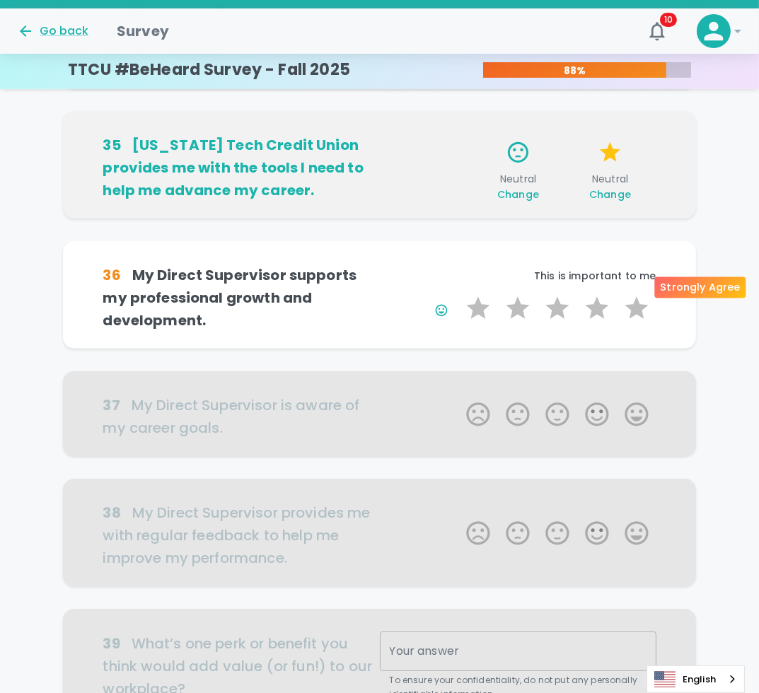
click at [638, 294] on label "5 Stars" at bounding box center [637, 308] width 40 height 28
click at [459, 294] on input "5 Stars" at bounding box center [458, 294] width 1 height 1
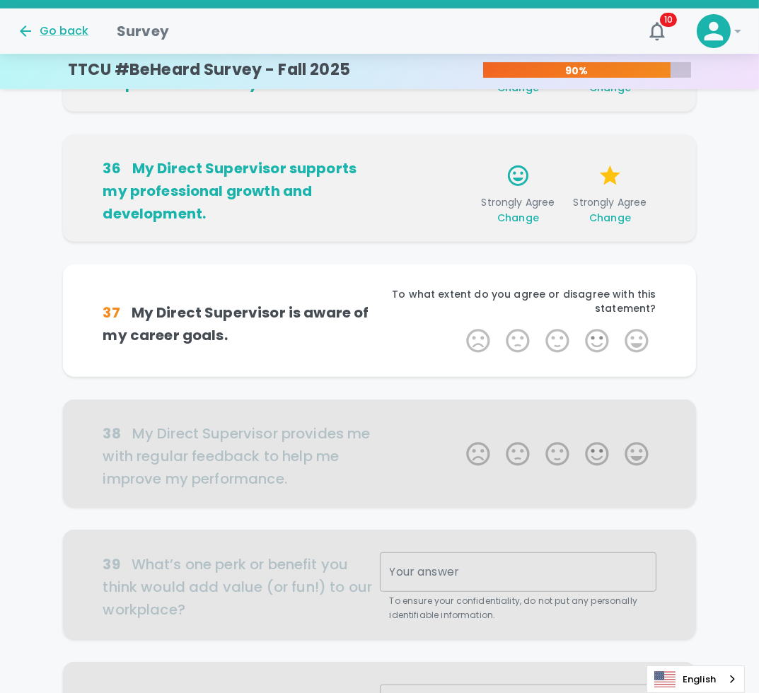
scroll to position [676, 0]
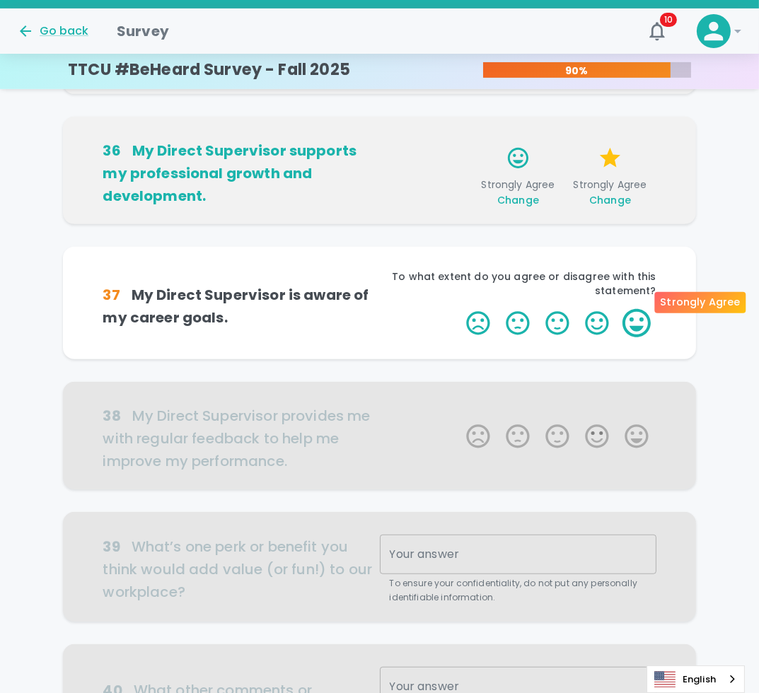
click at [635, 309] on label "5 Stars" at bounding box center [637, 323] width 40 height 28
click at [459, 309] on input "5 Stars" at bounding box center [458, 309] width 1 height 1
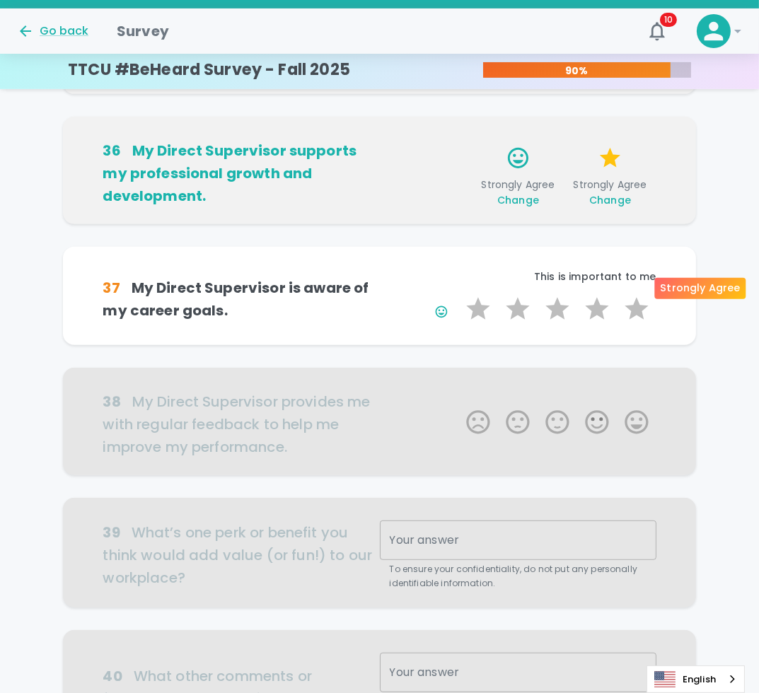
click at [635, 295] on label "5 Stars" at bounding box center [637, 309] width 40 height 28
click at [459, 294] on input "5 Stars" at bounding box center [458, 294] width 1 height 1
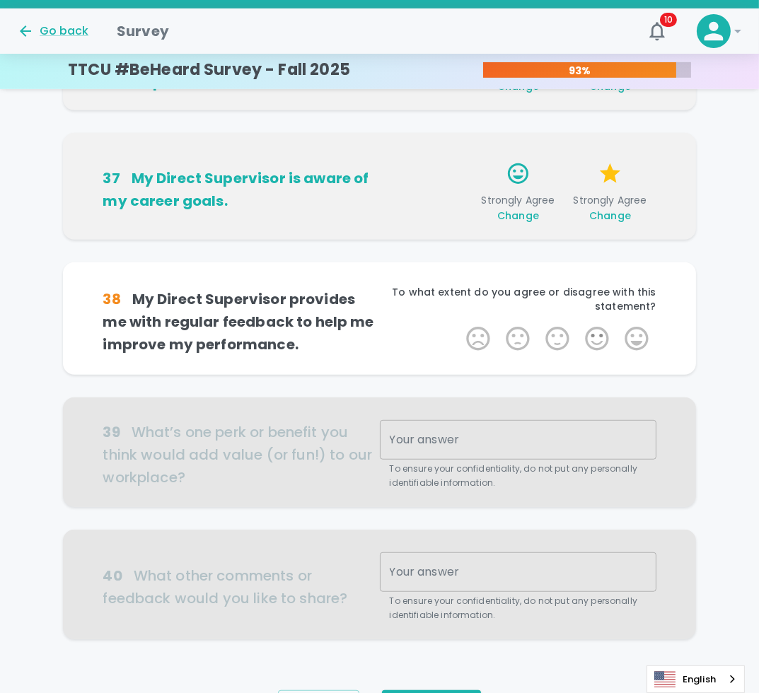
scroll to position [801, 0]
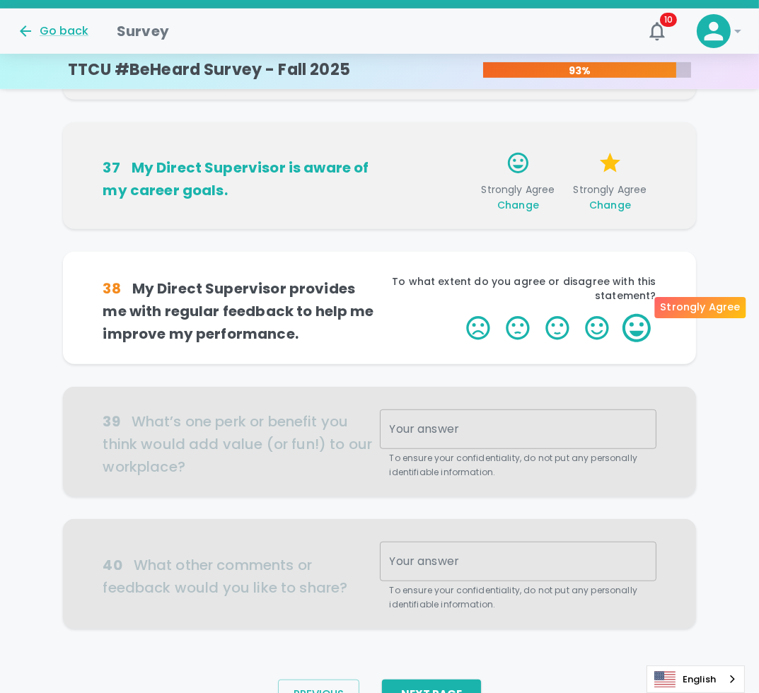
click at [645, 314] on label "5 Stars" at bounding box center [637, 328] width 40 height 28
click at [459, 313] on input "5 Stars" at bounding box center [458, 313] width 1 height 1
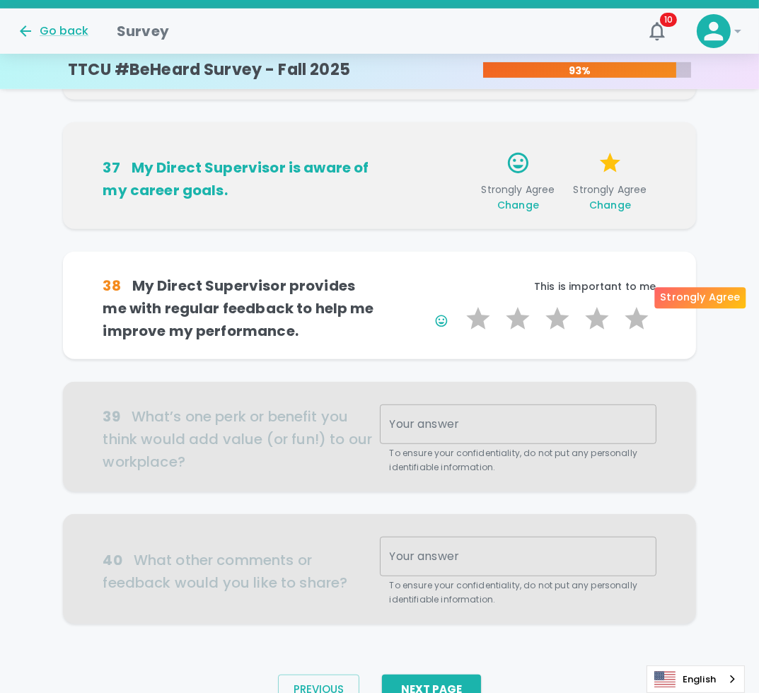
click at [645, 305] on label "5 Stars" at bounding box center [637, 319] width 40 height 28
click at [459, 304] on input "5 Stars" at bounding box center [458, 304] width 1 height 1
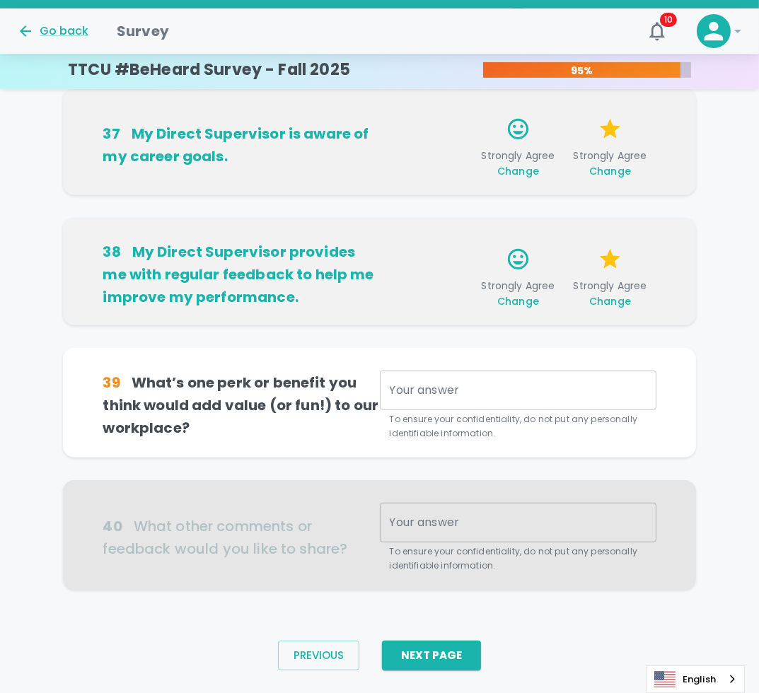
scroll to position [846, 0]
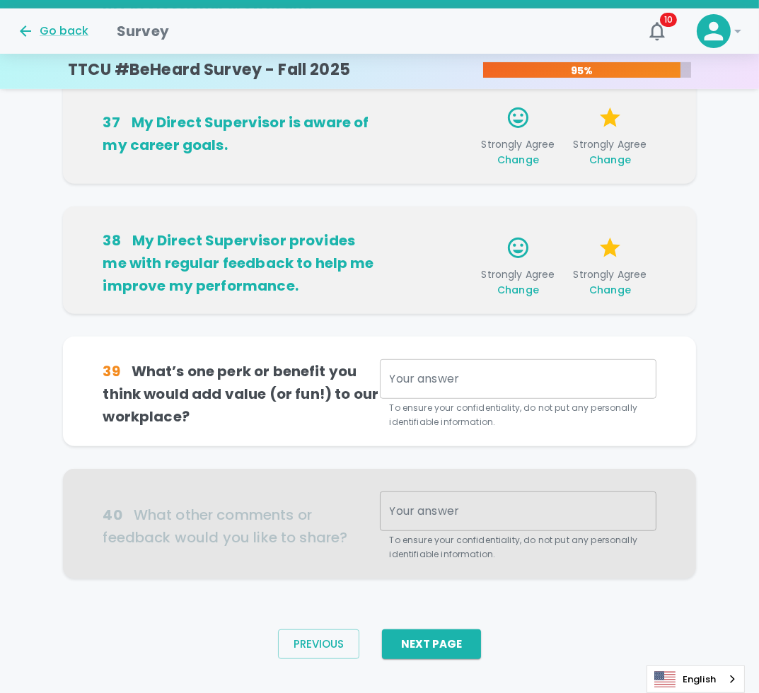
click at [514, 371] on textarea "Your answer" at bounding box center [518, 379] width 257 height 16
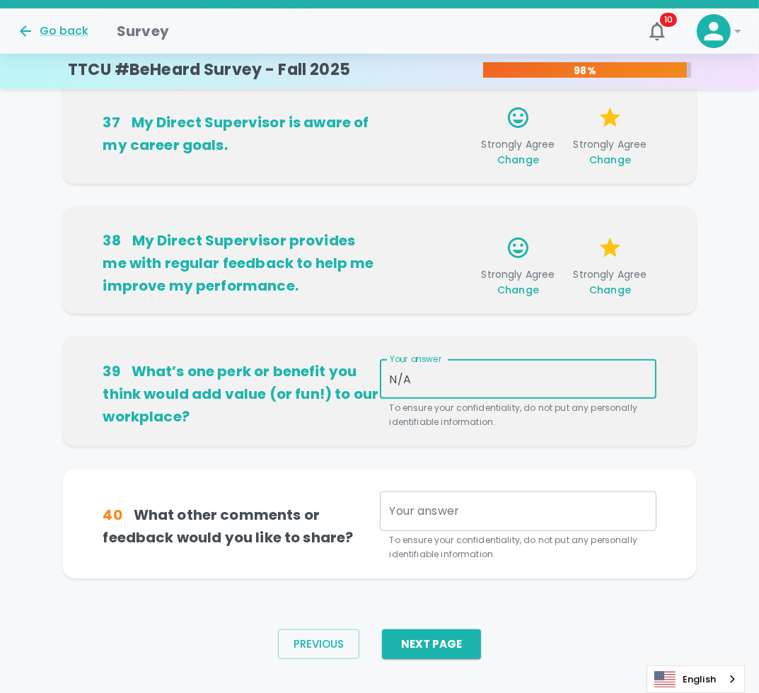
type textarea "N/A"
click at [478, 503] on textarea "Your answer" at bounding box center [518, 511] width 257 height 16
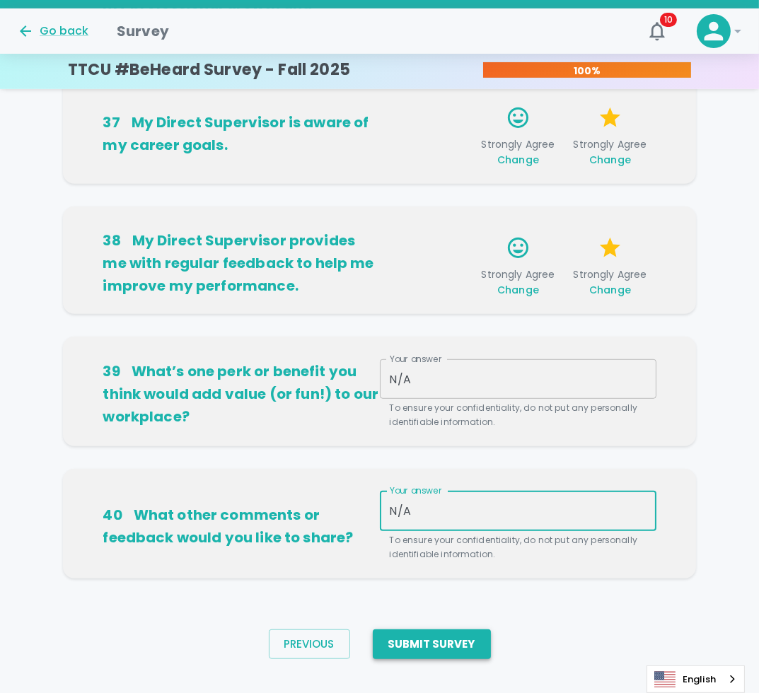
type textarea "N/A"
click at [445, 630] on button "Submit Survey" at bounding box center [432, 645] width 118 height 30
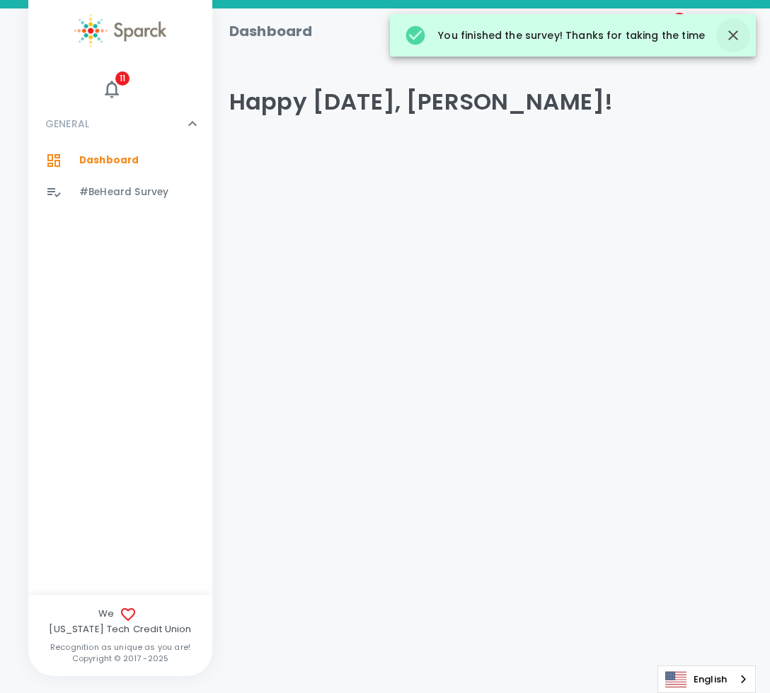
click at [729, 39] on icon "button" at bounding box center [733, 35] width 10 height 10
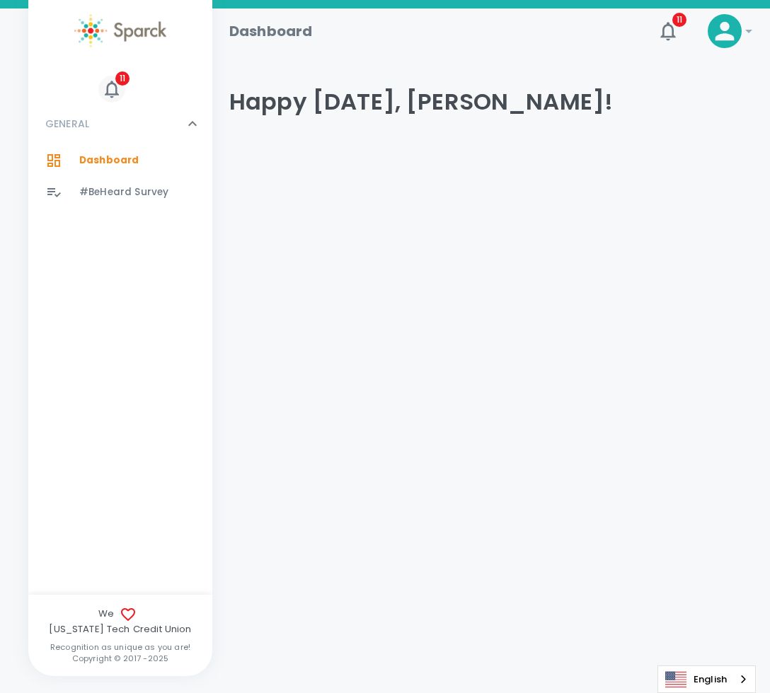
click at [111, 92] on icon "button" at bounding box center [111, 89] width 21 height 21
